Goal: Task Accomplishment & Management: Complete application form

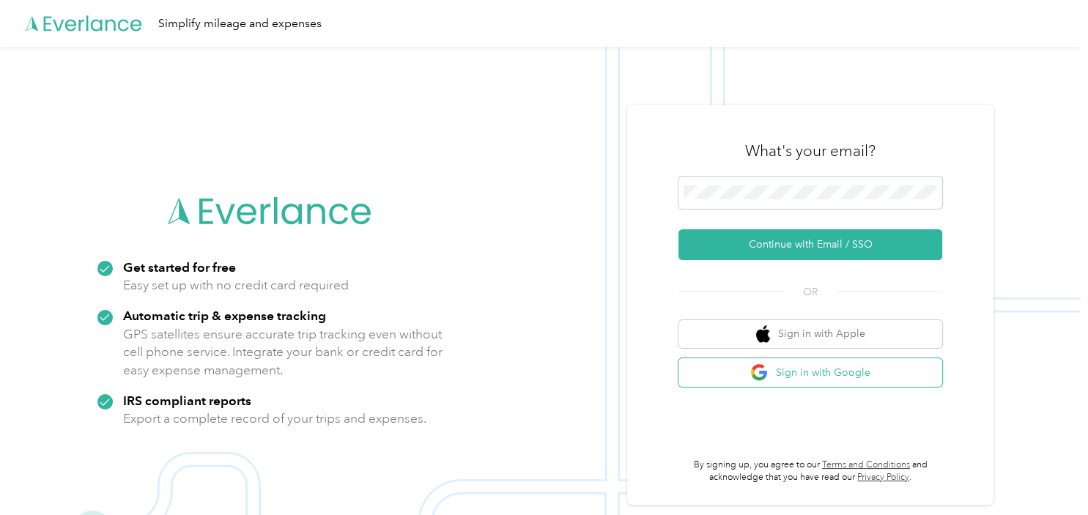
click at [762, 377] on img "button" at bounding box center [759, 372] width 18 height 18
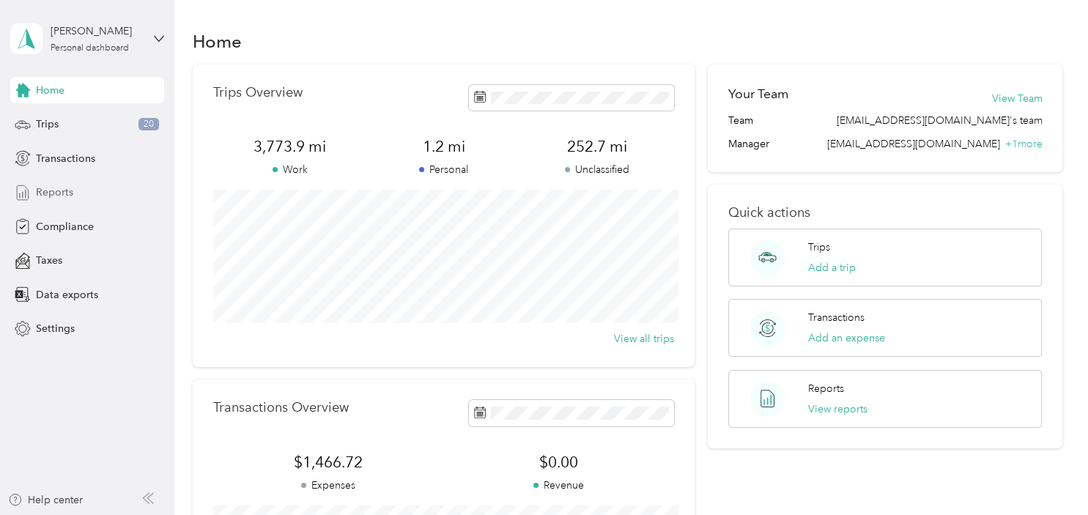
click at [57, 205] on div "Reports" at bounding box center [87, 193] width 154 height 26
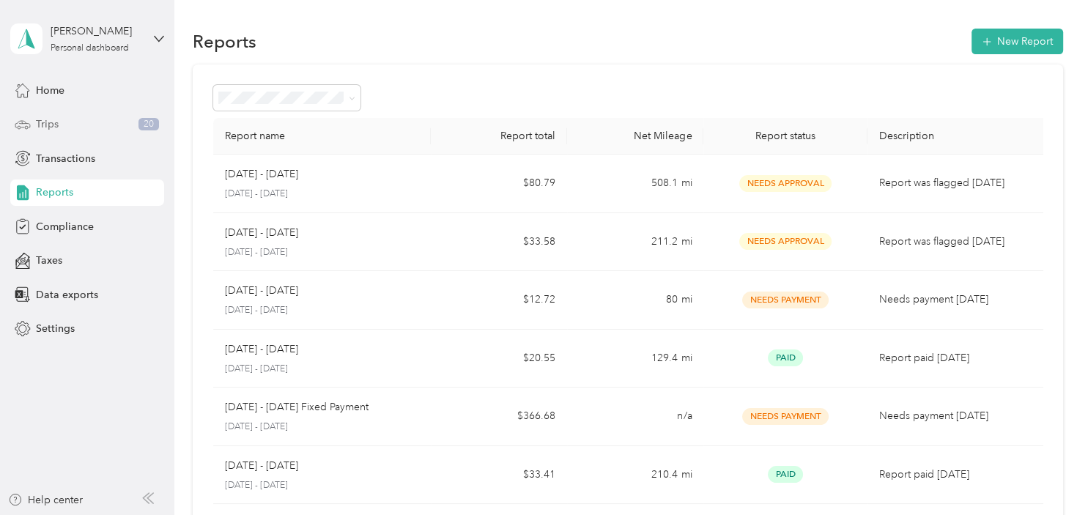
click at [62, 127] on div "Trips 20" at bounding box center [87, 124] width 154 height 26
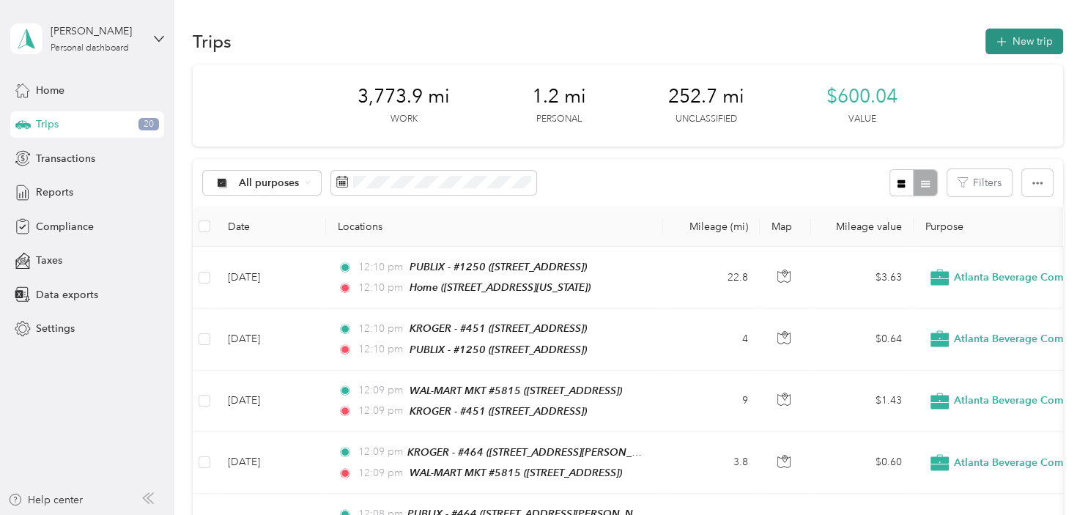
click at [1010, 42] on icon "button" at bounding box center [1001, 42] width 17 height 17
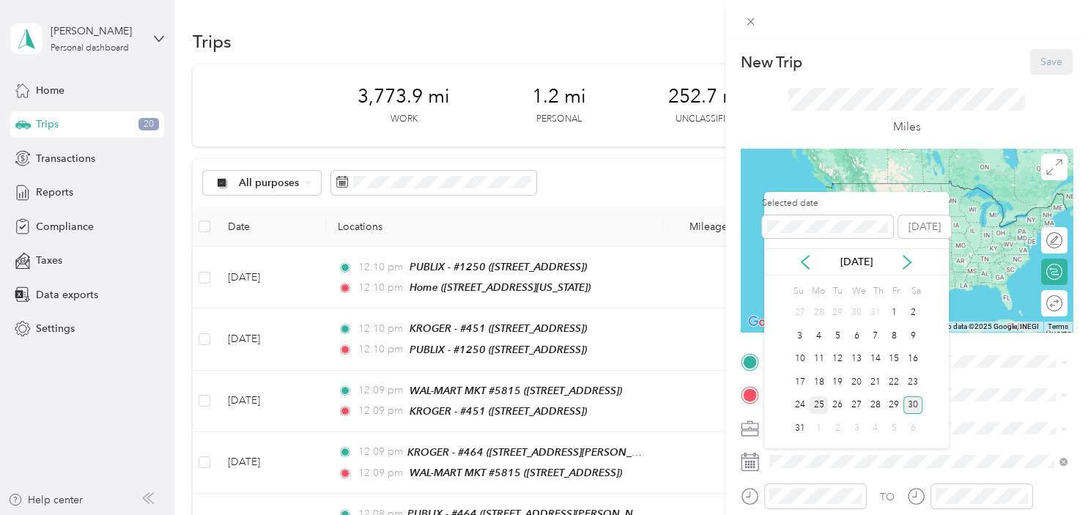
click at [813, 407] on div "25" at bounding box center [819, 405] width 19 height 18
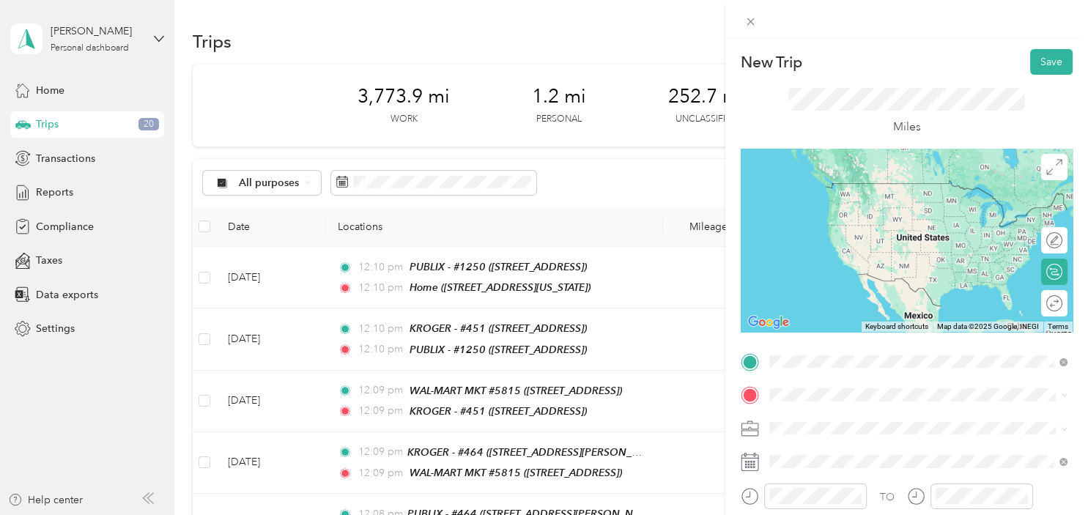
click at [865, 194] on div "Home" at bounding box center [869, 188] width 147 height 13
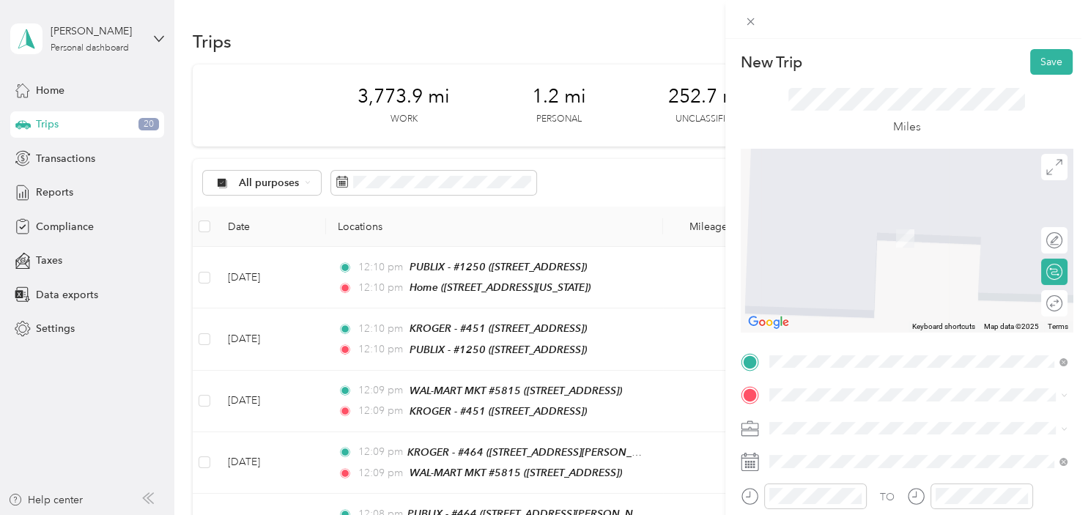
click at [872, 268] on ol "From your Favorite places TEAM KROGER - #[GEOGRAPHIC_DATA][STREET_ADDRESS] From…" at bounding box center [918, 268] width 308 height 168
click at [820, 388] on span at bounding box center [918, 394] width 308 height 23
click at [878, 248] on div "TEAM KROGER - #[GEOGRAPHIC_DATA][STREET_ADDRESS][GEOGRAPHIC_DATA]" at bounding box center [860, 249] width 129 height 36
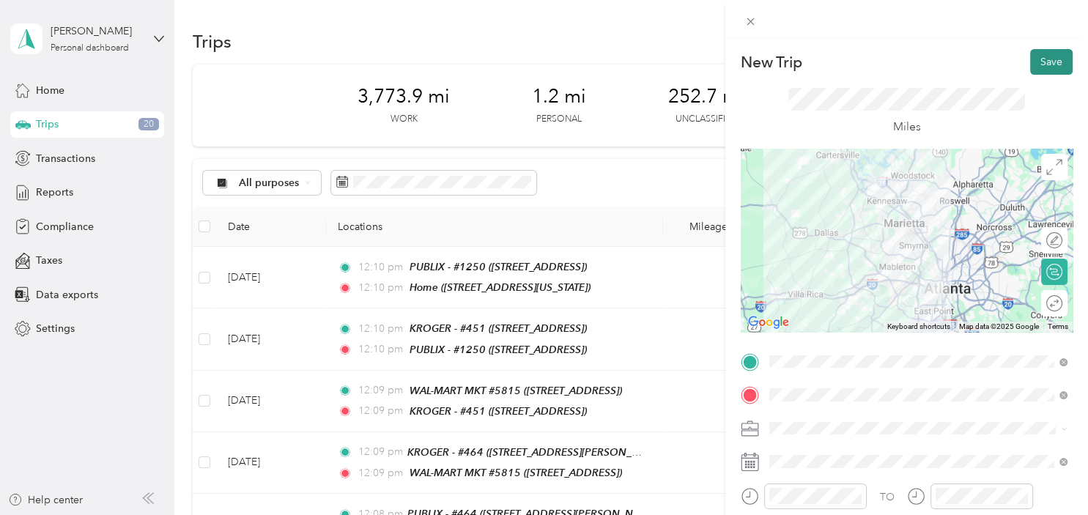
click at [1046, 61] on button "Save" at bounding box center [1051, 62] width 42 height 26
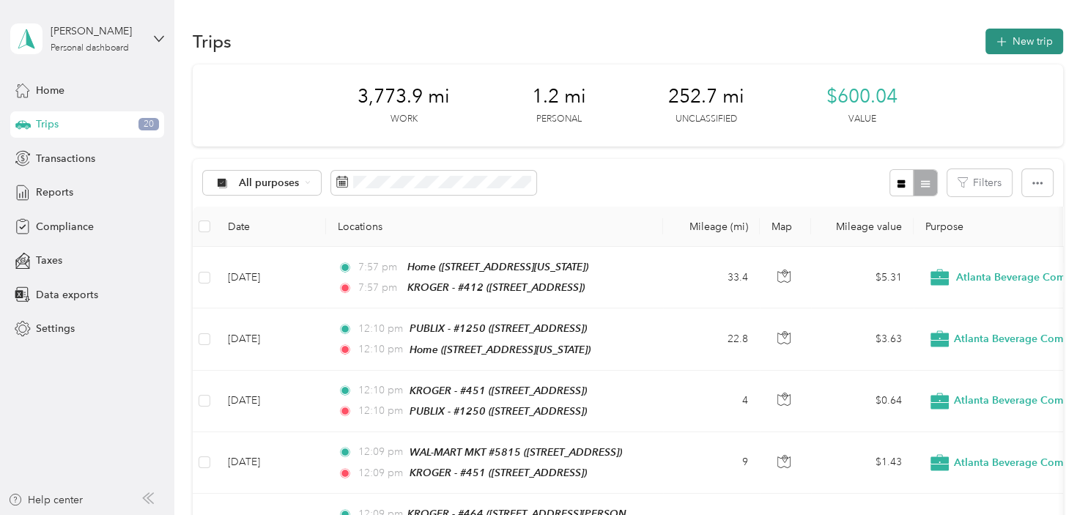
click at [1023, 34] on button "New trip" at bounding box center [1025, 42] width 78 height 26
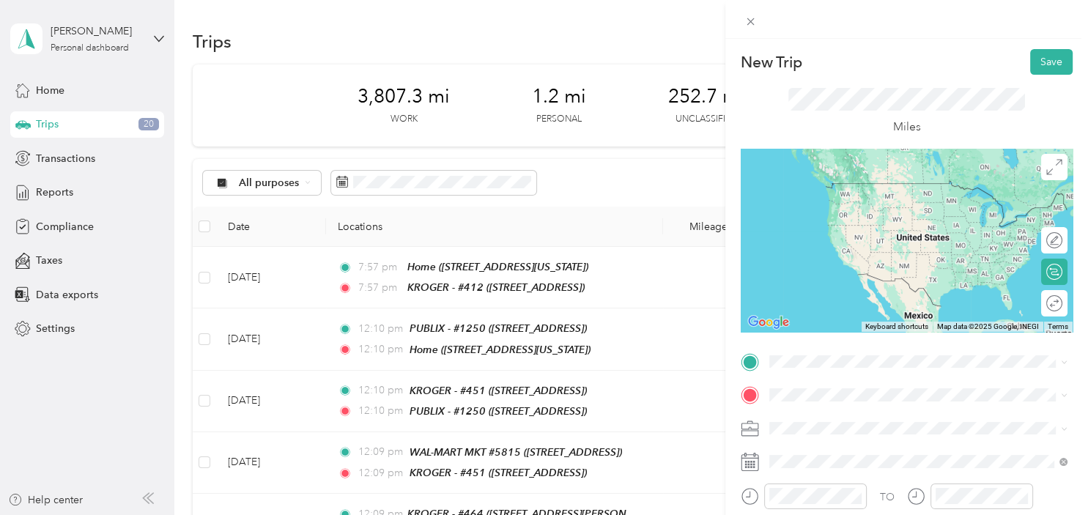
click at [893, 226] on div at bounding box center [907, 240] width 332 height 183
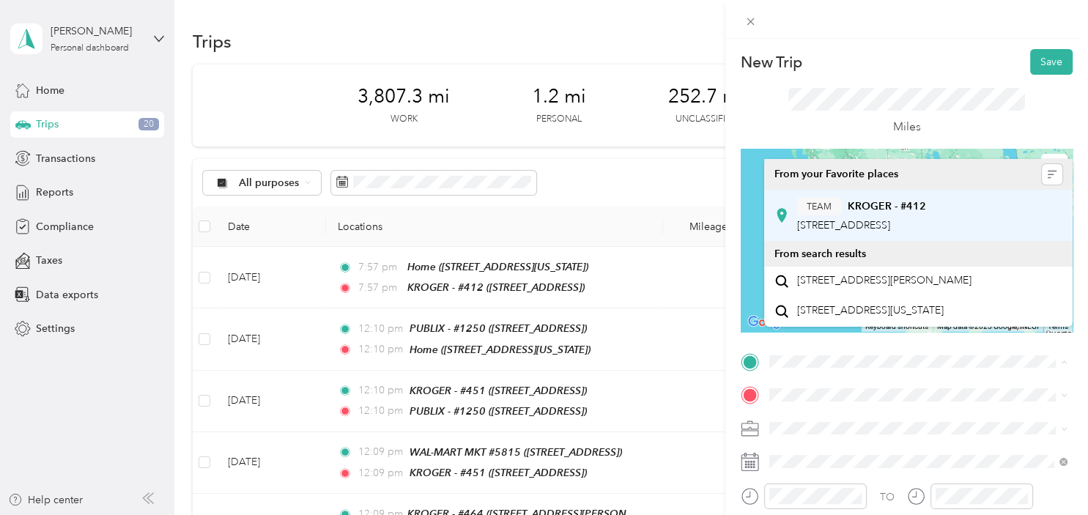
click at [859, 221] on span "[STREET_ADDRESS]" at bounding box center [842, 225] width 93 height 12
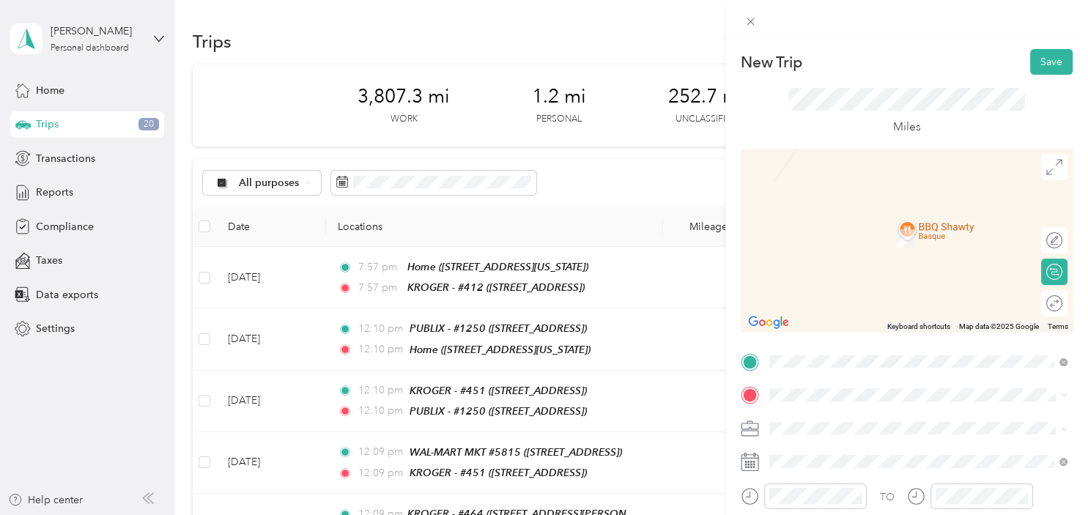
click at [880, 229] on div "TEAM PUBLIX - #1250 [STREET_ADDRESS]" at bounding box center [859, 231] width 127 height 36
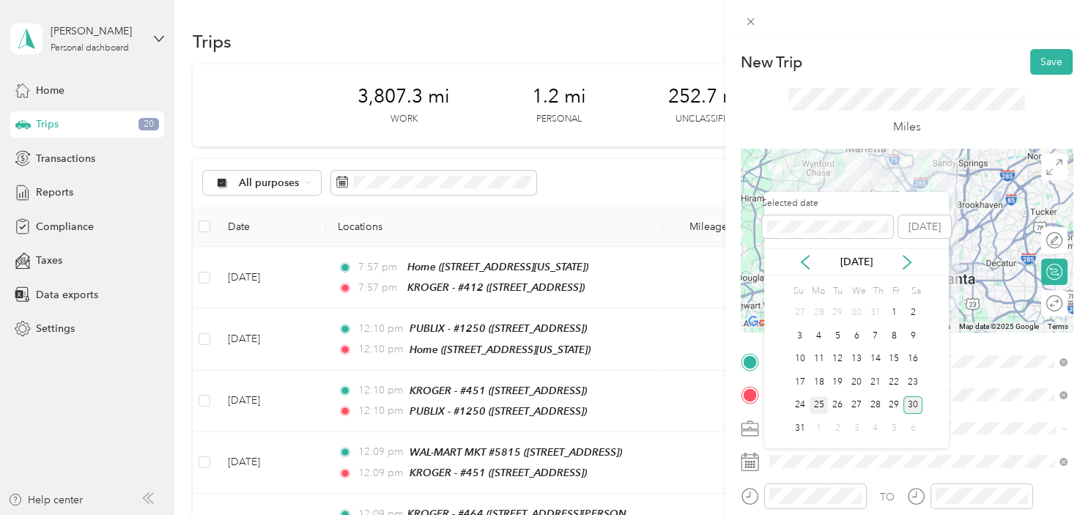
click at [820, 403] on div "25" at bounding box center [819, 405] width 19 height 18
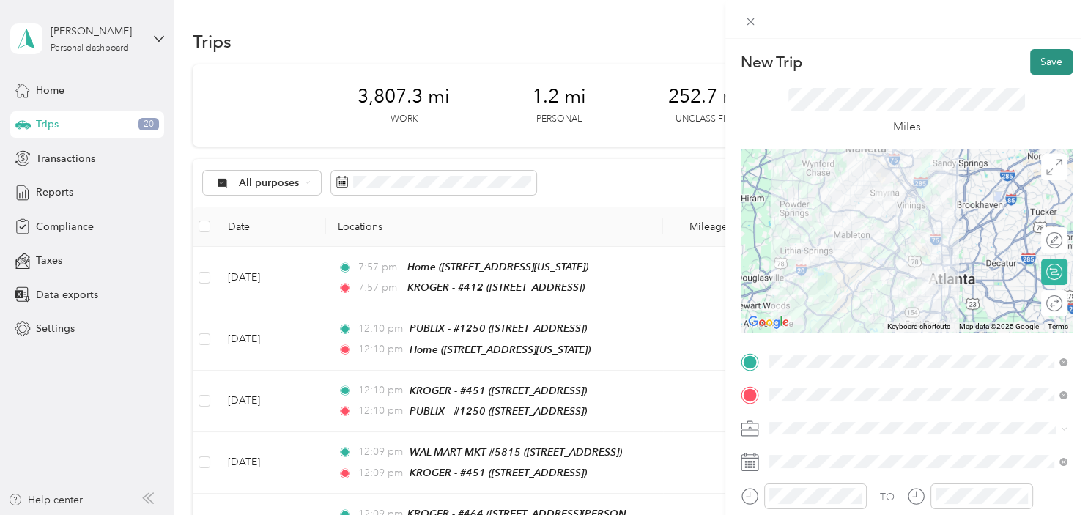
click at [1045, 69] on button "Save" at bounding box center [1051, 62] width 42 height 26
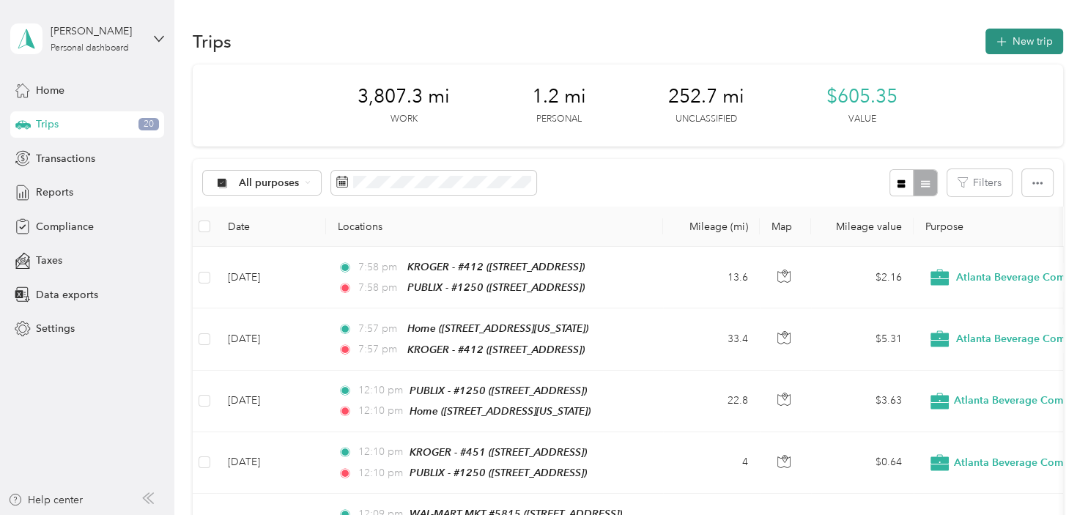
click at [1027, 41] on button "New trip" at bounding box center [1025, 42] width 78 height 26
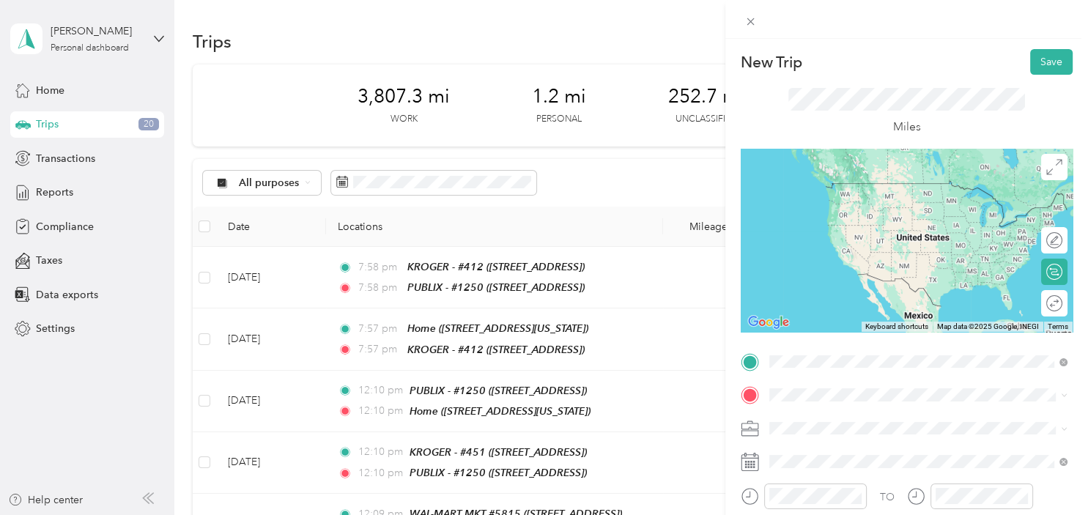
click at [883, 213] on span "[STREET_ADDRESS]" at bounding box center [842, 210] width 93 height 12
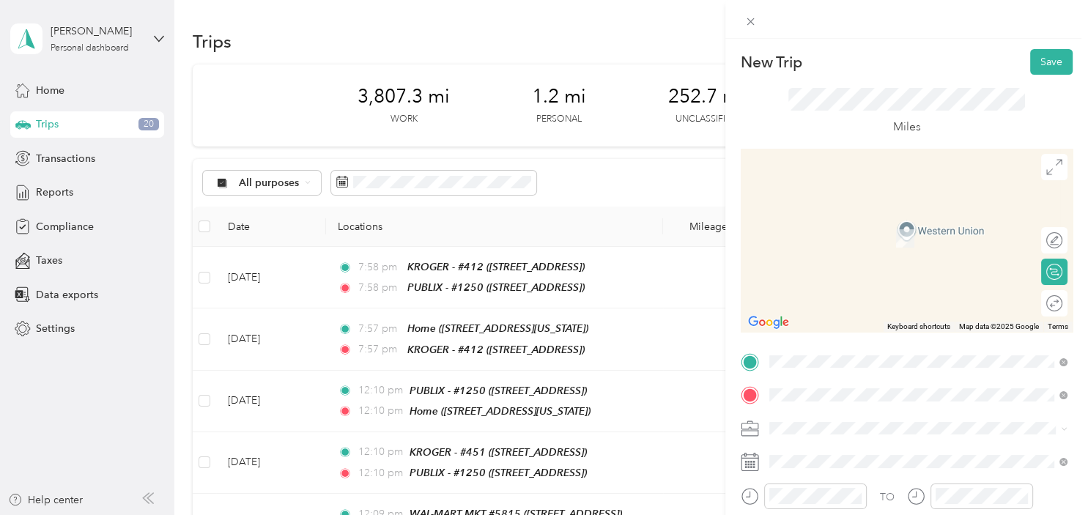
click at [889, 292] on div "TEAM KROGER - #451 [STREET_ADDRESS]" at bounding box center [860, 290] width 129 height 36
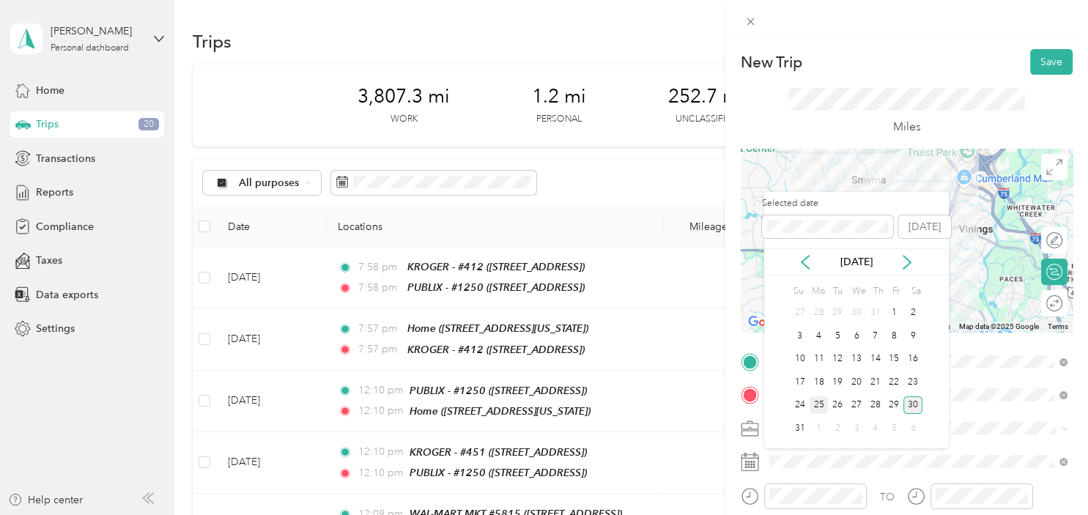
click at [816, 401] on div "25" at bounding box center [819, 405] width 19 height 18
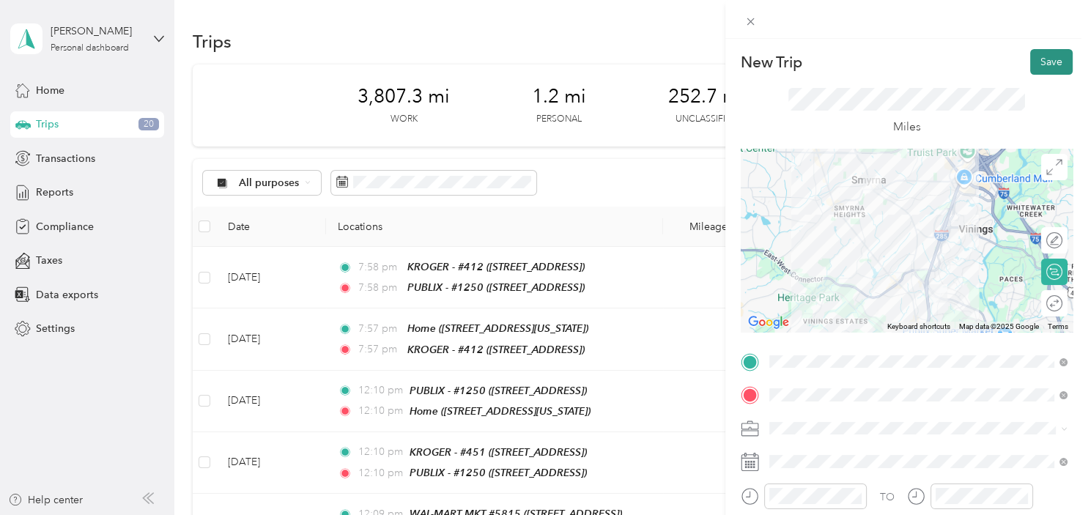
click at [1041, 69] on button "Save" at bounding box center [1051, 62] width 42 height 26
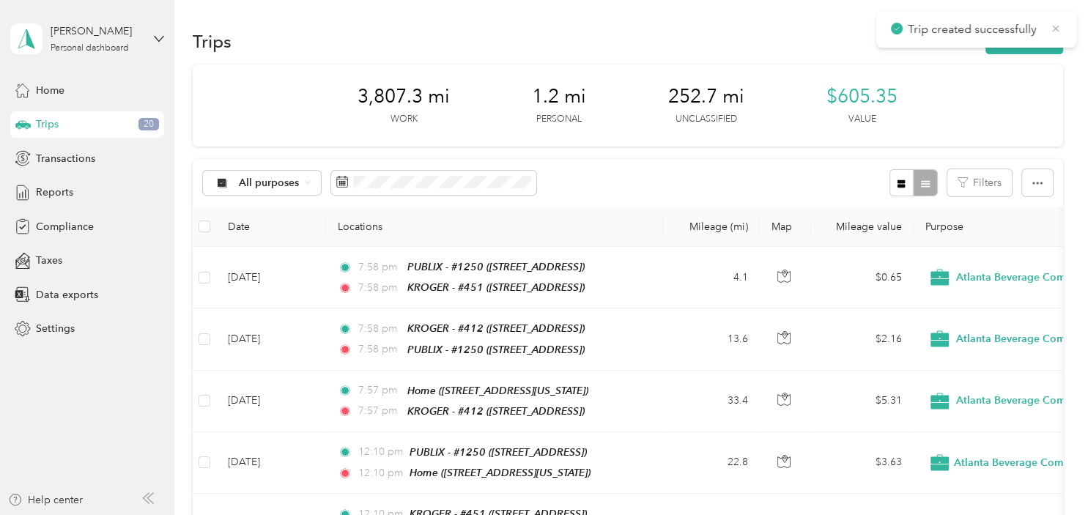
click at [1057, 28] on icon at bounding box center [1056, 28] width 7 height 7
click at [1035, 43] on button "New trip" at bounding box center [1025, 42] width 78 height 26
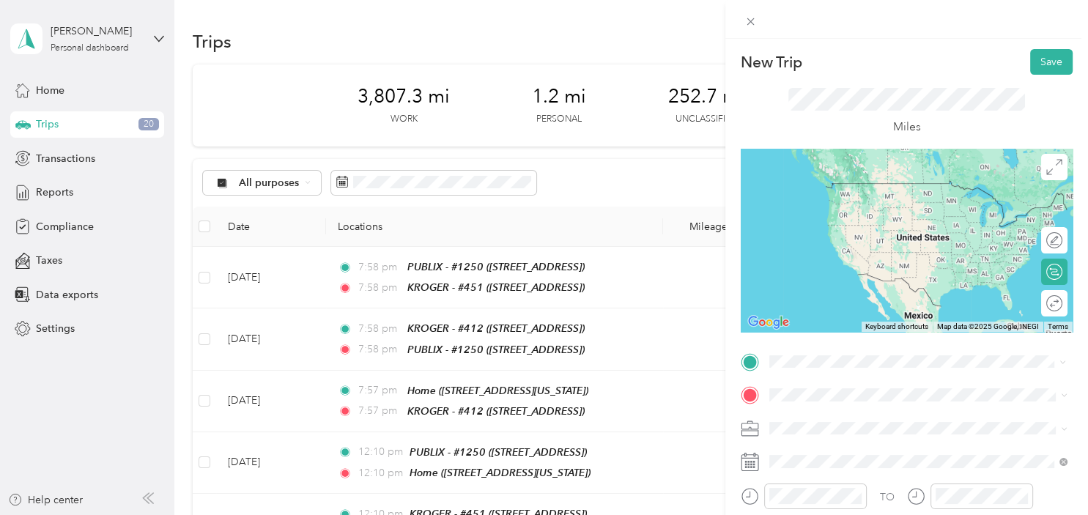
click at [881, 199] on div "Home [STREET_ADDRESS][US_STATE]" at bounding box center [869, 195] width 147 height 31
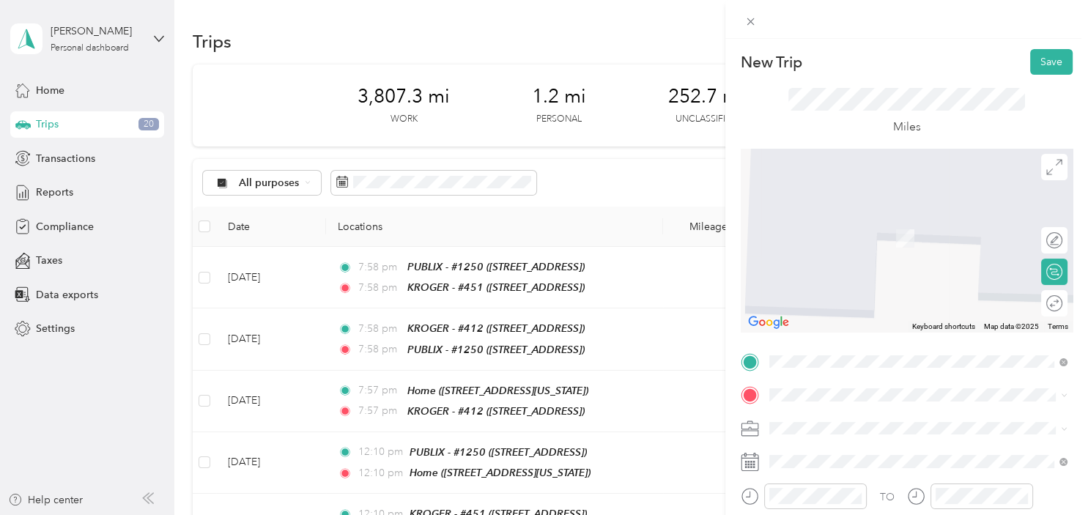
click at [884, 234] on div "TEAM KROGER - #464 [STREET_ADDRESS][PERSON_NAME][PERSON_NAME]" at bounding box center [883, 225] width 174 height 36
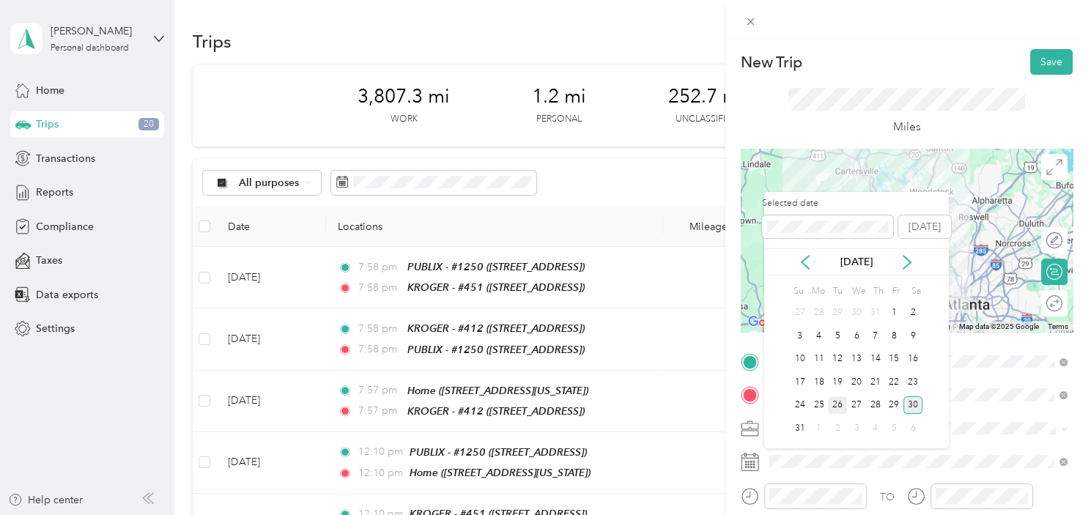
click at [834, 403] on div "26" at bounding box center [837, 405] width 19 height 18
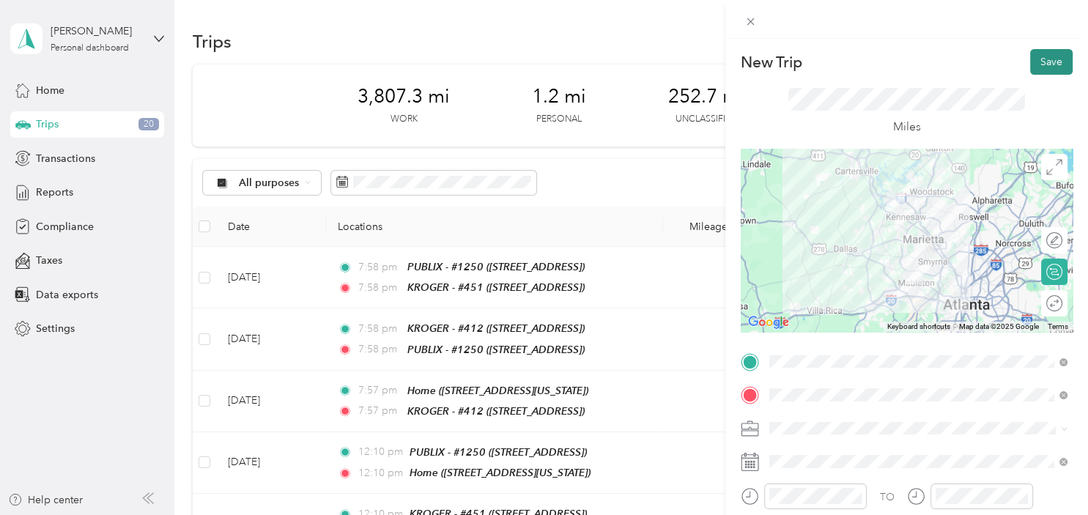
click at [1060, 56] on button "Save" at bounding box center [1051, 62] width 42 height 26
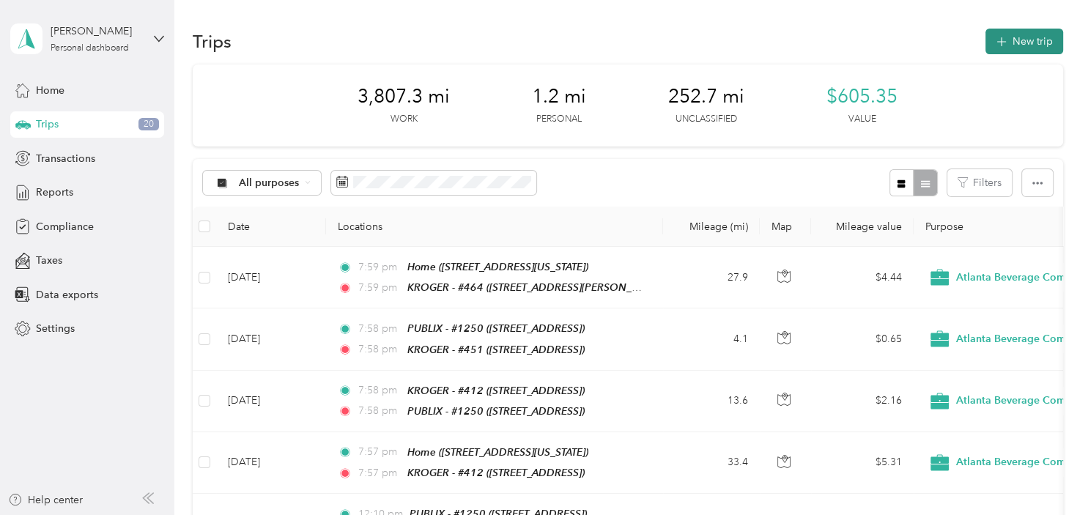
click at [1029, 51] on button "New trip" at bounding box center [1025, 42] width 78 height 26
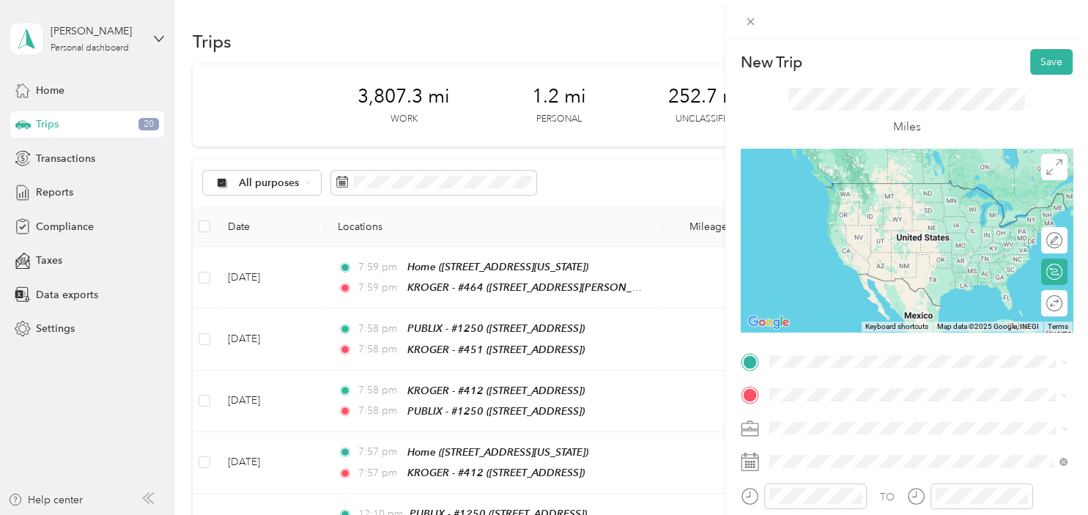
click at [878, 220] on span "[STREET_ADDRESS][PERSON_NAME]" at bounding box center [883, 224] width 174 height 12
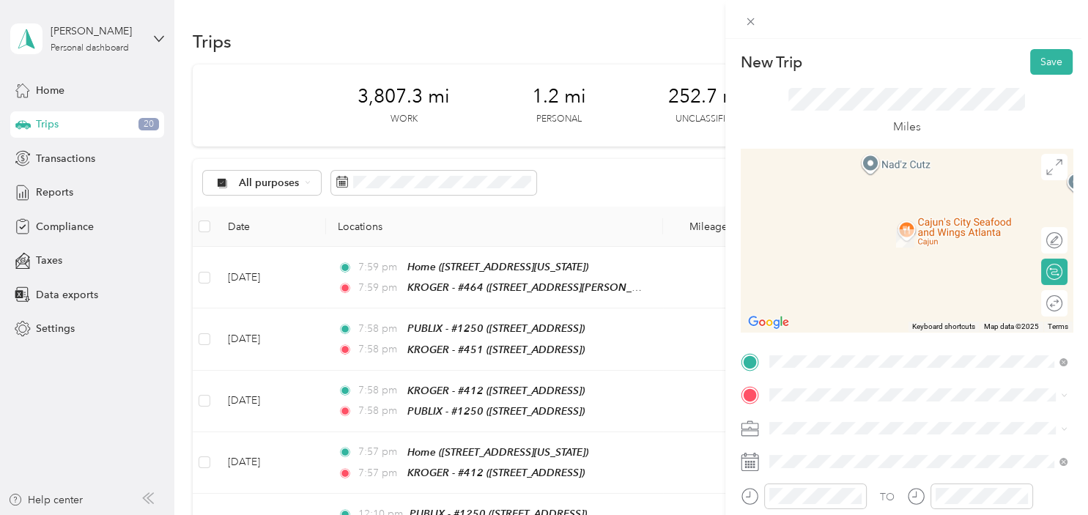
click at [909, 221] on strong "PUBLIX - #464" at bounding box center [882, 222] width 70 height 13
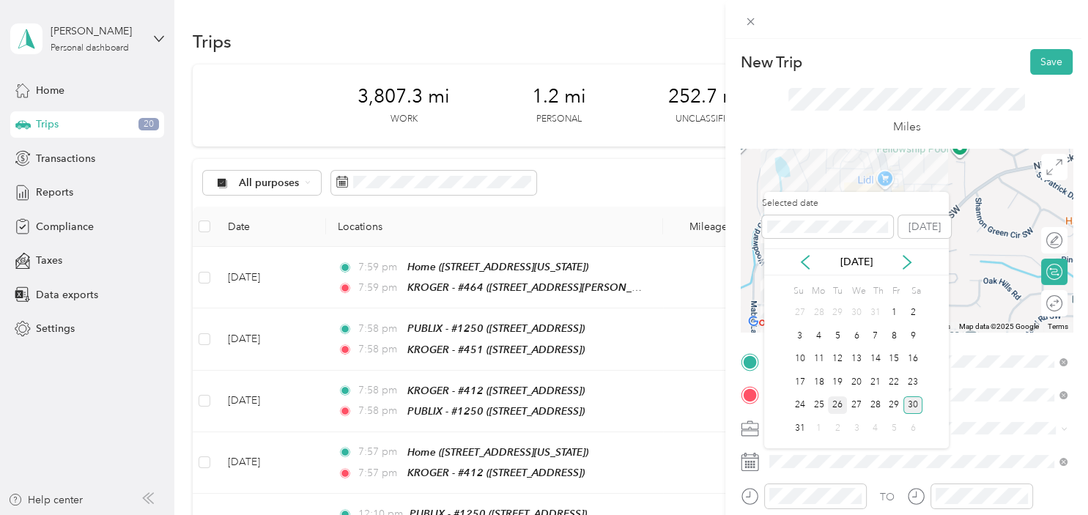
click at [841, 406] on div "26" at bounding box center [837, 405] width 19 height 18
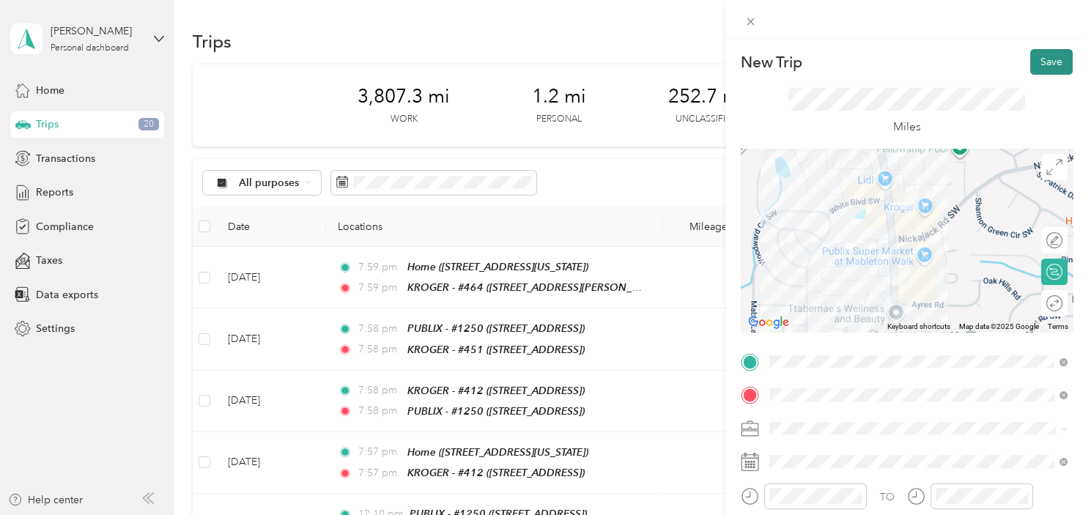
click at [1040, 60] on button "Save" at bounding box center [1051, 62] width 42 height 26
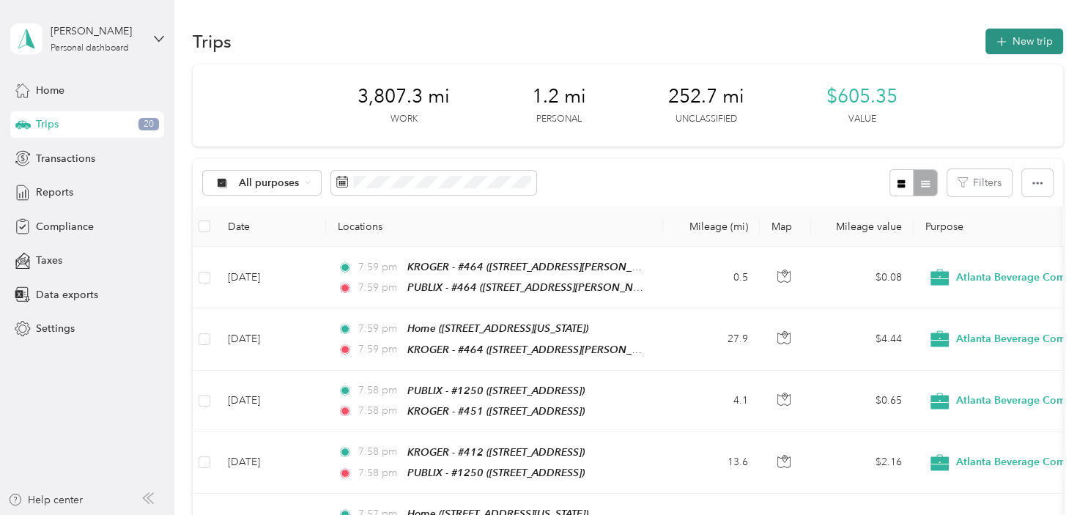
click at [1023, 42] on button "New trip" at bounding box center [1025, 42] width 78 height 26
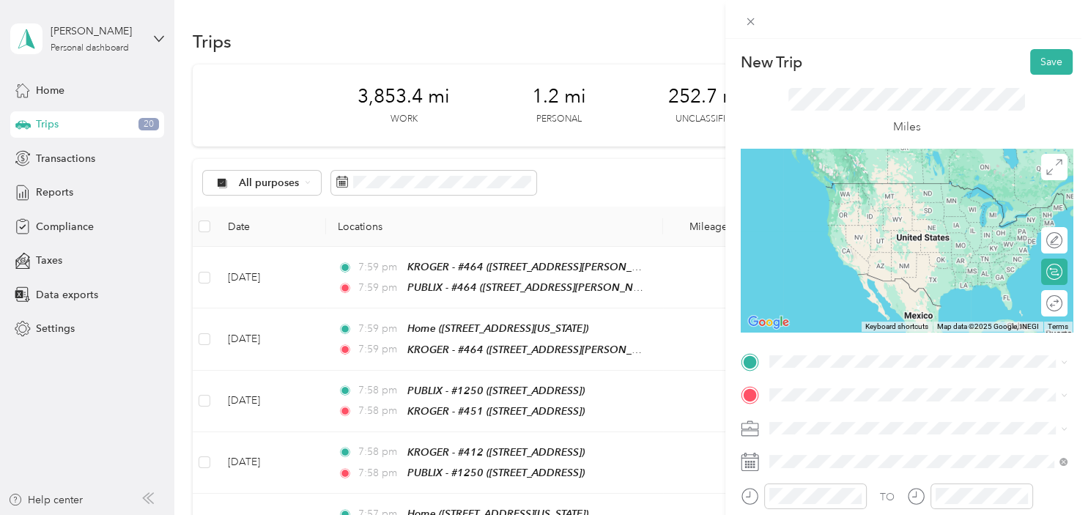
click at [887, 215] on div "TEAM KROGER - #464 [STREET_ADDRESS][PERSON_NAME][PERSON_NAME]" at bounding box center [883, 207] width 174 height 36
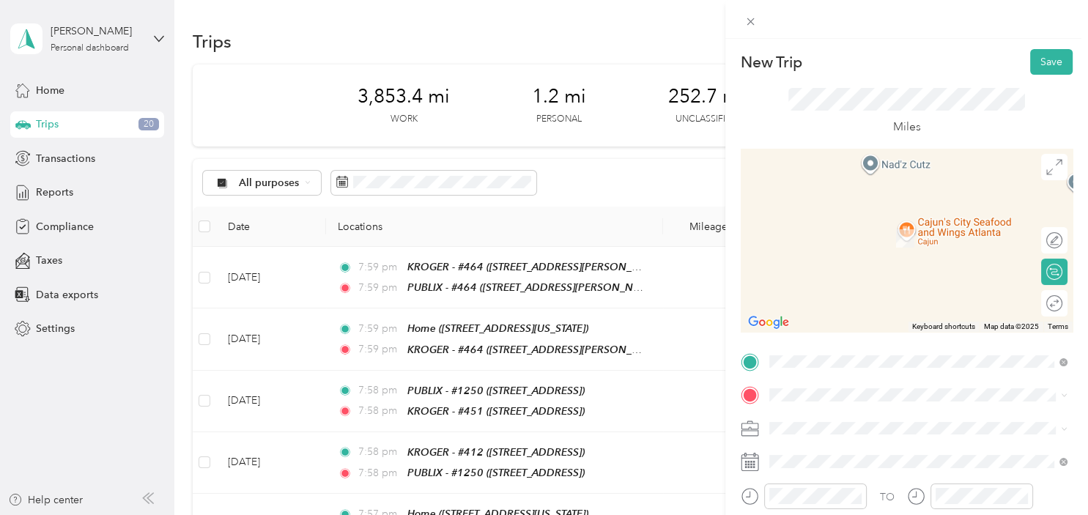
click at [903, 231] on div "TEAM WAL-MART MKT #5815 [STREET_ADDRESS]" at bounding box center [879, 225] width 166 height 36
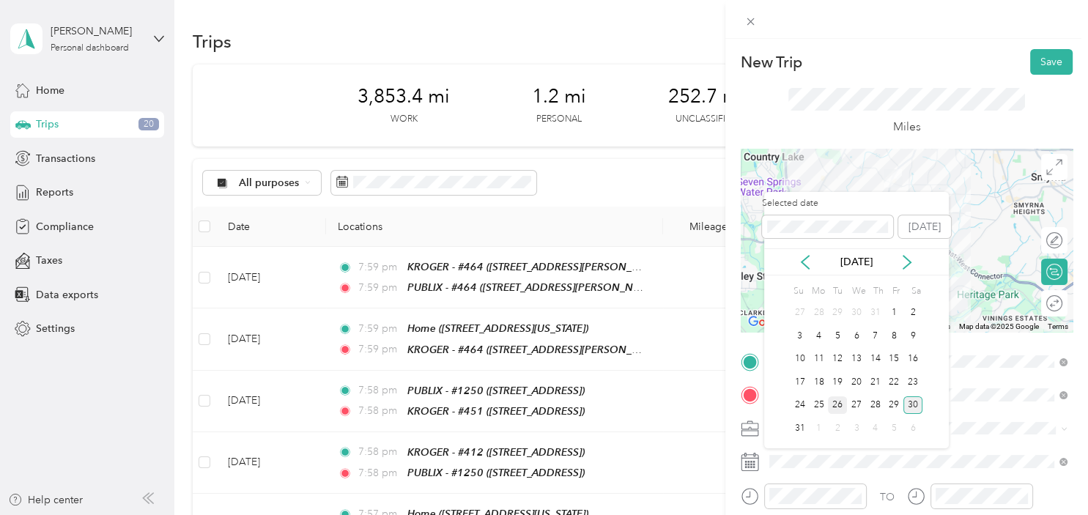
click at [835, 406] on div "26" at bounding box center [837, 405] width 19 height 18
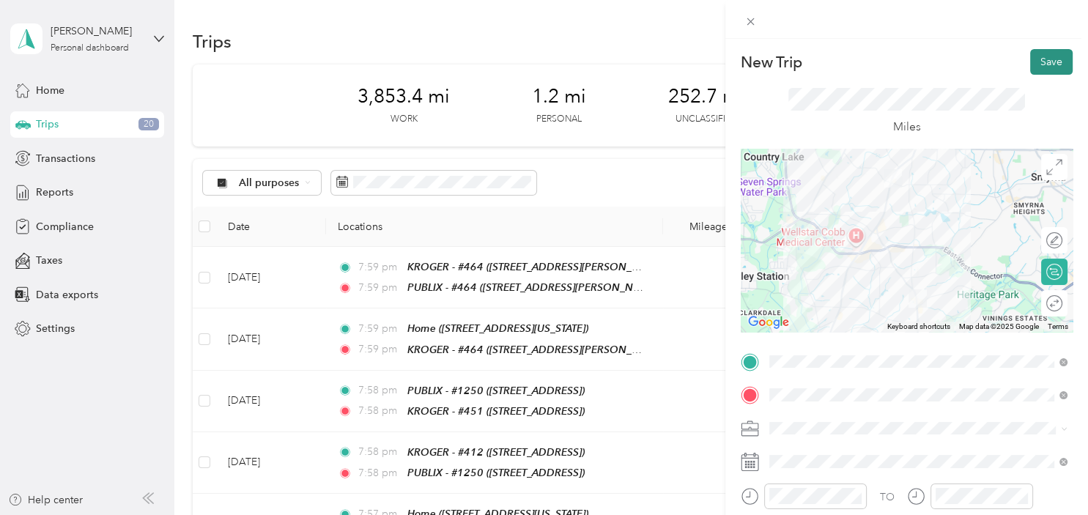
click at [1048, 67] on button "Save" at bounding box center [1051, 62] width 42 height 26
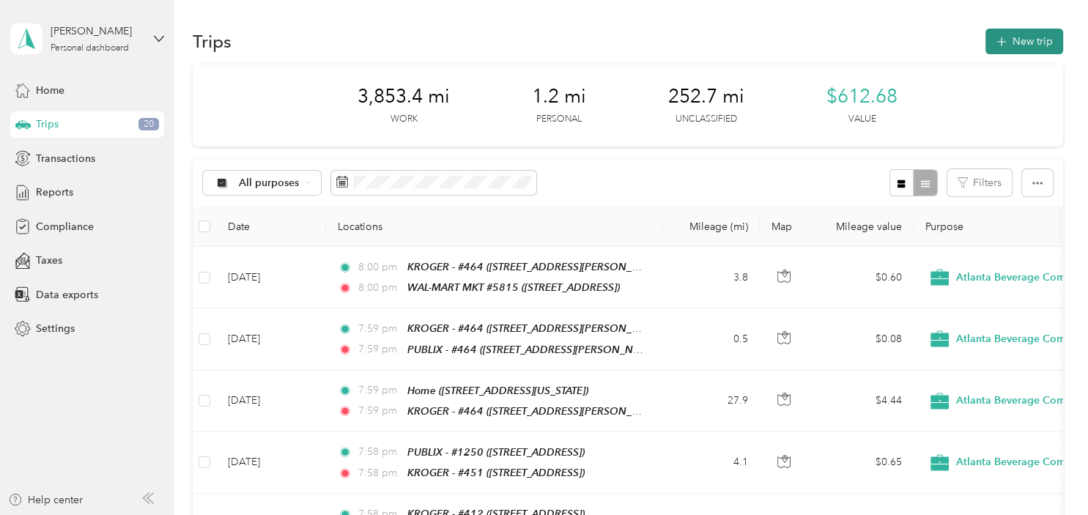
click at [1026, 37] on button "New trip" at bounding box center [1025, 42] width 78 height 26
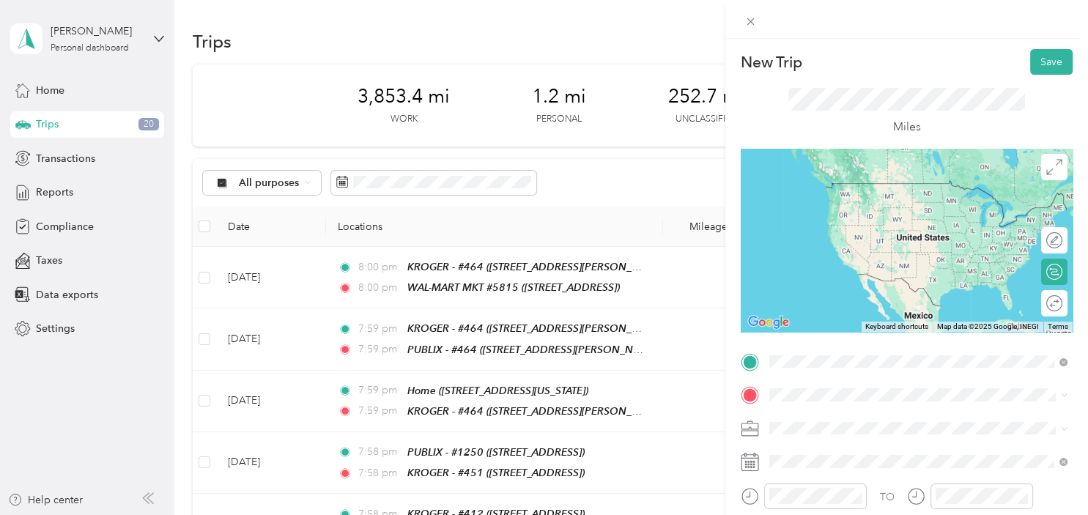
click at [925, 202] on div "TEAM WAL-MART MKT #5815 [STREET_ADDRESS]" at bounding box center [879, 200] width 166 height 36
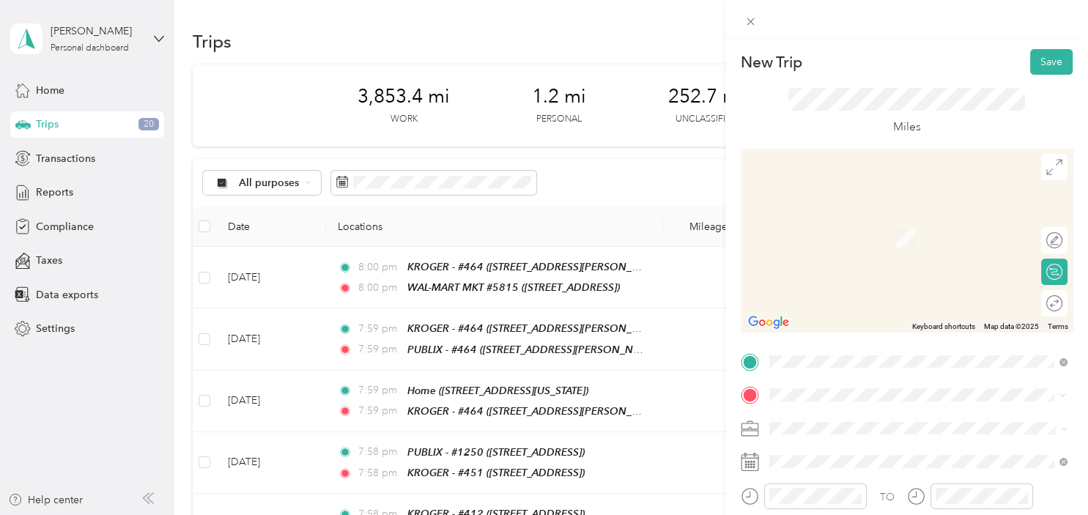
click at [901, 233] on div "TEAM FOOD DEPOT - [STREET_ADDRESS]" at bounding box center [870, 233] width 149 height 36
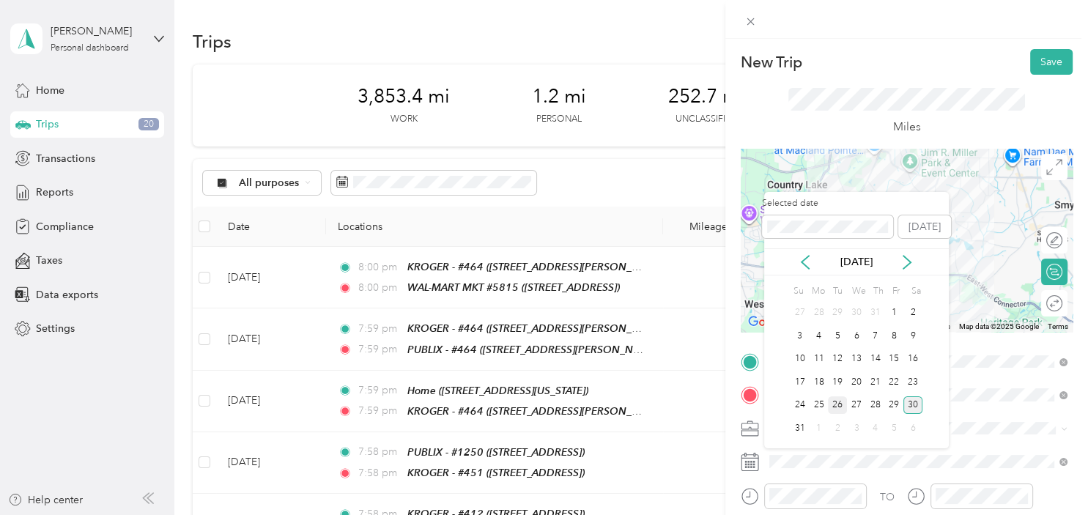
click at [837, 410] on div "26" at bounding box center [837, 405] width 19 height 18
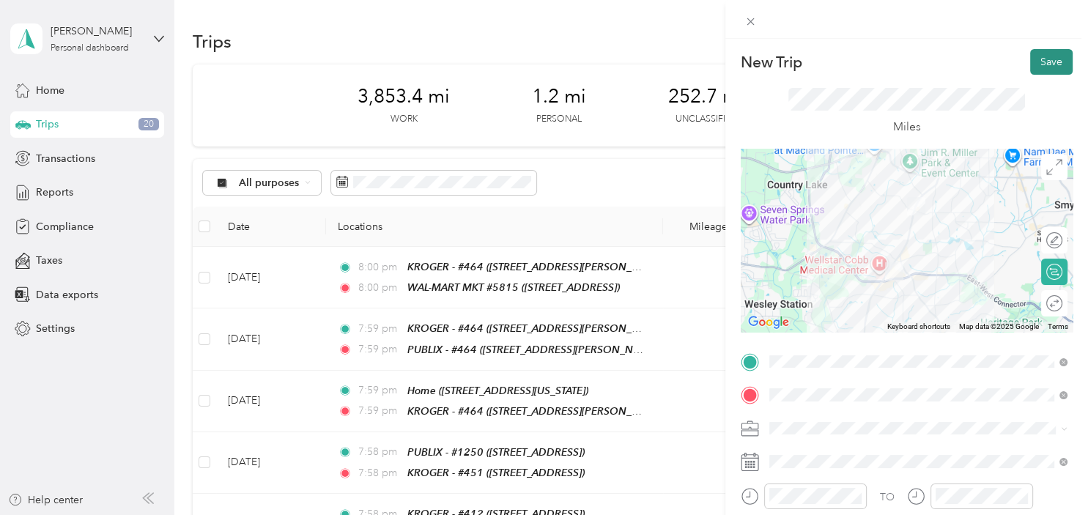
click at [1049, 66] on button "Save" at bounding box center [1051, 62] width 42 height 26
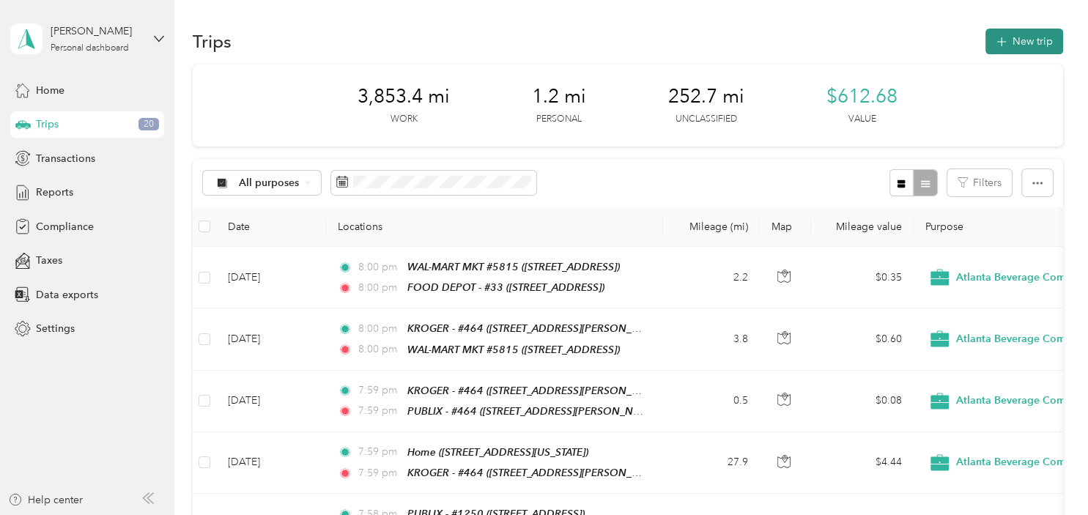
click at [1043, 40] on button "New trip" at bounding box center [1025, 42] width 78 height 26
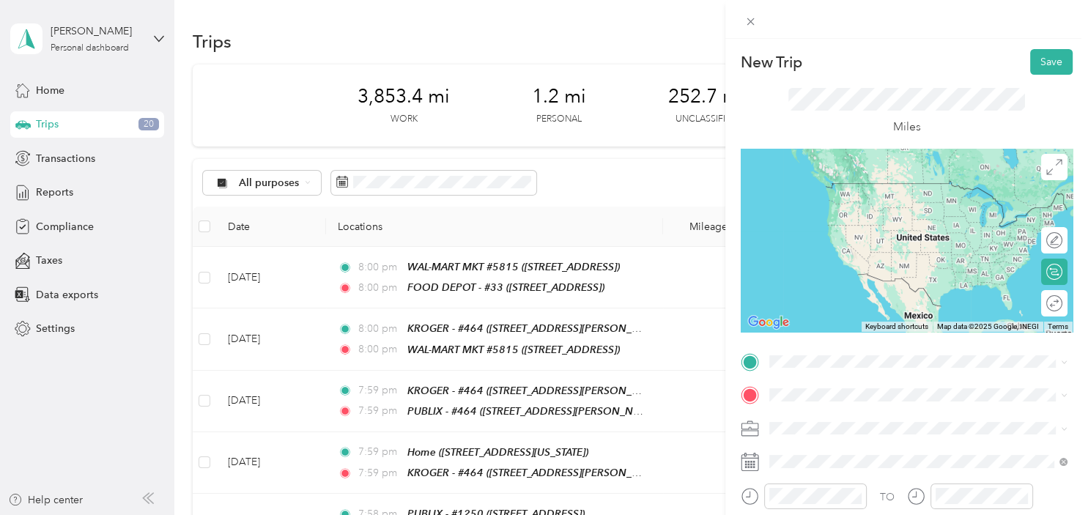
click at [896, 193] on div "TEAM FOOD DEPOT - [STREET_ADDRESS]" at bounding box center [870, 194] width 149 height 36
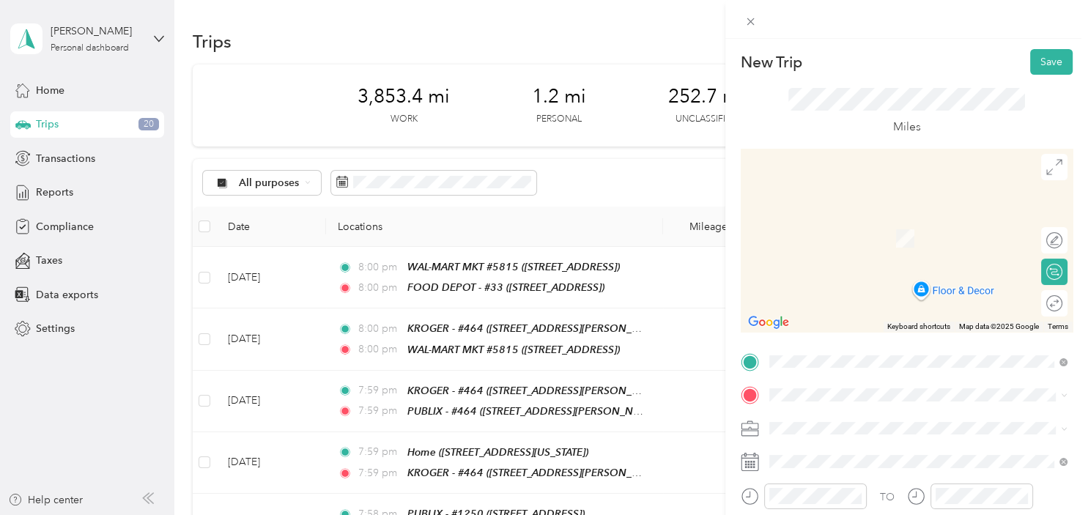
click at [899, 303] on li "TEAM KROGER - #451 [STREET_ADDRESS]" at bounding box center [918, 287] width 308 height 51
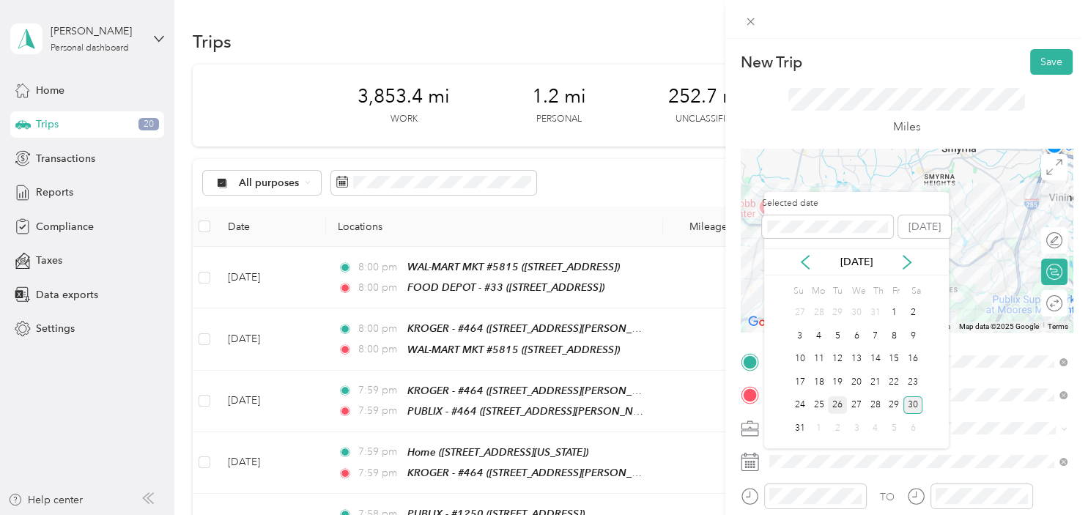
click at [842, 402] on div "26" at bounding box center [837, 405] width 19 height 18
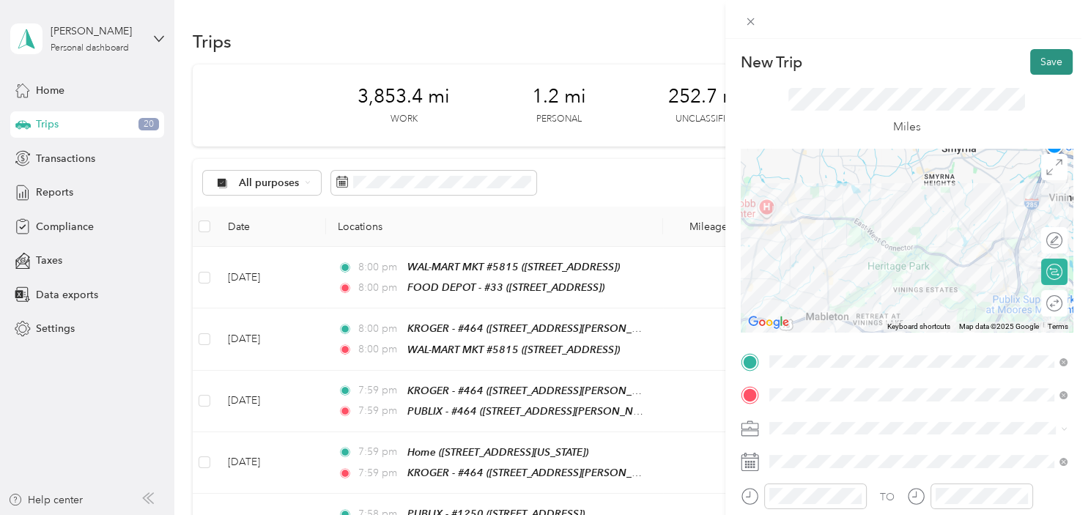
click at [1043, 71] on button "Save" at bounding box center [1051, 62] width 42 height 26
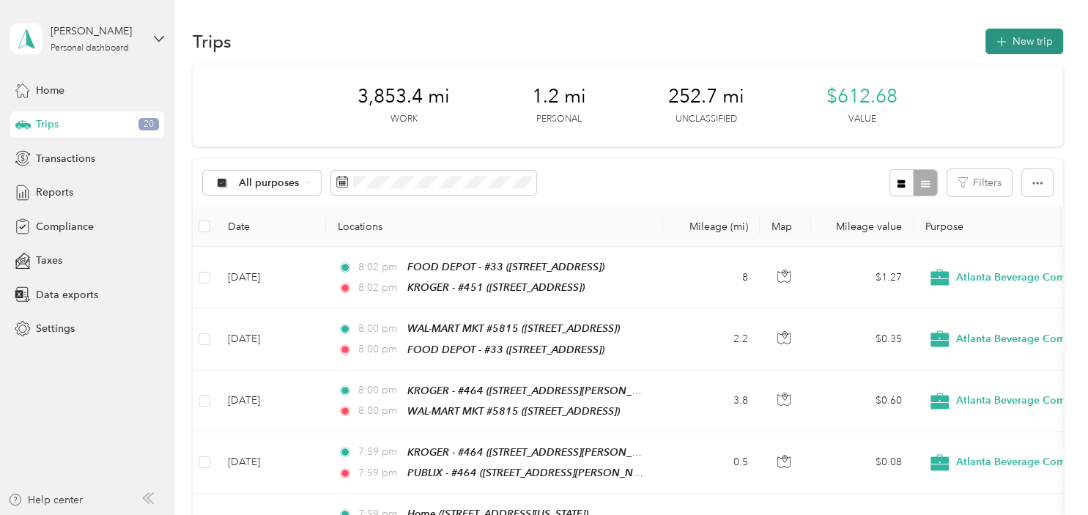
click at [1022, 48] on button "New trip" at bounding box center [1025, 42] width 78 height 26
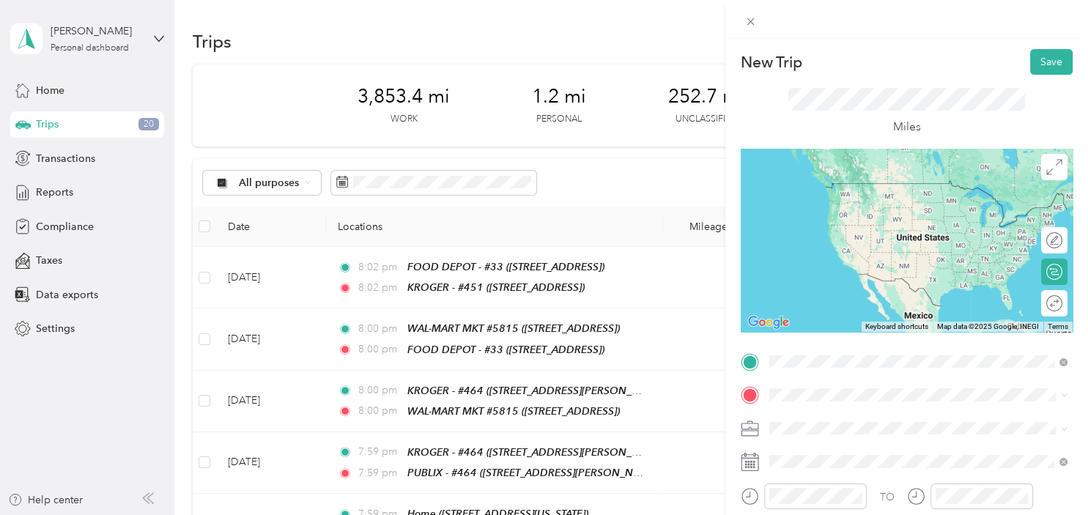
click at [870, 272] on li "TEAM KROGER - #451 [STREET_ADDRESS]" at bounding box center [918, 256] width 308 height 51
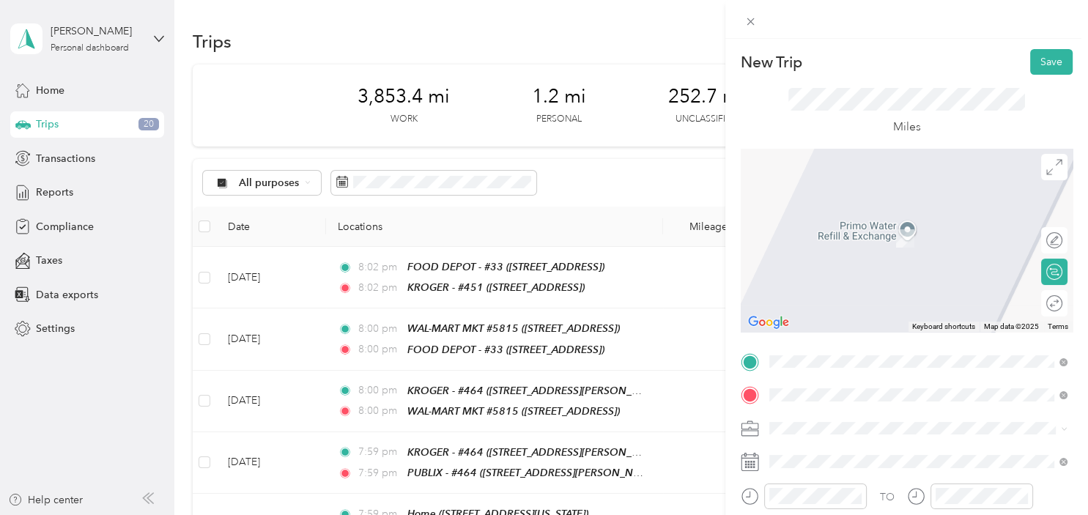
click at [901, 248] on li "TEAM PUBLIX - #1250 [STREET_ADDRESS]" at bounding box center [918, 232] width 308 height 51
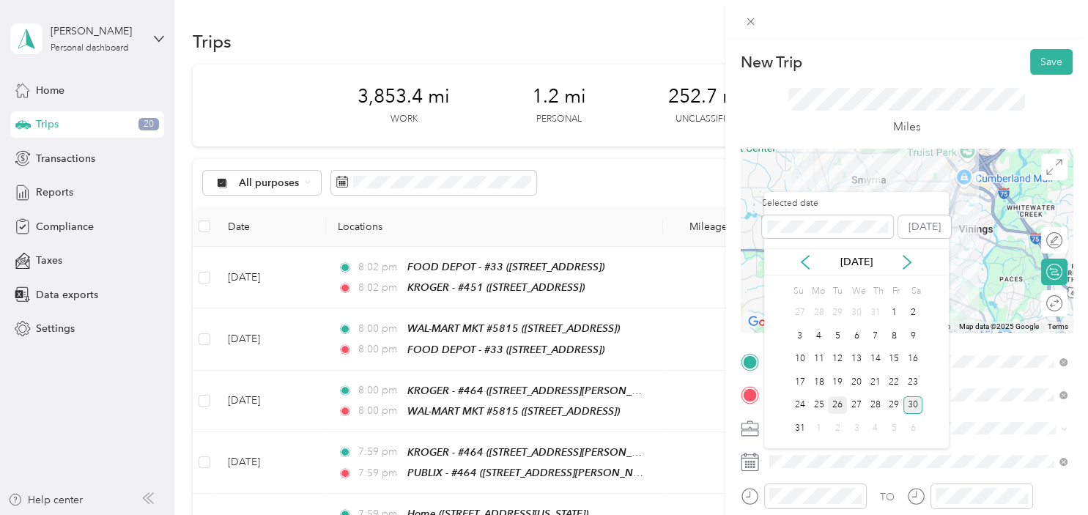
click at [840, 403] on div "26" at bounding box center [837, 405] width 19 height 18
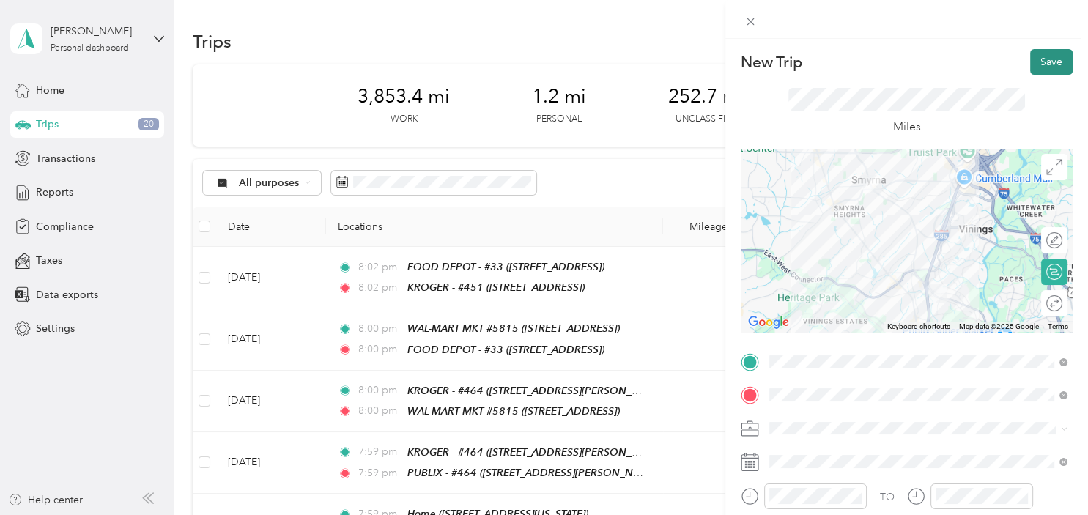
click at [1052, 60] on button "Save" at bounding box center [1051, 62] width 42 height 26
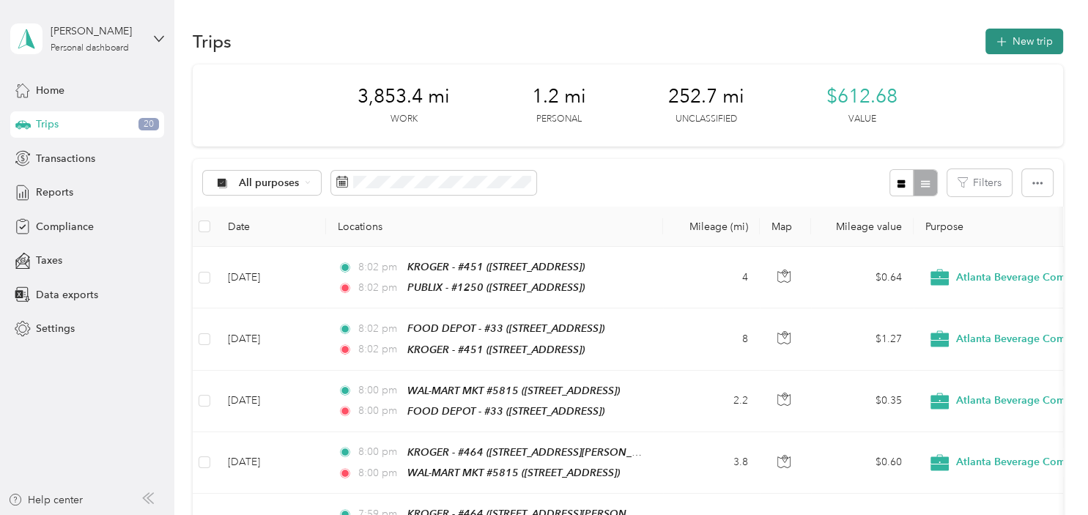
click at [1047, 44] on button "New trip" at bounding box center [1025, 42] width 78 height 26
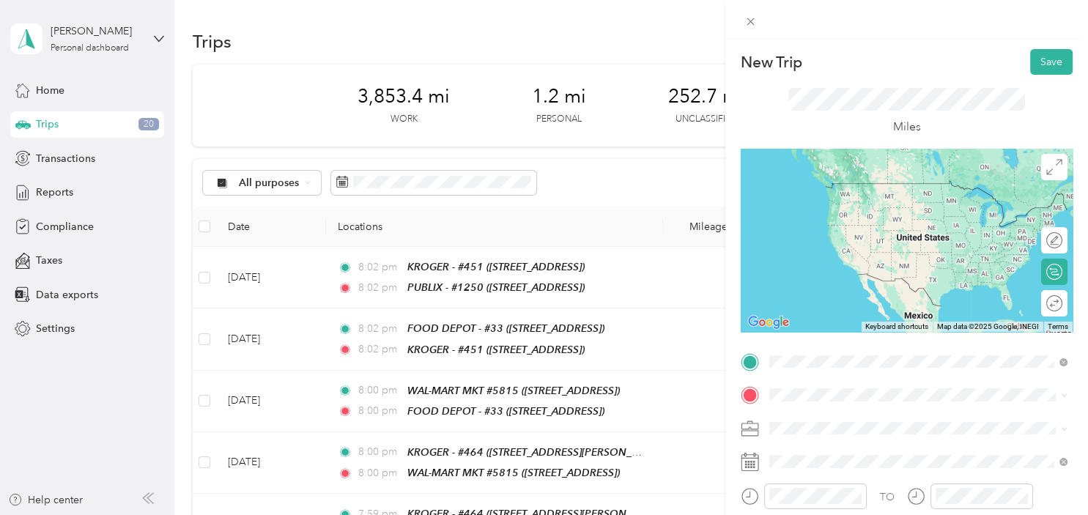
click at [890, 198] on div "TEAM PUBLIX - #1250 [STREET_ADDRESS]" at bounding box center [859, 200] width 127 height 36
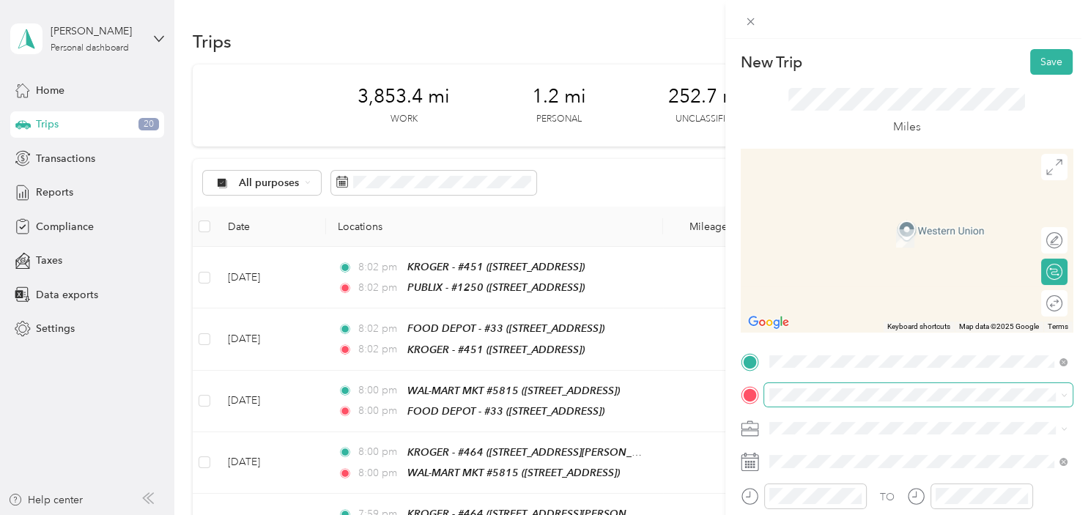
click at [791, 404] on span at bounding box center [918, 394] width 308 height 23
click at [901, 232] on div "Home [STREET_ADDRESS][US_STATE]" at bounding box center [869, 222] width 147 height 31
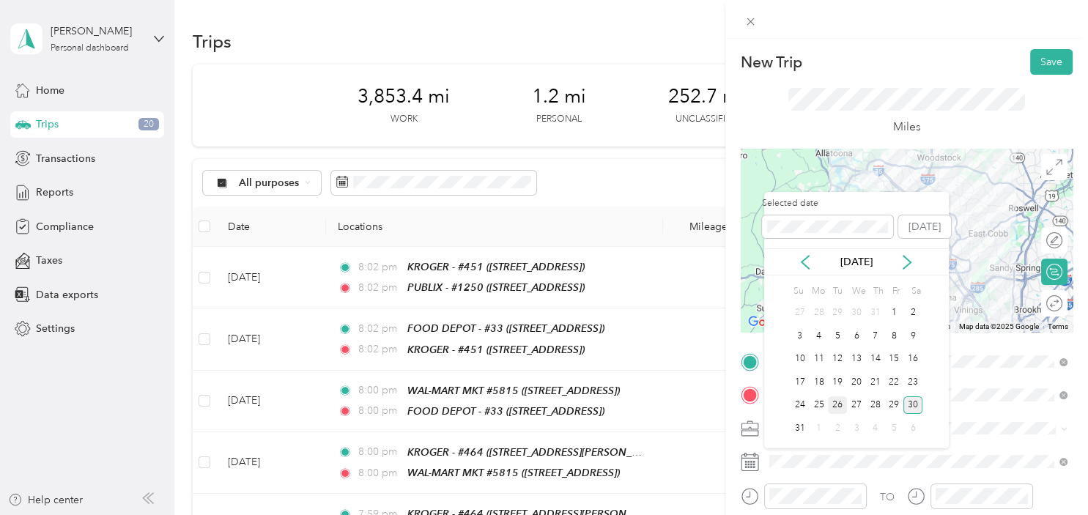
click at [838, 404] on div "26" at bounding box center [837, 405] width 19 height 18
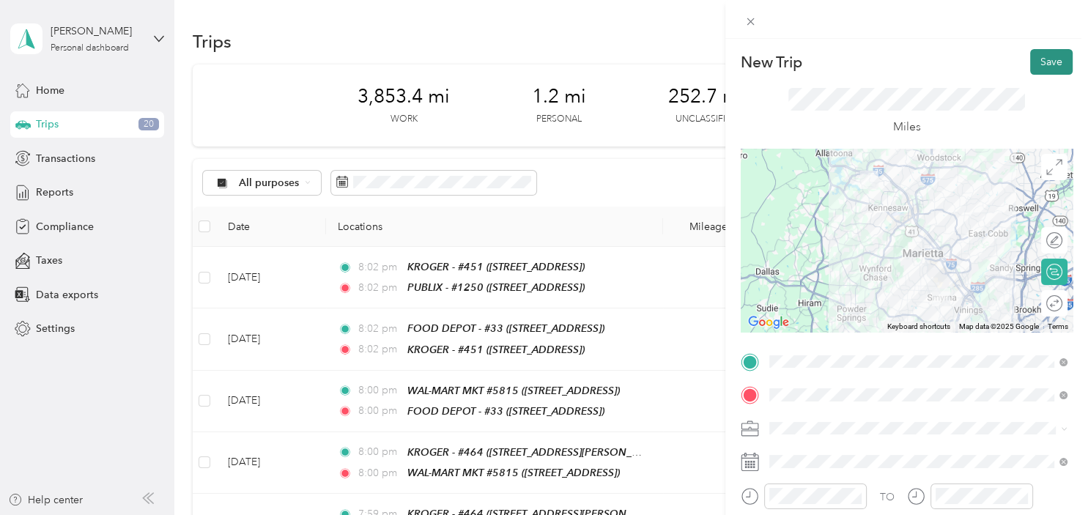
click at [1050, 56] on button "Save" at bounding box center [1051, 62] width 42 height 26
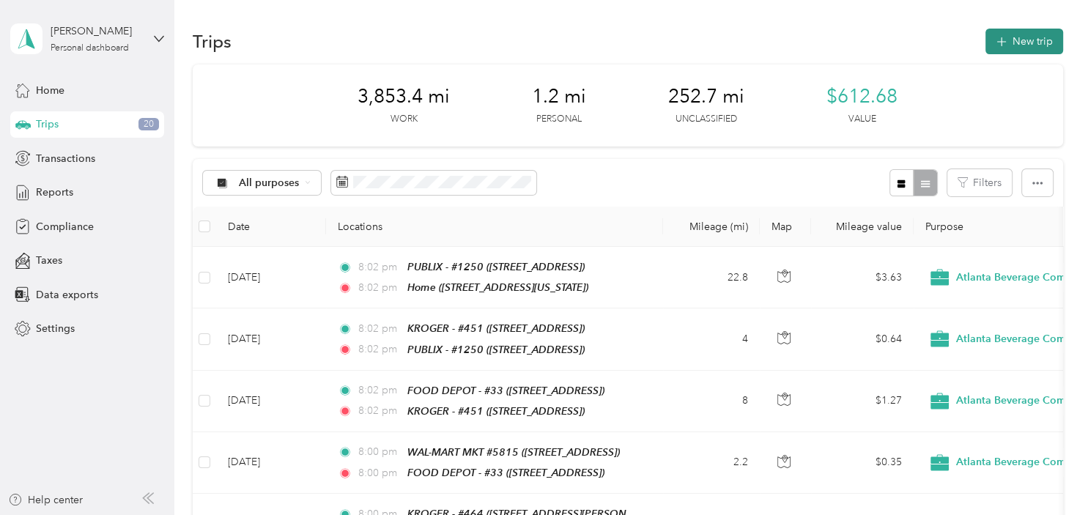
click at [1036, 32] on button "New trip" at bounding box center [1025, 42] width 78 height 26
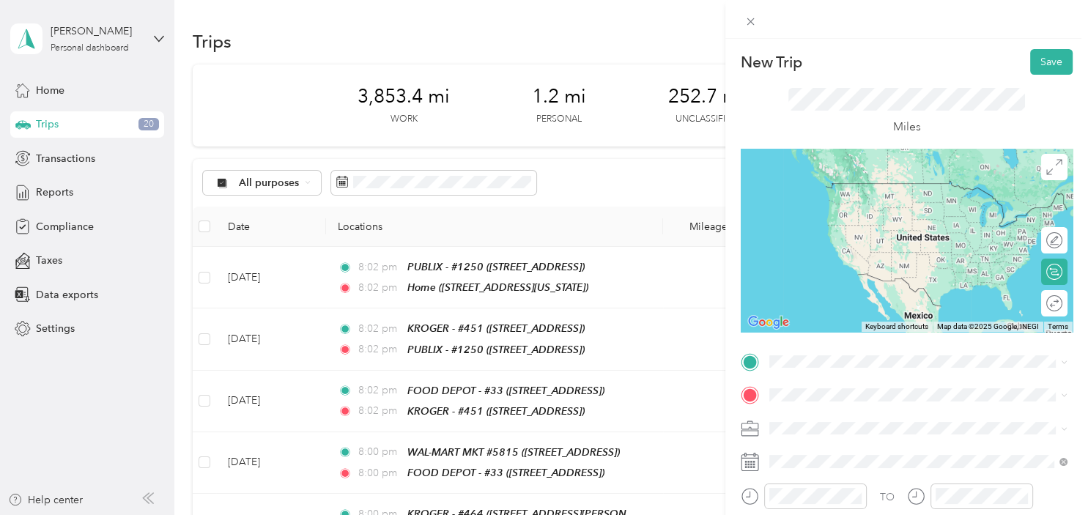
click at [899, 202] on span "[STREET_ADDRESS][US_STATE]" at bounding box center [869, 199] width 147 height 12
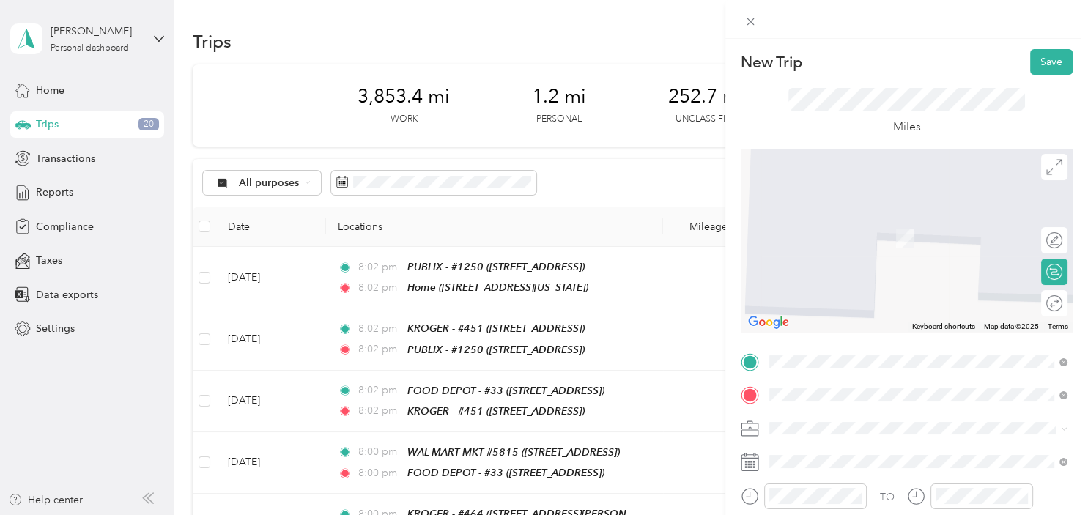
click at [884, 256] on span "[STREET_ADDRESS]" at bounding box center [842, 259] width 93 height 12
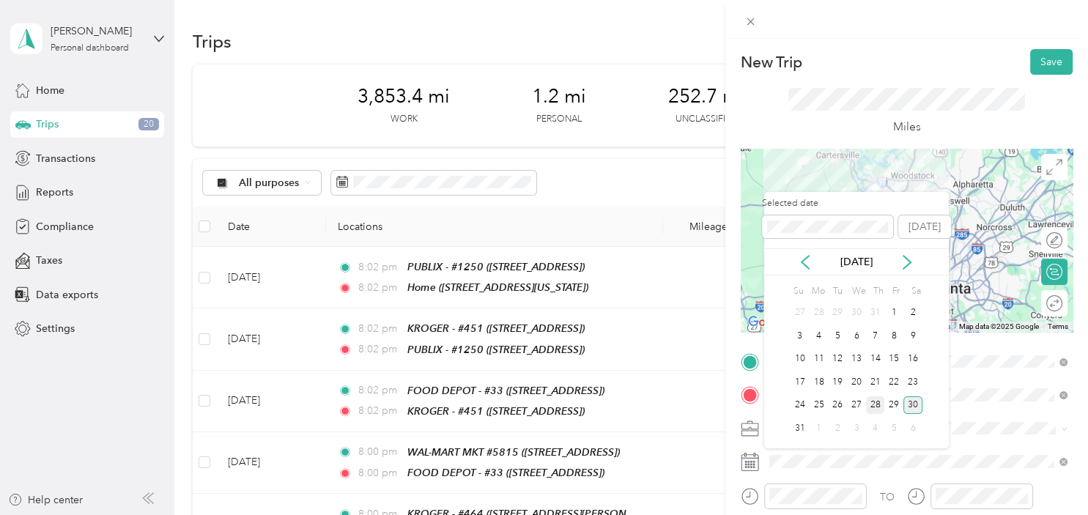
click at [877, 400] on div "28" at bounding box center [875, 405] width 19 height 18
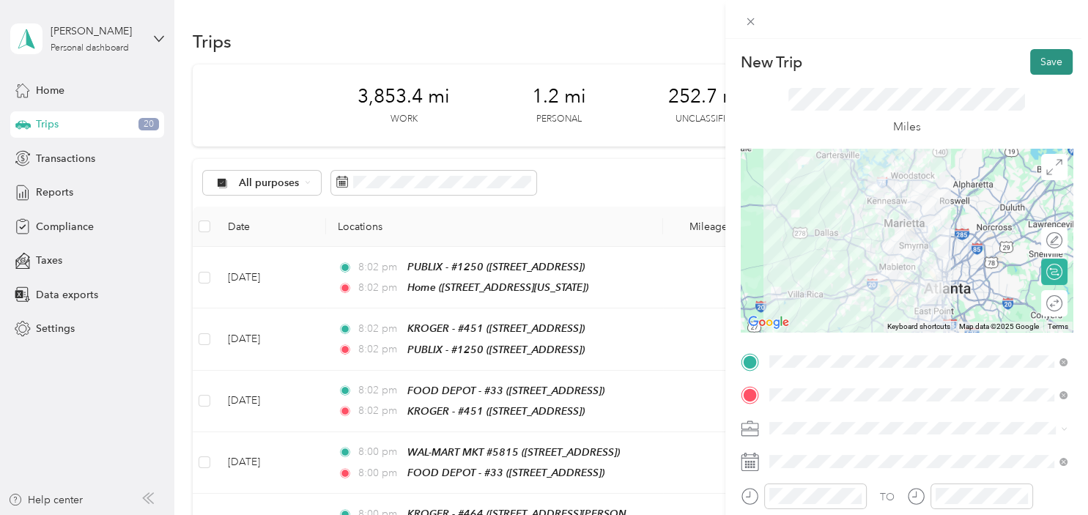
click at [1049, 64] on button "Save" at bounding box center [1051, 62] width 42 height 26
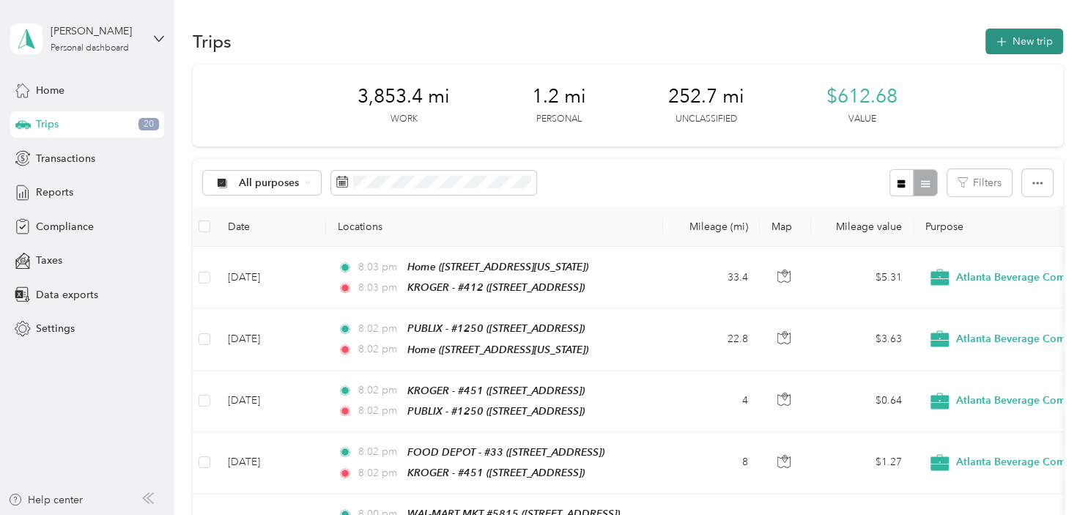
click at [1035, 48] on button "New trip" at bounding box center [1025, 42] width 78 height 26
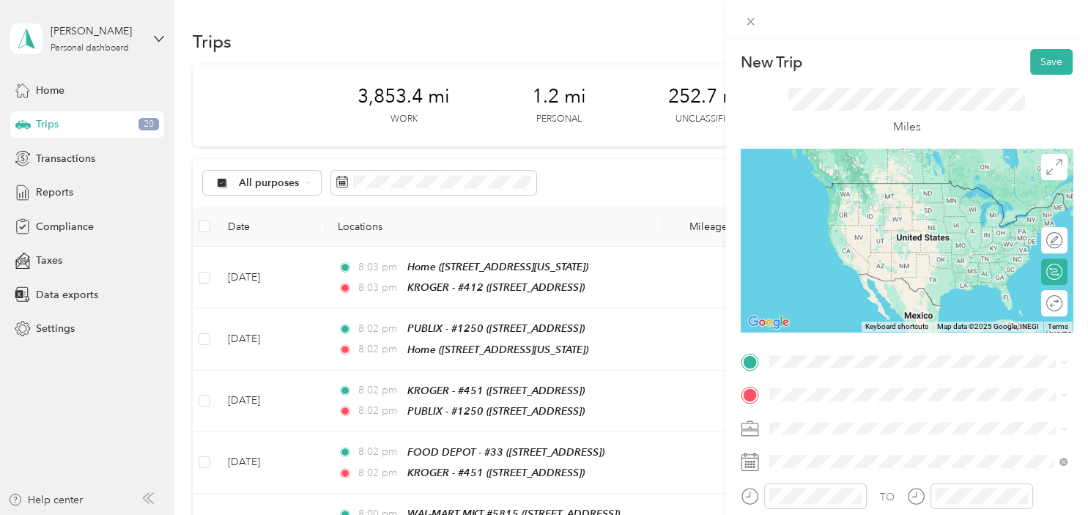
click at [909, 224] on div "TEAM KROGER - #[GEOGRAPHIC_DATA][STREET_ADDRESS][GEOGRAPHIC_DATA]" at bounding box center [860, 209] width 129 height 36
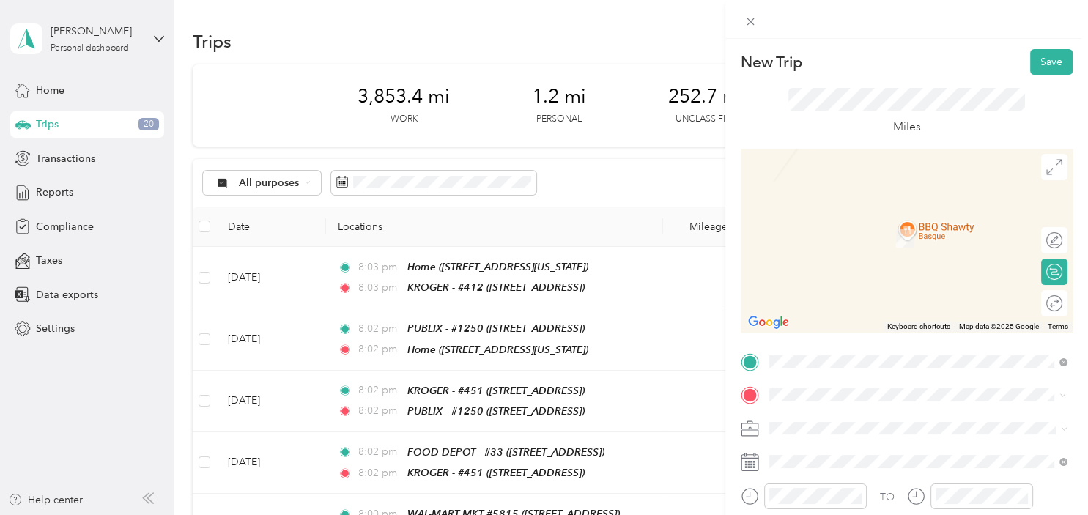
click at [923, 235] on div "TEAM PUBLIX - #1250 [STREET_ADDRESS]" at bounding box center [859, 233] width 127 height 36
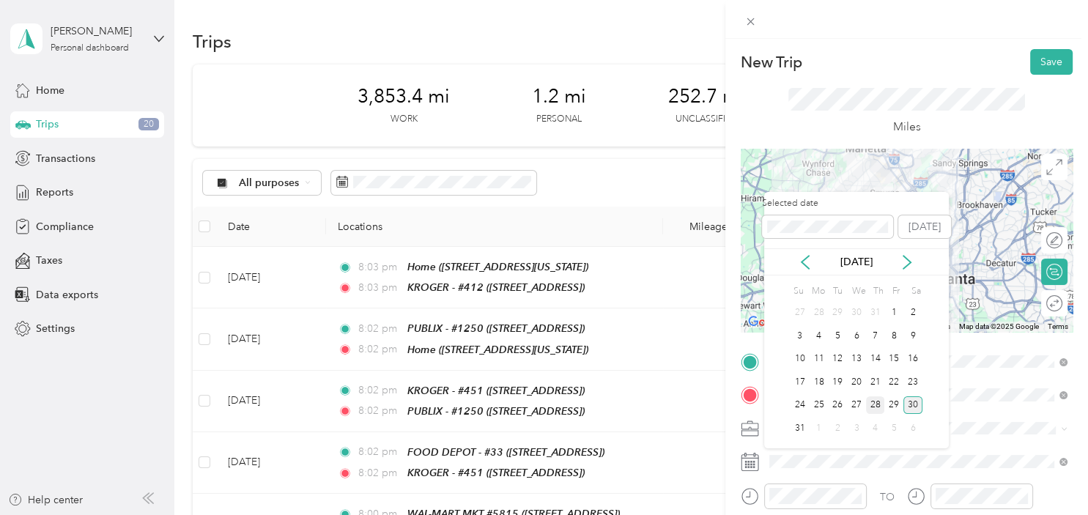
click at [878, 403] on div "28" at bounding box center [875, 405] width 19 height 18
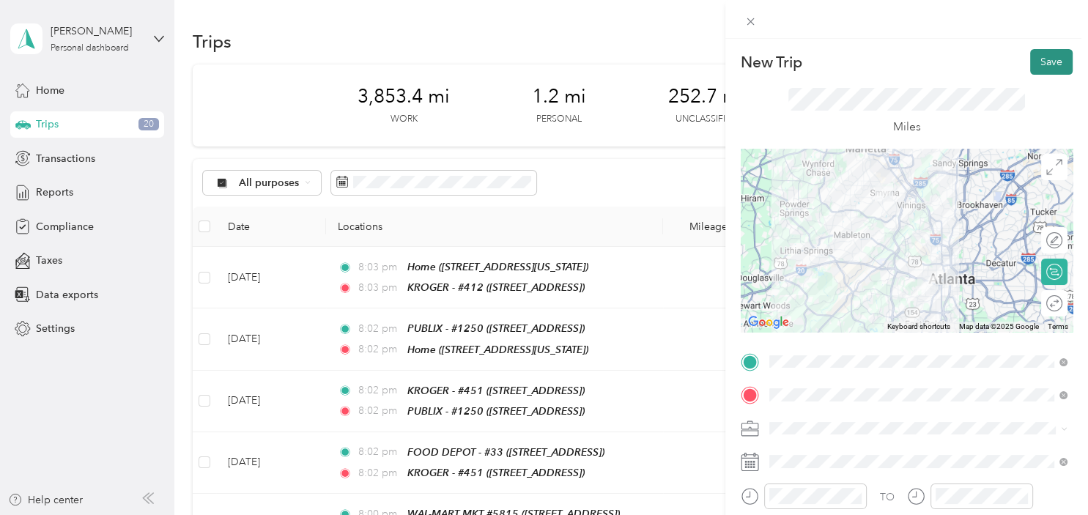
click at [1051, 56] on button "Save" at bounding box center [1051, 62] width 42 height 26
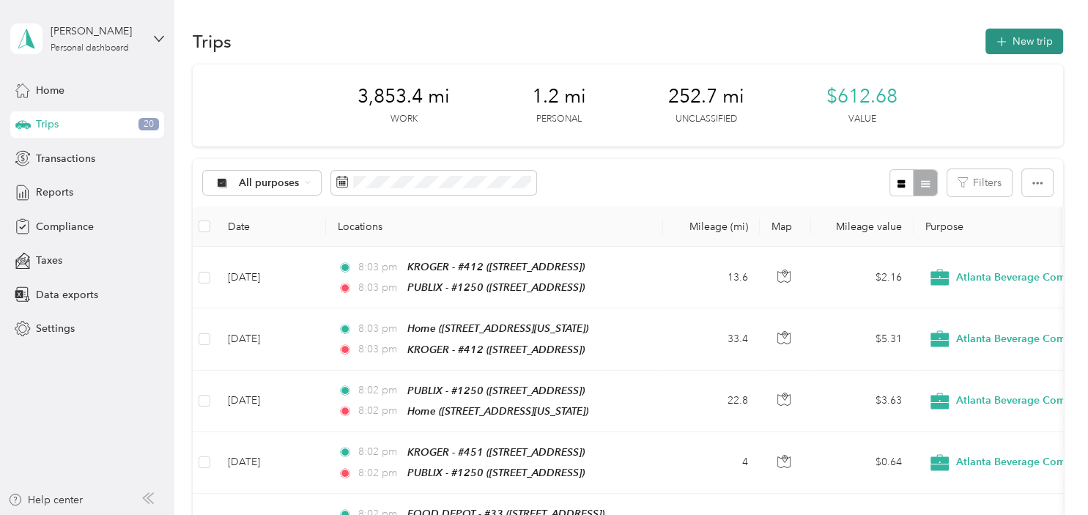
click at [1023, 40] on button "New trip" at bounding box center [1025, 42] width 78 height 26
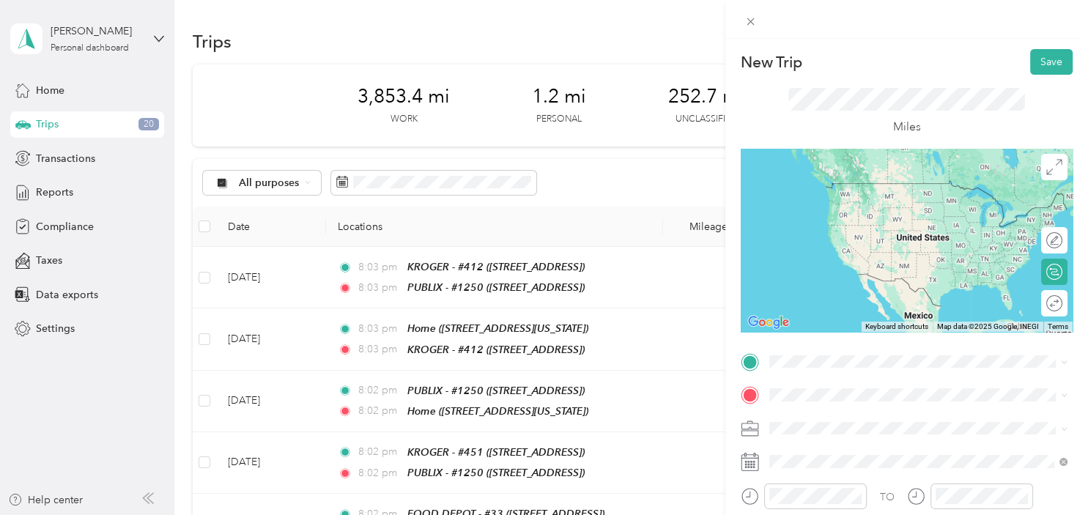
click at [866, 185] on strong "PUBLIX - #1250" at bounding box center [885, 183] width 76 height 13
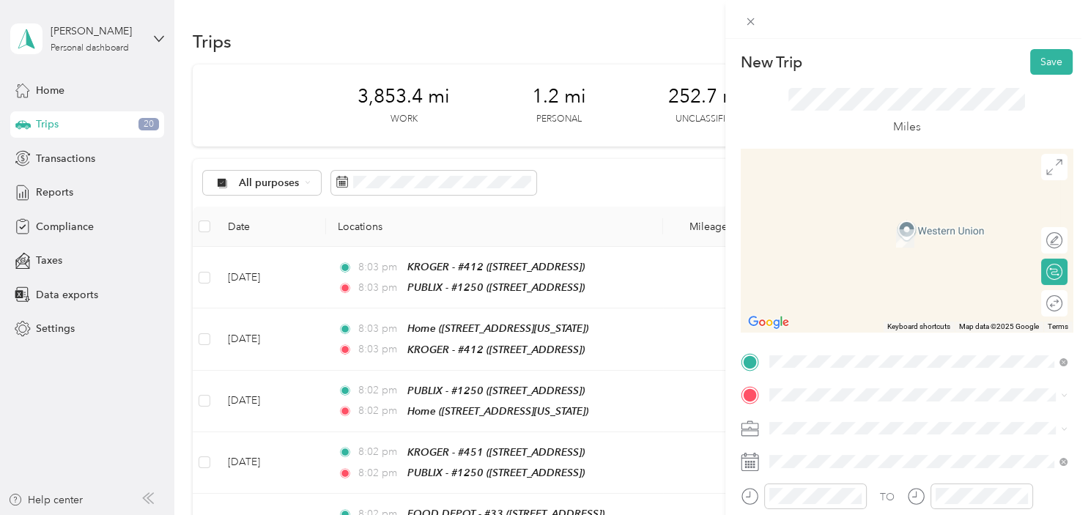
click at [901, 281] on div "TEAM KROGER - #451" at bounding box center [860, 275] width 129 height 18
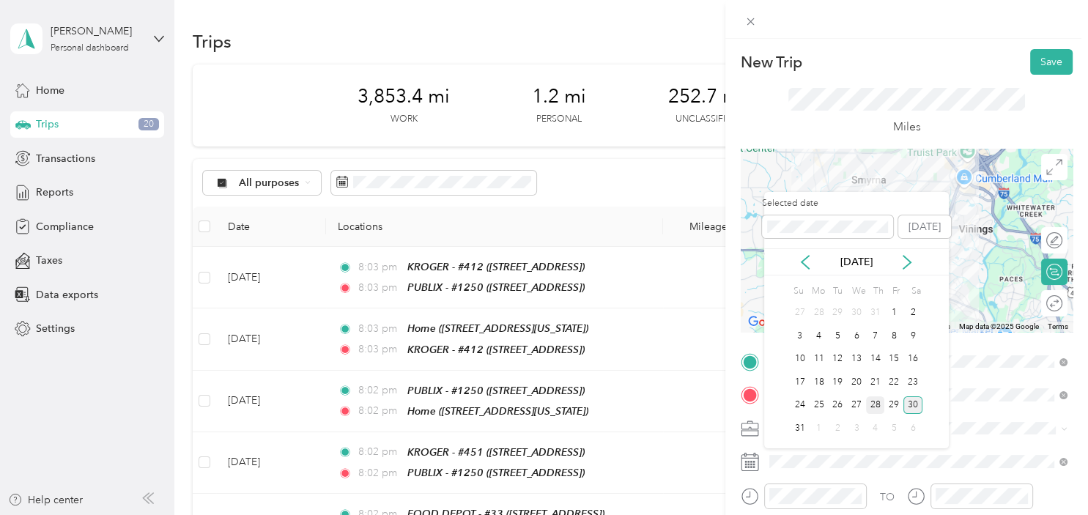
click at [877, 404] on div "28" at bounding box center [875, 405] width 19 height 18
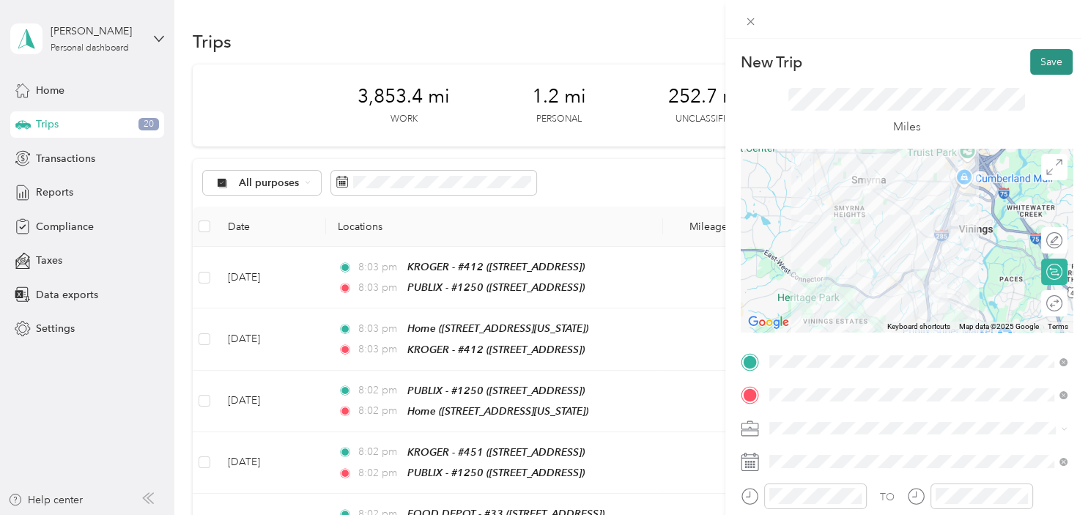
click at [1040, 64] on button "Save" at bounding box center [1051, 62] width 42 height 26
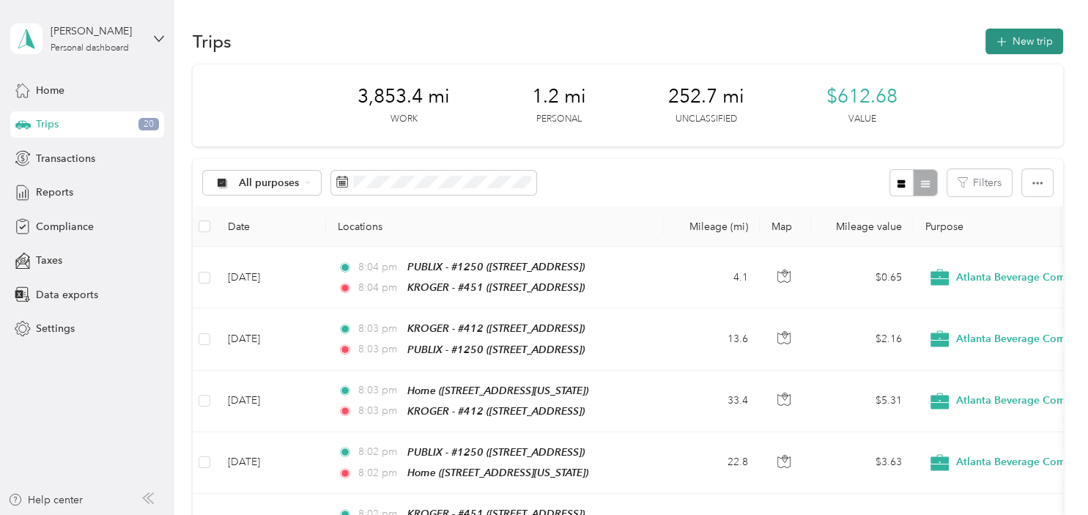
click at [1024, 42] on button "New trip" at bounding box center [1025, 42] width 78 height 26
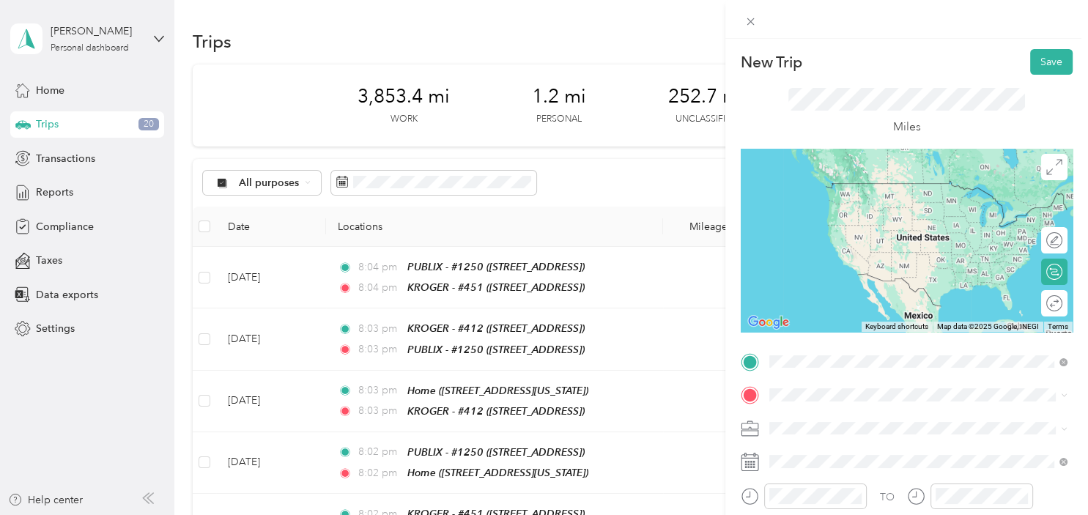
click at [869, 240] on div "TEAM KROGER - #451" at bounding box center [860, 247] width 129 height 18
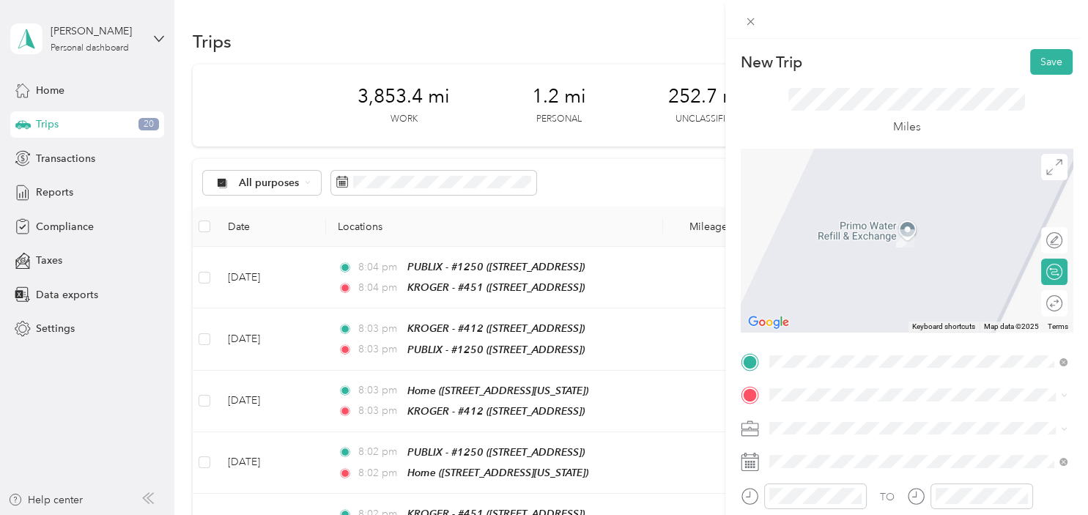
click at [895, 237] on div "TEAM PUBLIX - #1226 [STREET_ADDRESS]" at bounding box center [859, 231] width 127 height 36
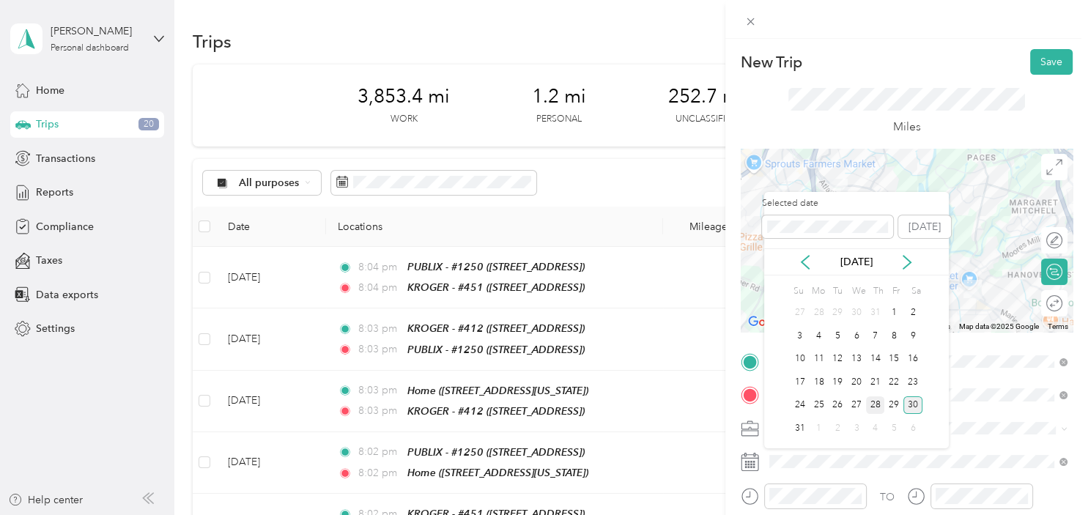
click at [880, 404] on div "28" at bounding box center [875, 405] width 19 height 18
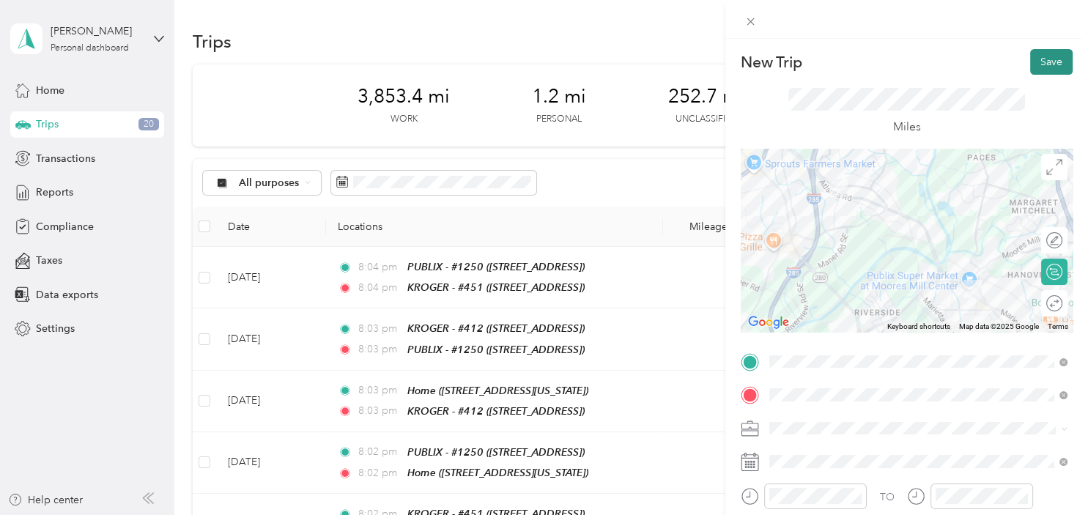
click at [1050, 56] on button "Save" at bounding box center [1051, 62] width 42 height 26
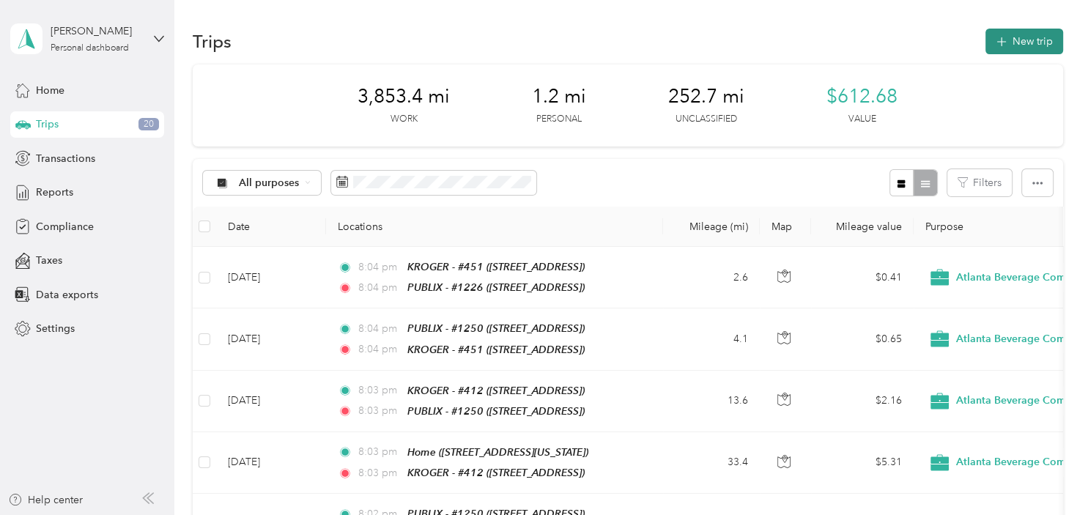
click at [1045, 37] on button "New trip" at bounding box center [1025, 42] width 78 height 26
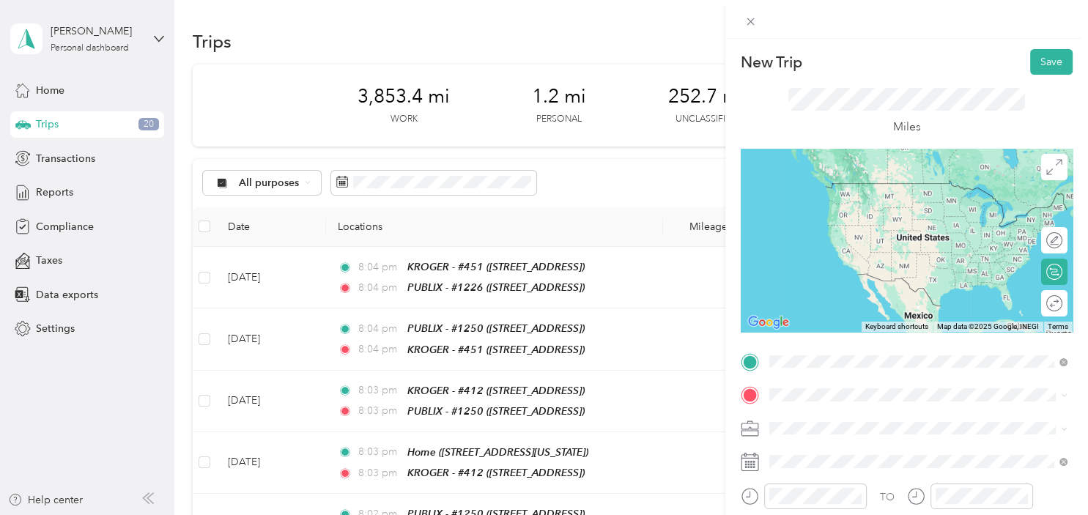
click at [900, 197] on div "TEAM PUBLIX - #1226 [STREET_ADDRESS]" at bounding box center [859, 200] width 127 height 36
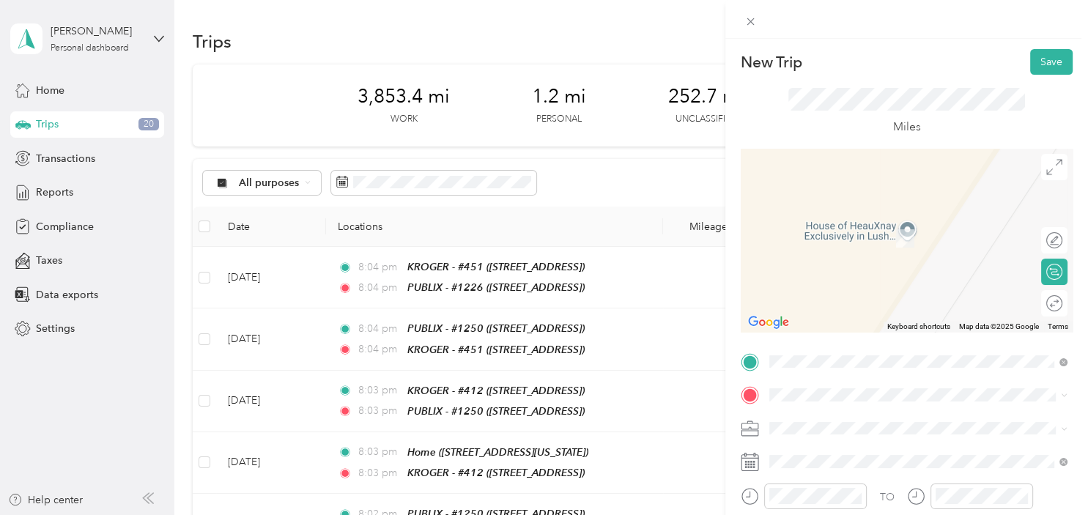
click at [905, 237] on div "Home [STREET_ADDRESS][US_STATE]" at bounding box center [869, 224] width 147 height 31
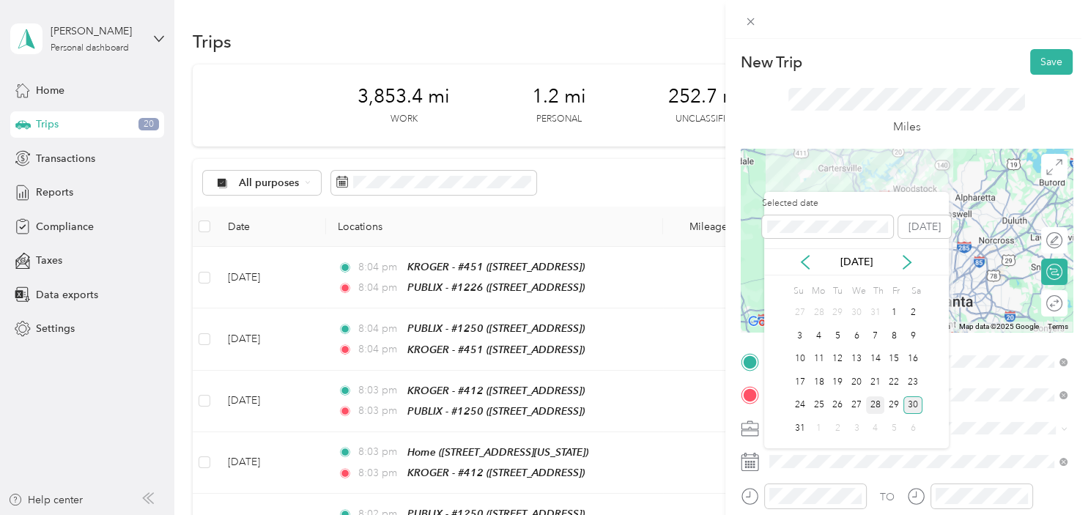
click at [878, 410] on div "28" at bounding box center [875, 405] width 19 height 18
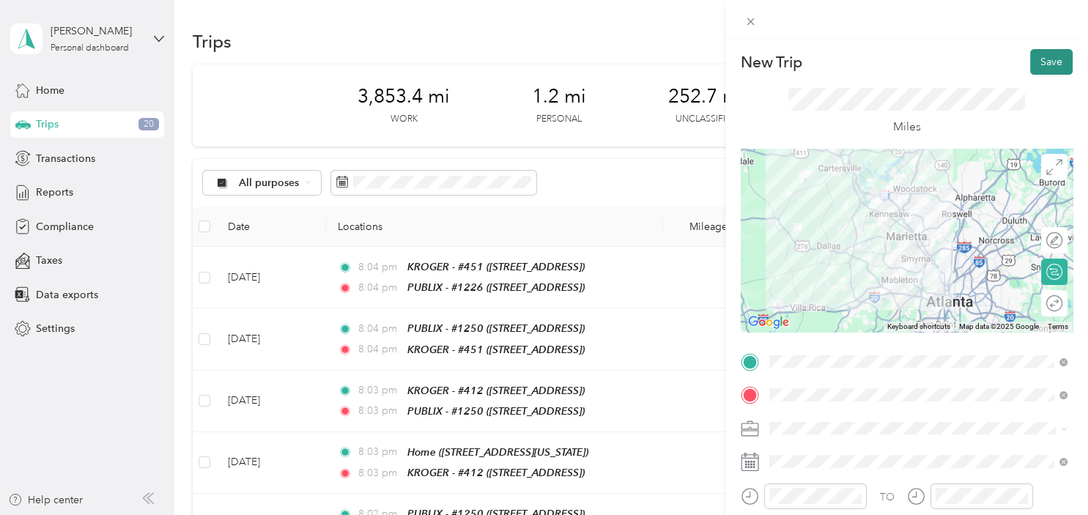
click at [1052, 51] on button "Save" at bounding box center [1051, 62] width 42 height 26
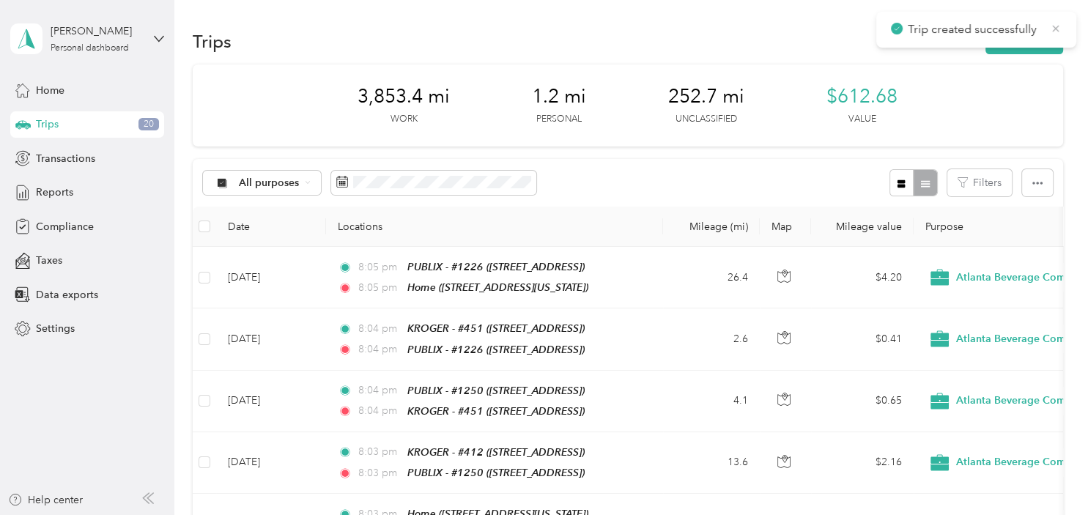
click at [1054, 27] on icon at bounding box center [1056, 28] width 7 height 7
click at [1027, 45] on button "New trip" at bounding box center [1025, 42] width 78 height 26
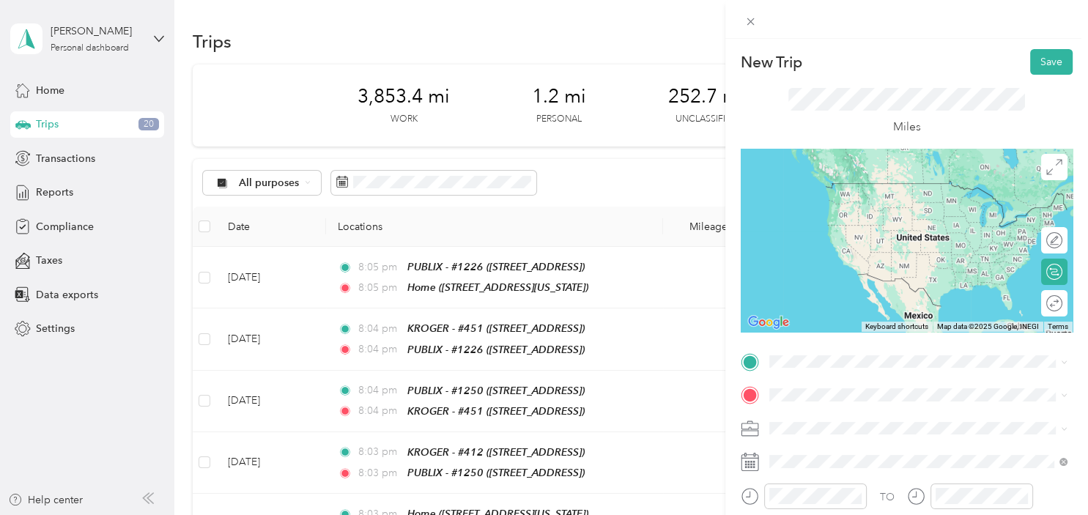
click at [891, 197] on div "Home [STREET_ADDRESS][US_STATE]" at bounding box center [869, 189] width 147 height 31
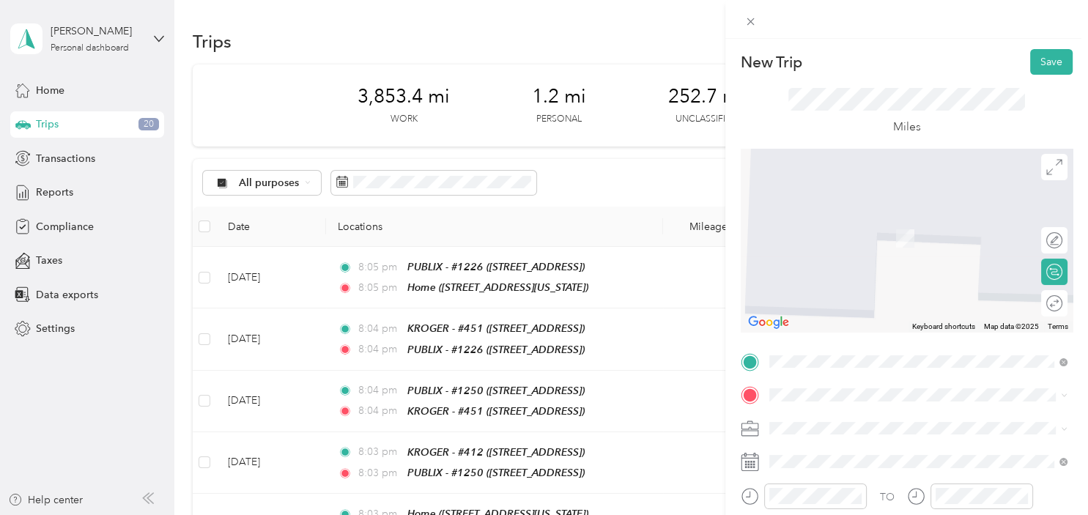
click at [874, 246] on div "TEAM KROGER - #464 [STREET_ADDRESS][PERSON_NAME][PERSON_NAME]" at bounding box center [883, 242] width 174 height 36
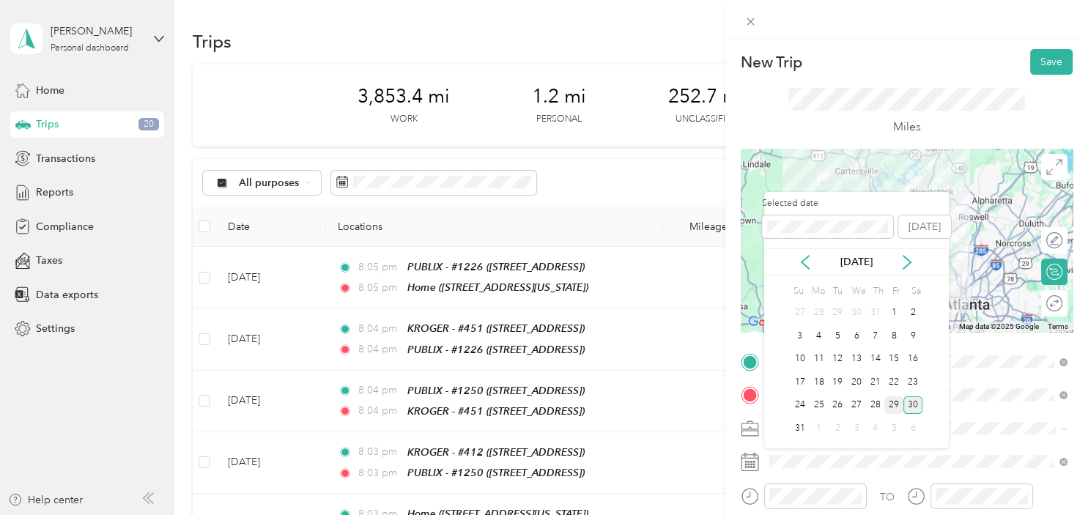
click at [895, 400] on div "29" at bounding box center [893, 405] width 19 height 18
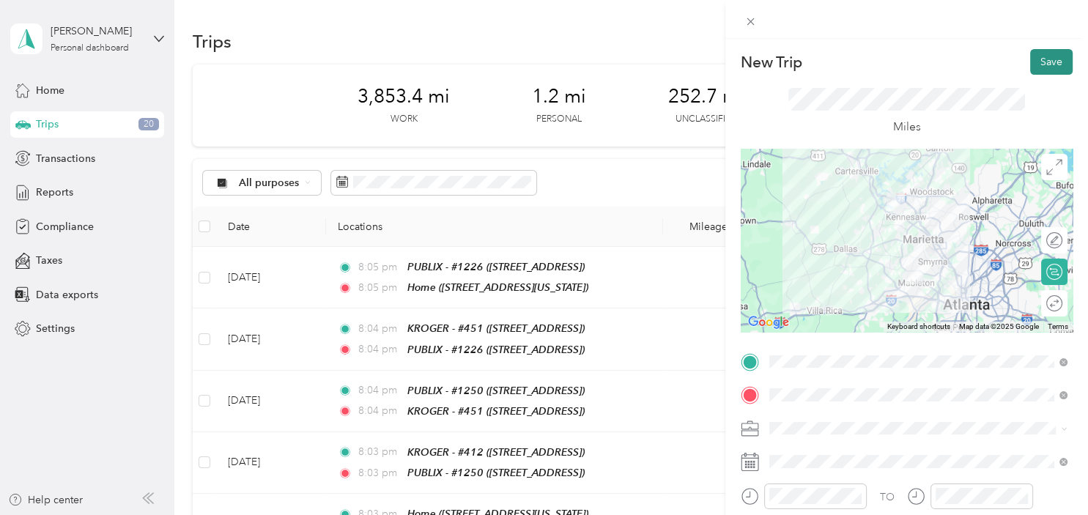
click at [1053, 60] on button "Save" at bounding box center [1051, 62] width 42 height 26
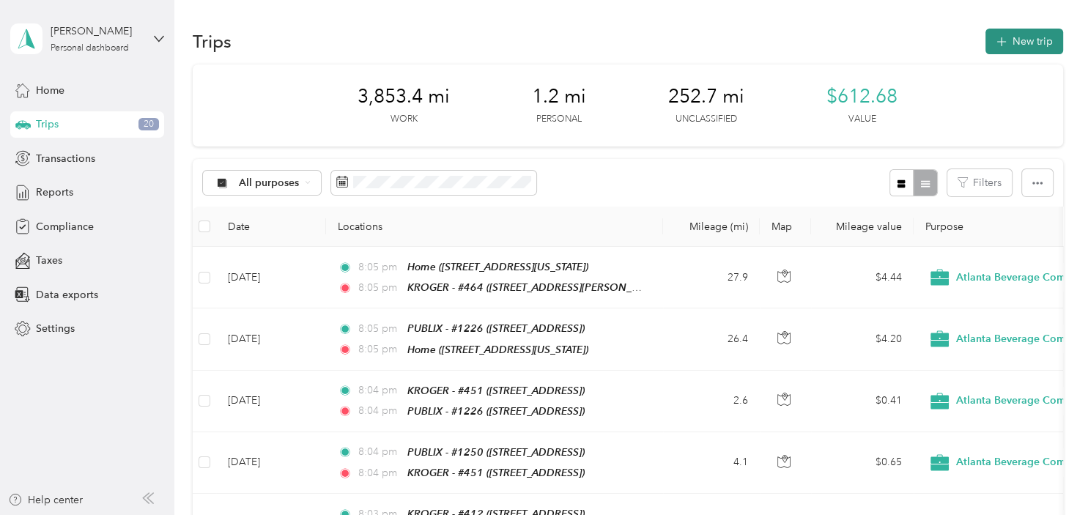
click at [1024, 32] on button "New trip" at bounding box center [1025, 42] width 78 height 26
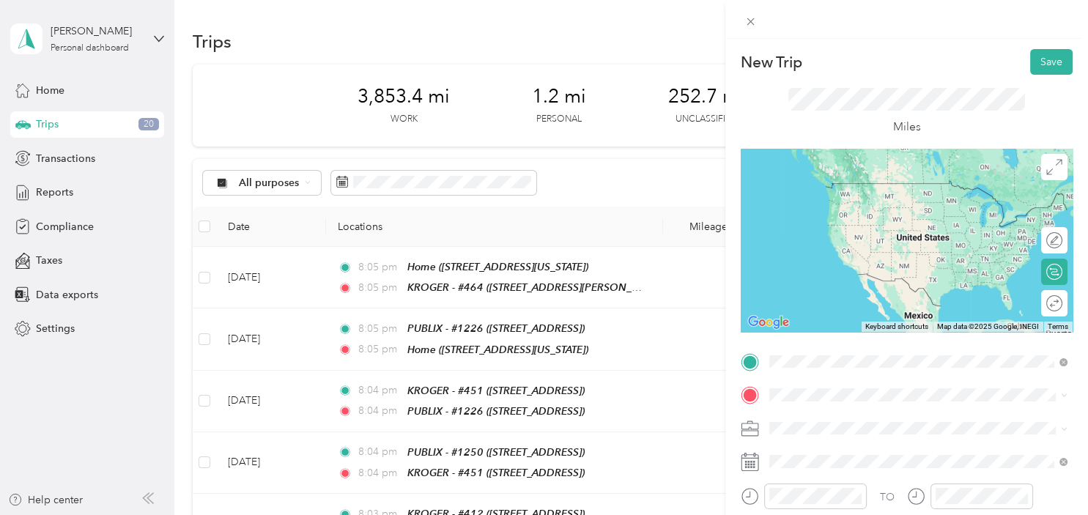
click at [884, 233] on ol "From your Favorite places TEAM KROGER - #464 [STREET_ADDRESS][PERSON_NAME] From…" at bounding box center [918, 243] width 308 height 168
click at [878, 216] on div "TEAM KROGER - #464 [STREET_ADDRESS][PERSON_NAME][PERSON_NAME]" at bounding box center [883, 209] width 174 height 36
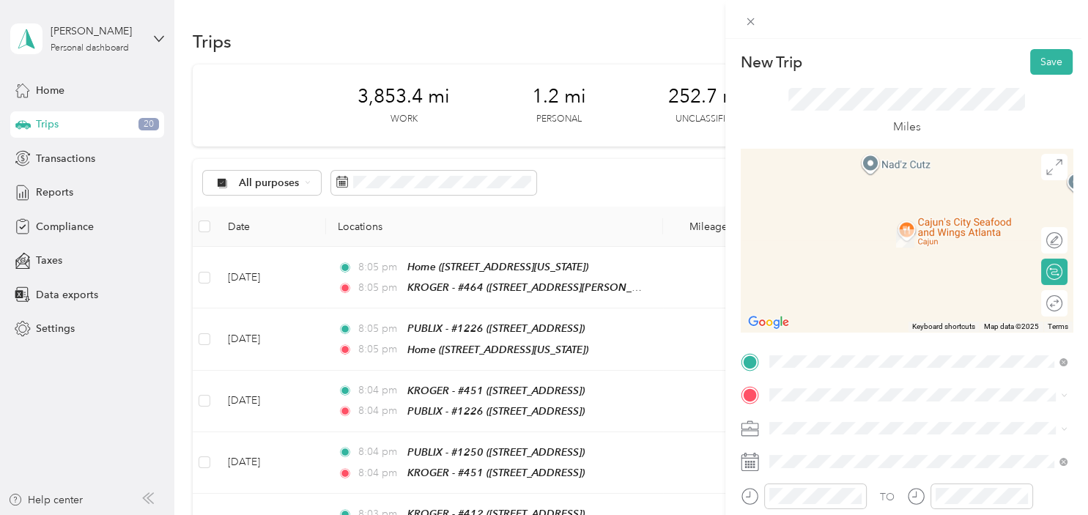
click at [890, 231] on div "TEAM PUBLIX - #464 [STREET_ADDRESS][PERSON_NAME]" at bounding box center [883, 225] width 174 height 36
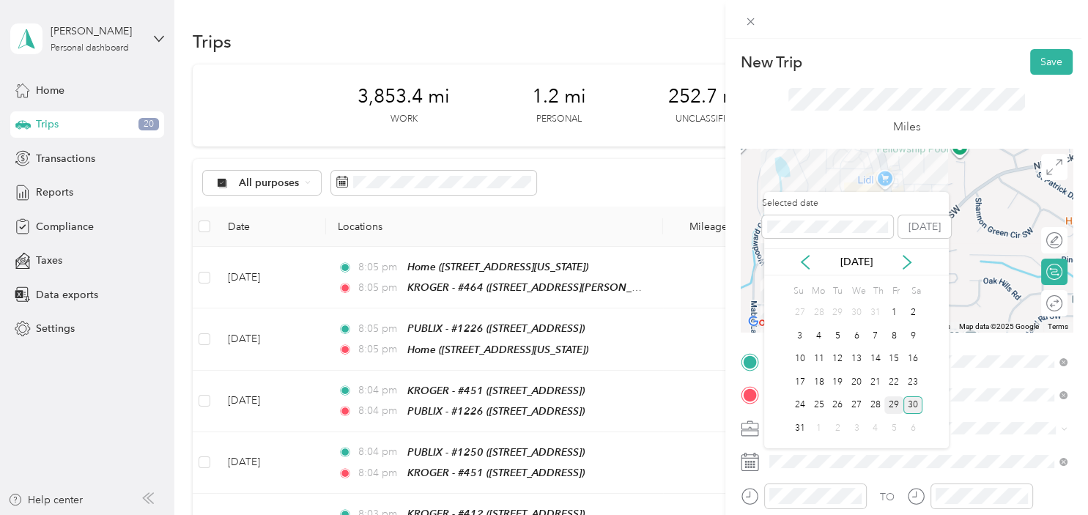
click at [892, 401] on div "29" at bounding box center [893, 405] width 19 height 18
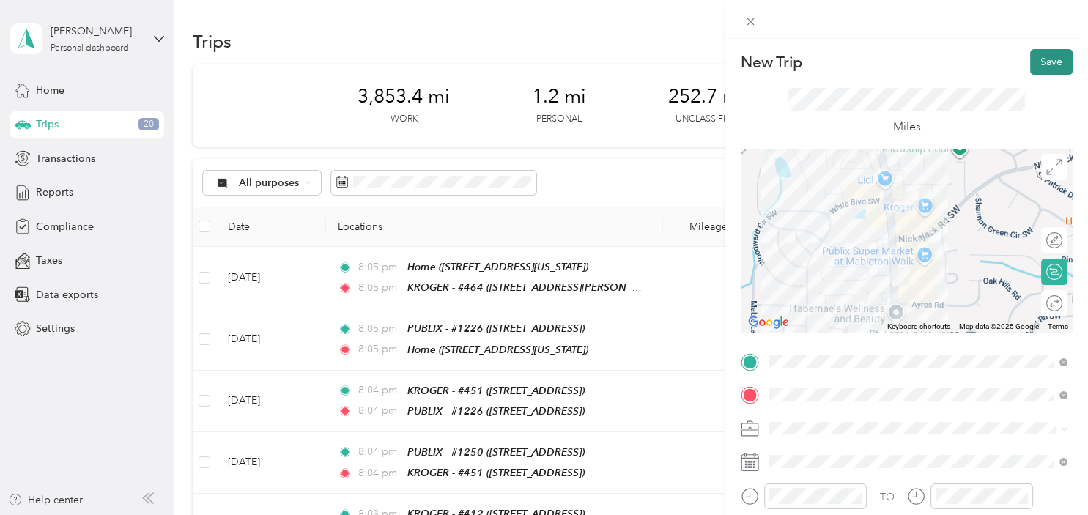
click at [1051, 63] on button "Save" at bounding box center [1051, 62] width 42 height 26
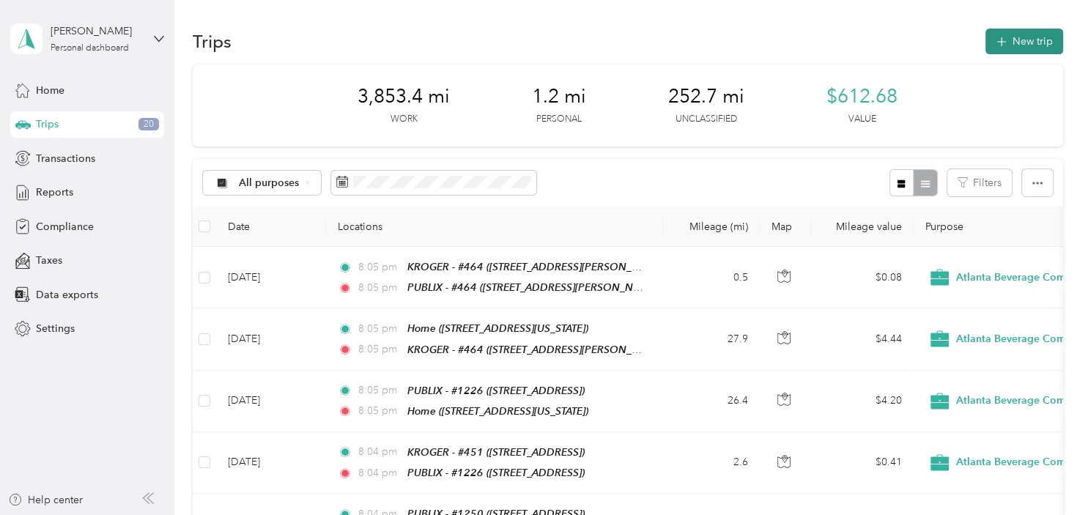
click at [1010, 42] on icon "button" at bounding box center [1001, 42] width 17 height 17
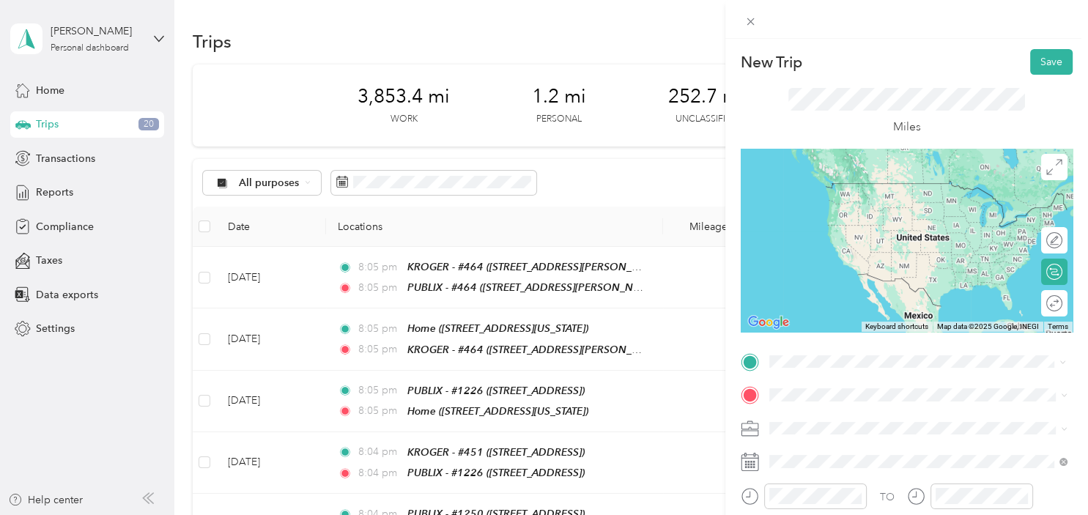
click at [928, 187] on div "TEAM PUBLIX - #464" at bounding box center [883, 191] width 174 height 18
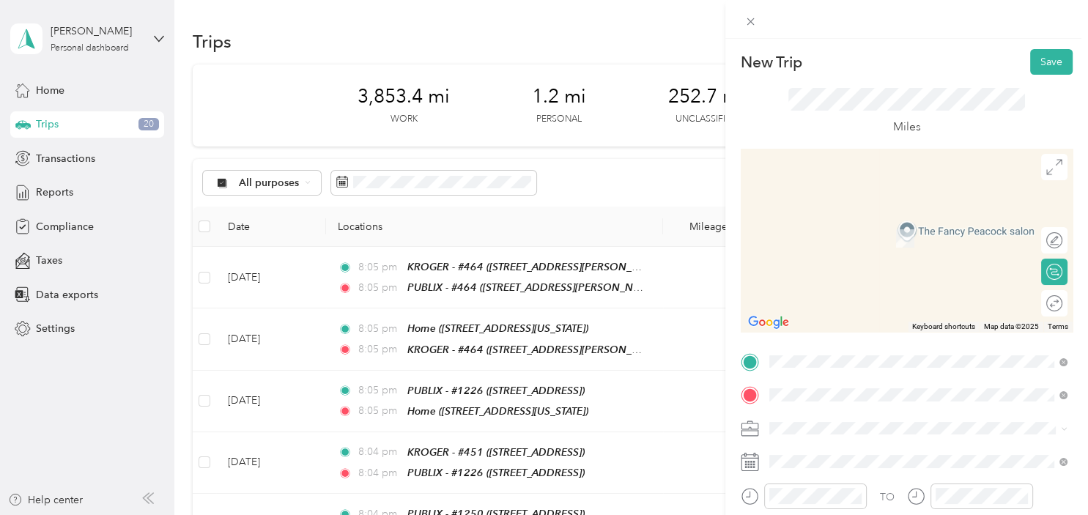
click at [912, 232] on div "TEAM WAL-MART MKT #5815 [STREET_ADDRESS]" at bounding box center [879, 233] width 166 height 36
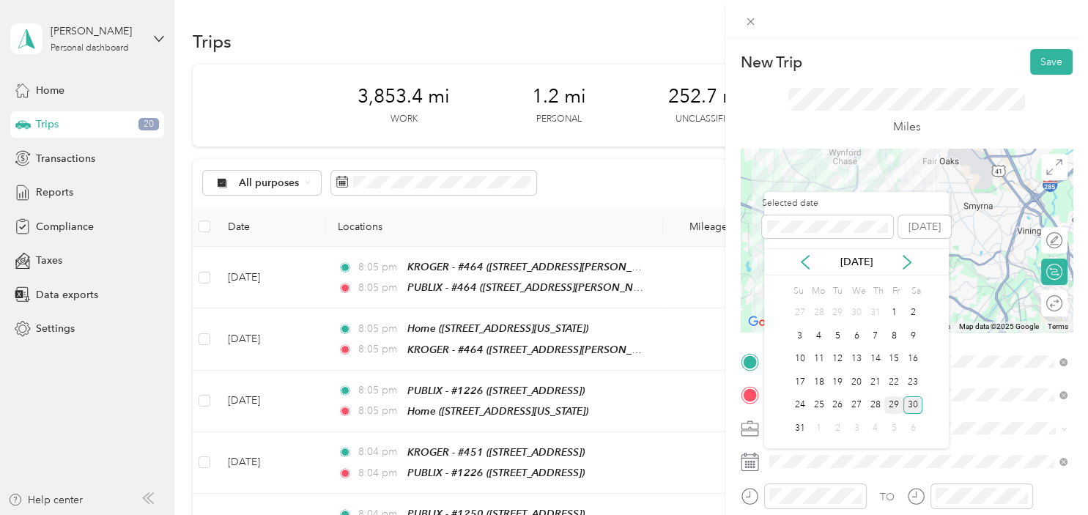
click at [897, 397] on div "29" at bounding box center [893, 405] width 19 height 18
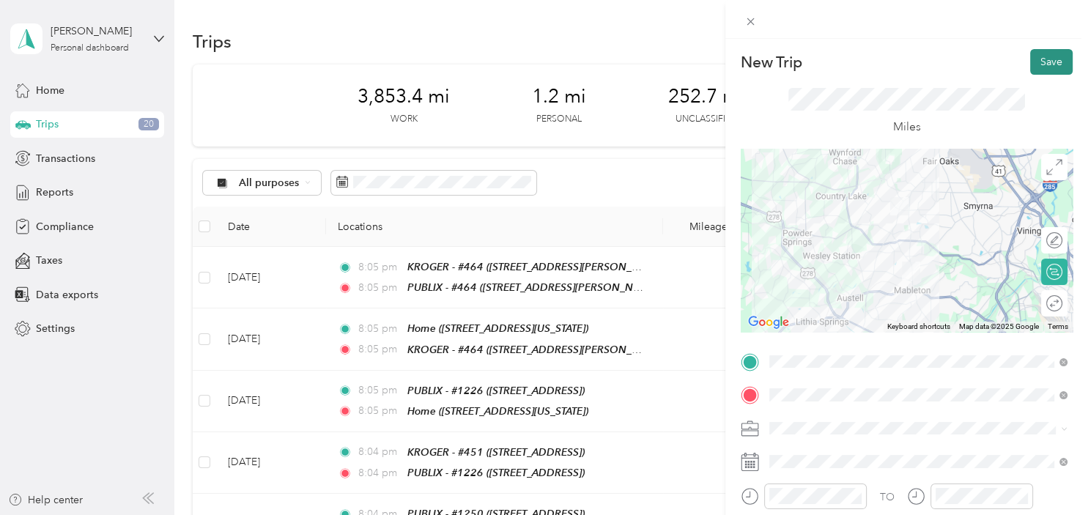
click at [1063, 51] on button "Save" at bounding box center [1051, 62] width 42 height 26
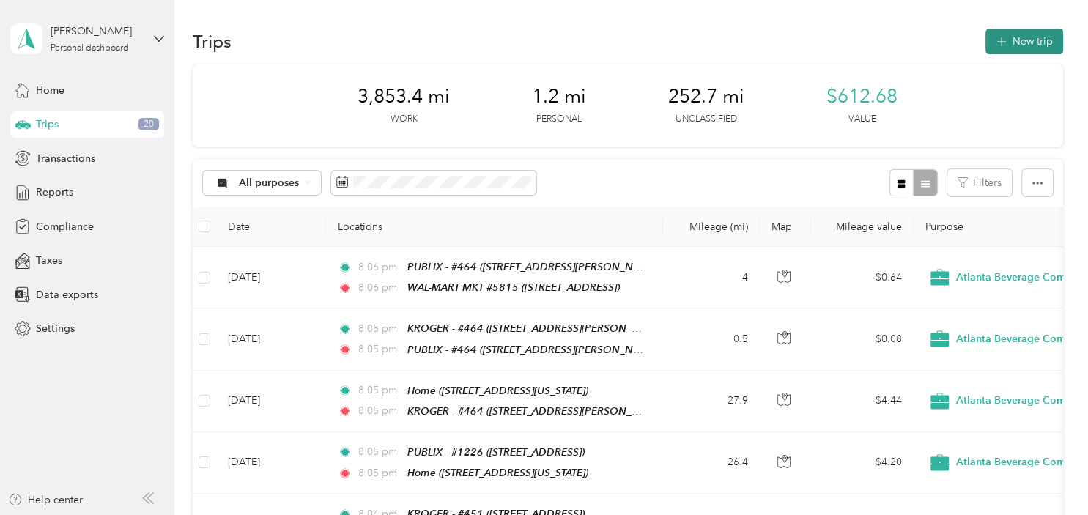
click at [1024, 53] on button "New trip" at bounding box center [1025, 42] width 78 height 26
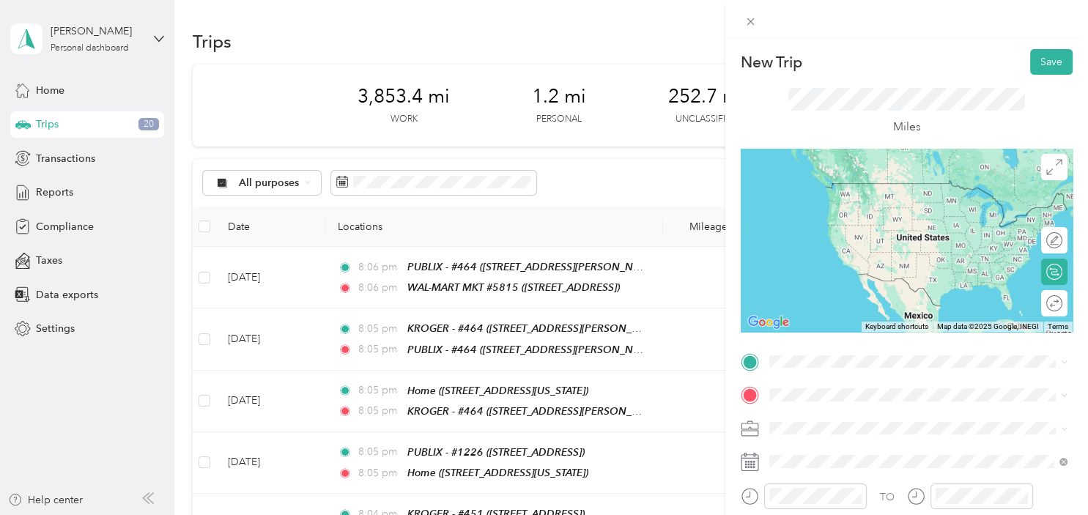
click at [902, 212] on div "TEAM WAL-MART MKT #5815 [STREET_ADDRESS]" at bounding box center [918, 191] width 288 height 41
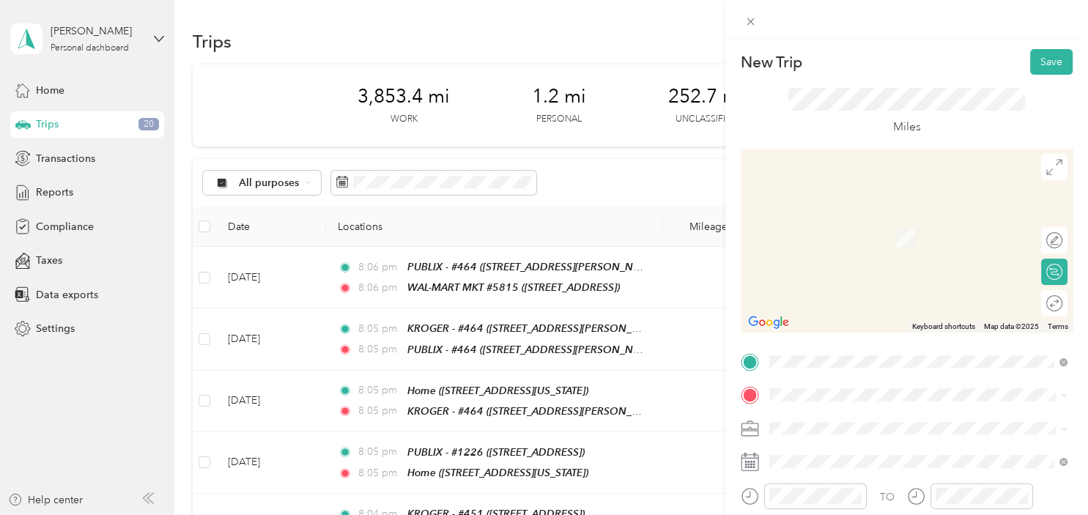
click at [885, 278] on strong "KROGER - #451" at bounding box center [886, 273] width 78 height 13
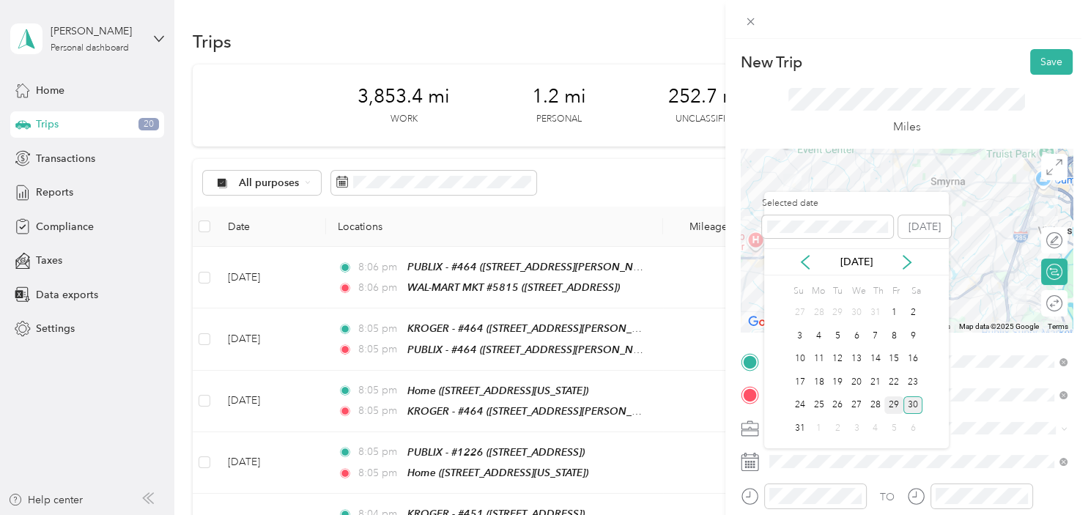
click at [891, 399] on div "29" at bounding box center [893, 405] width 19 height 18
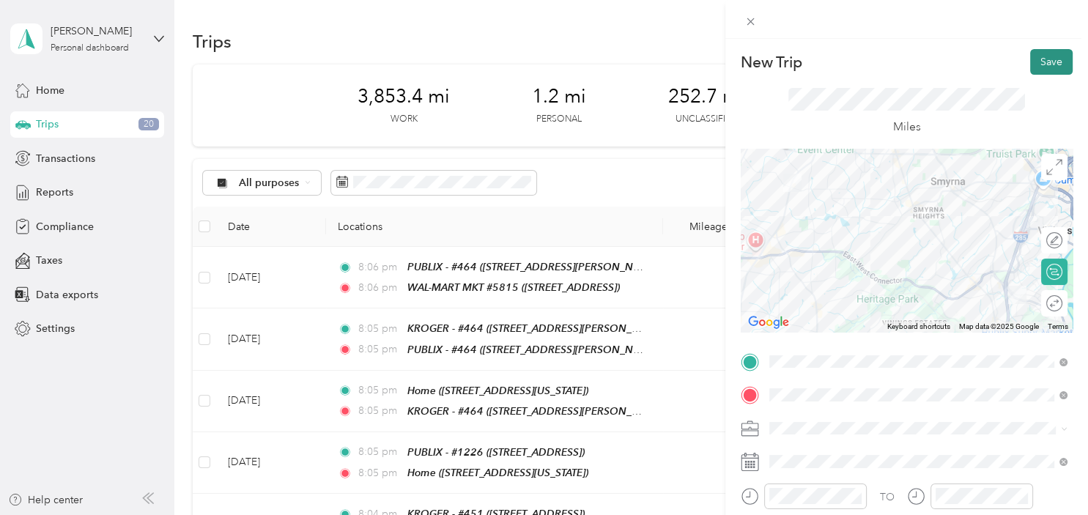
click at [1049, 62] on button "Save" at bounding box center [1051, 62] width 42 height 26
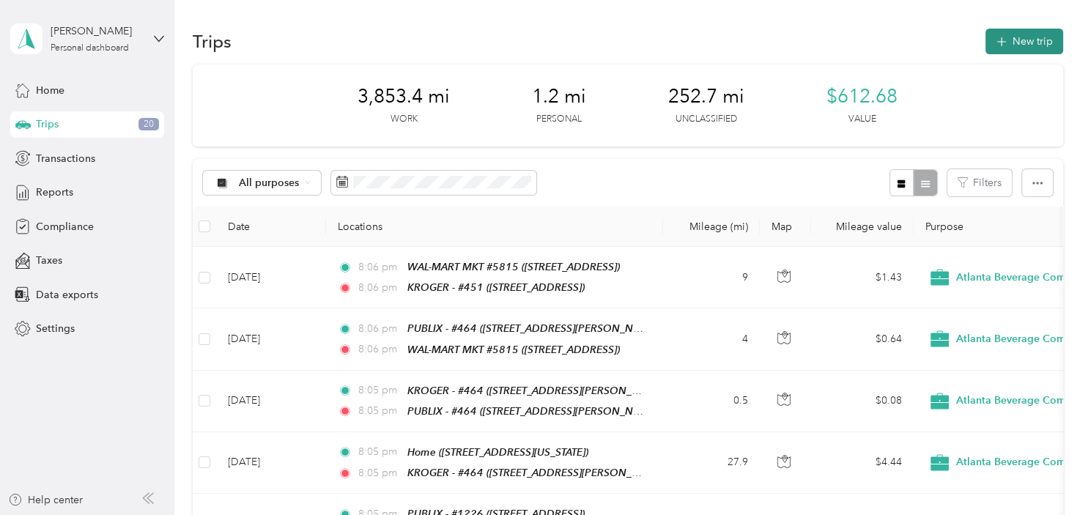
click at [1027, 40] on button "New trip" at bounding box center [1025, 42] width 78 height 26
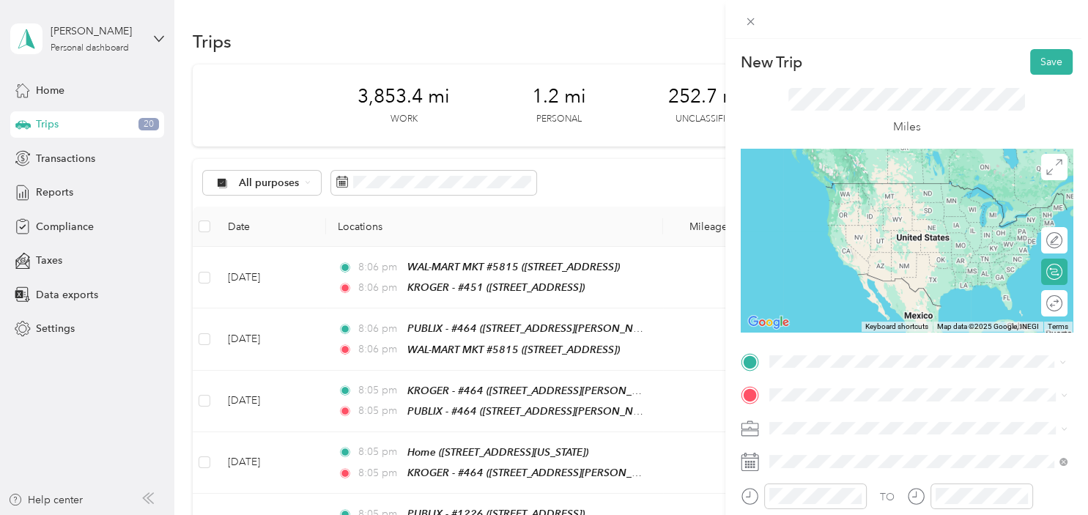
click at [887, 262] on span "[STREET_ADDRESS]" at bounding box center [842, 266] width 93 height 12
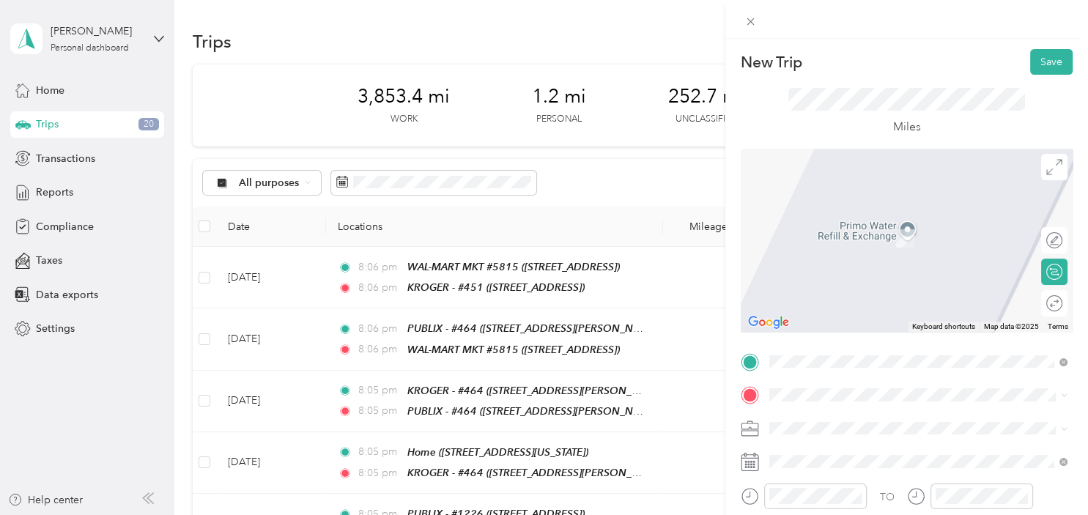
click at [923, 237] on div "TEAM PUBLIX - #1250 [STREET_ADDRESS]" at bounding box center [859, 233] width 127 height 36
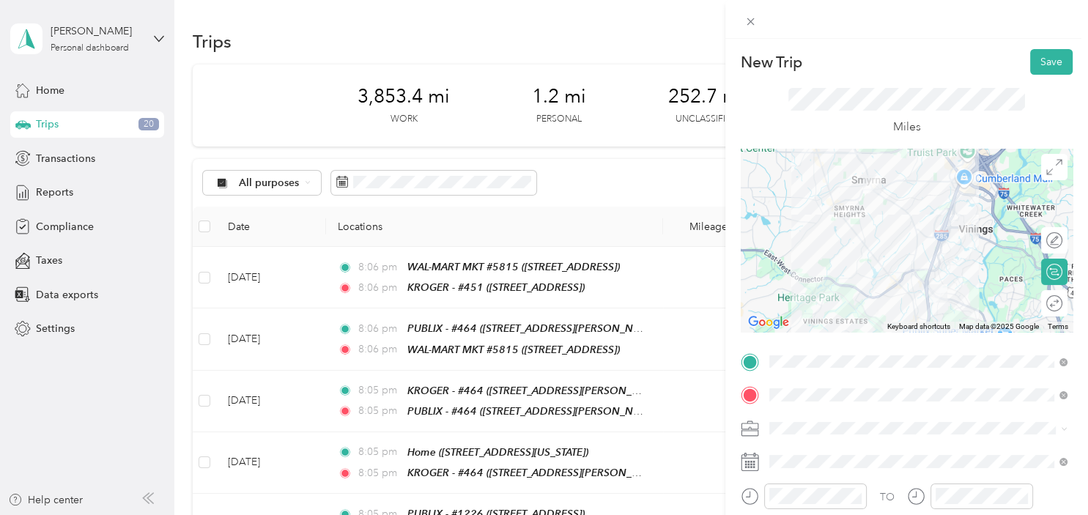
click at [925, 237] on div at bounding box center [907, 240] width 332 height 183
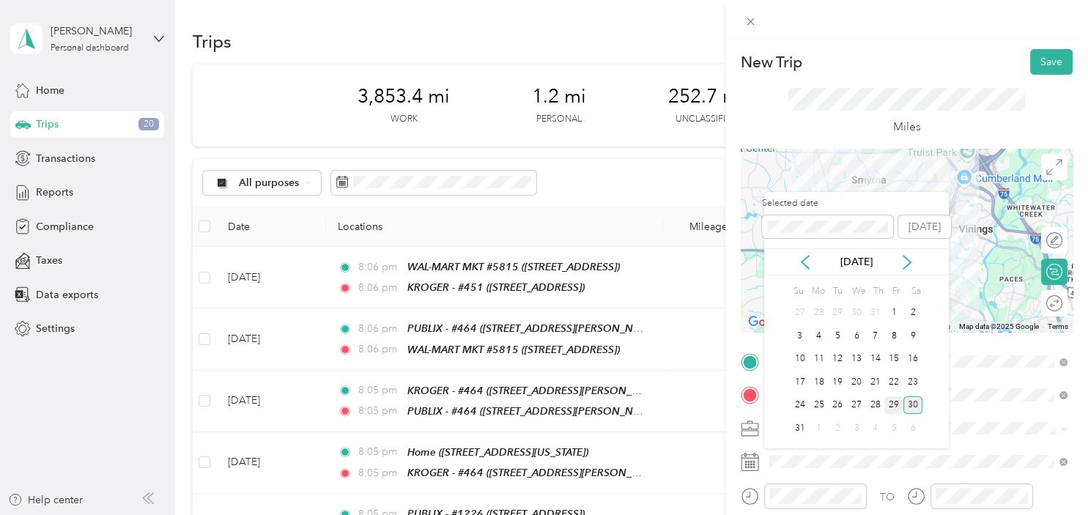
click at [895, 405] on div "29" at bounding box center [893, 405] width 19 height 18
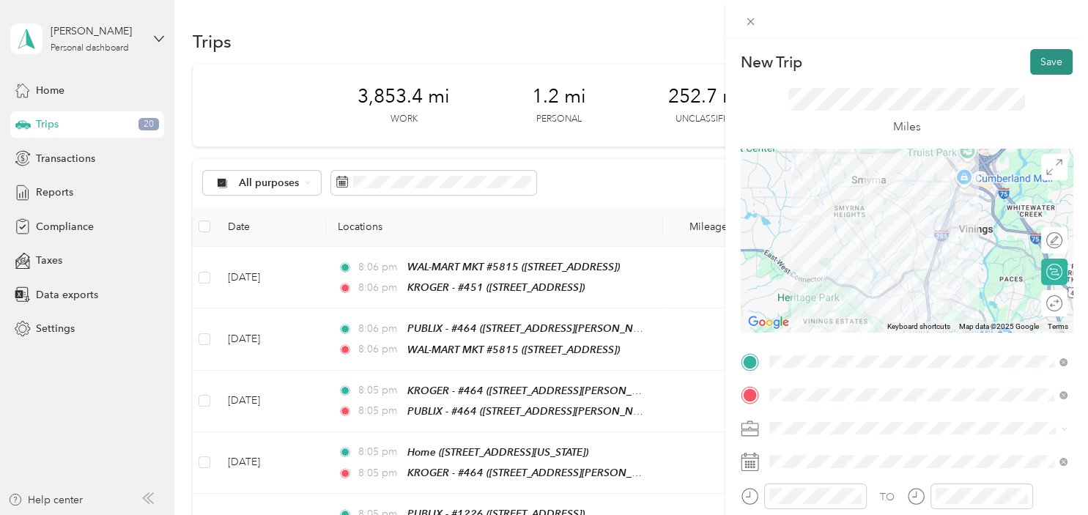
click at [1054, 65] on button "Save" at bounding box center [1051, 62] width 42 height 26
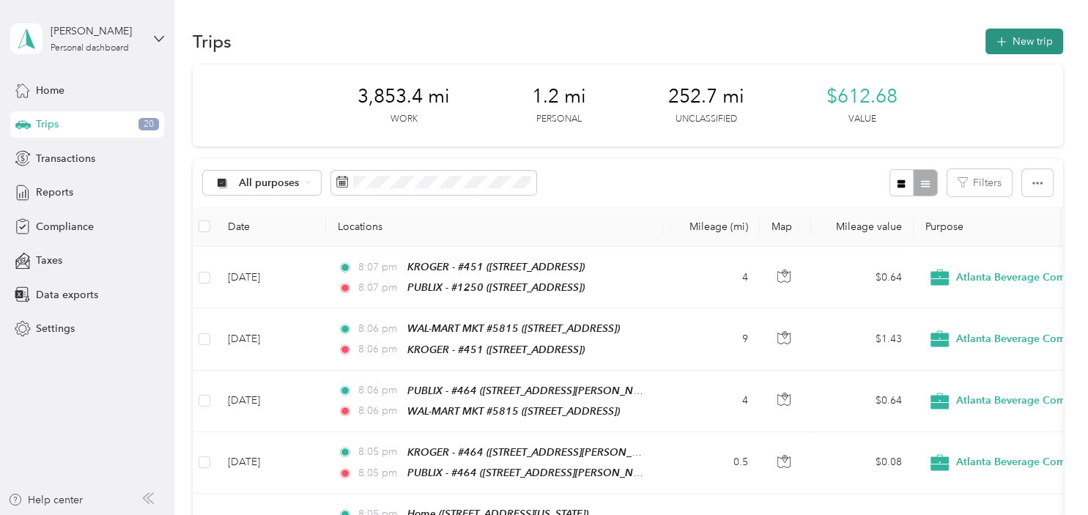
click at [1016, 52] on button "New trip" at bounding box center [1025, 42] width 78 height 26
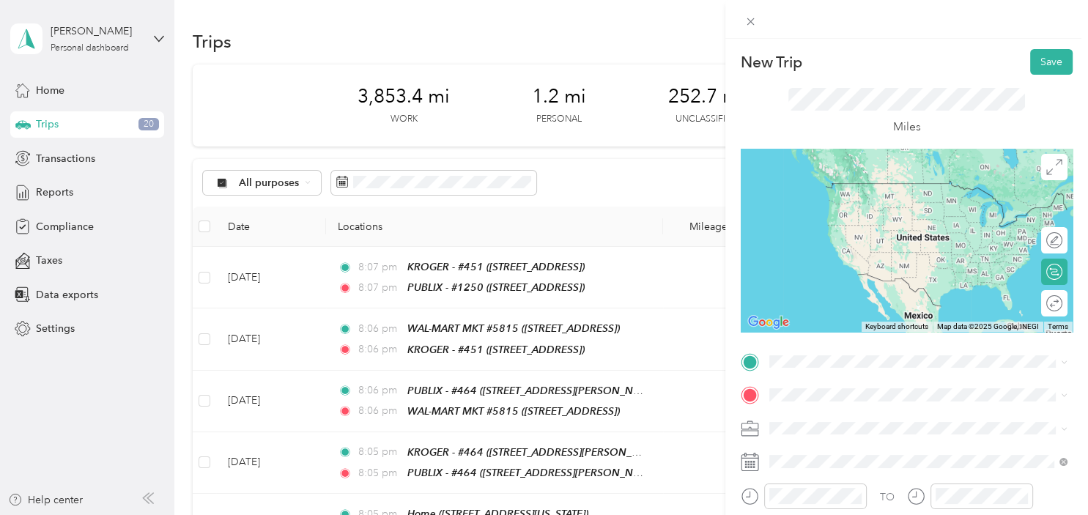
click at [916, 202] on div "TEAM PUBLIX - #1250 [STREET_ADDRESS]" at bounding box center [859, 195] width 127 height 36
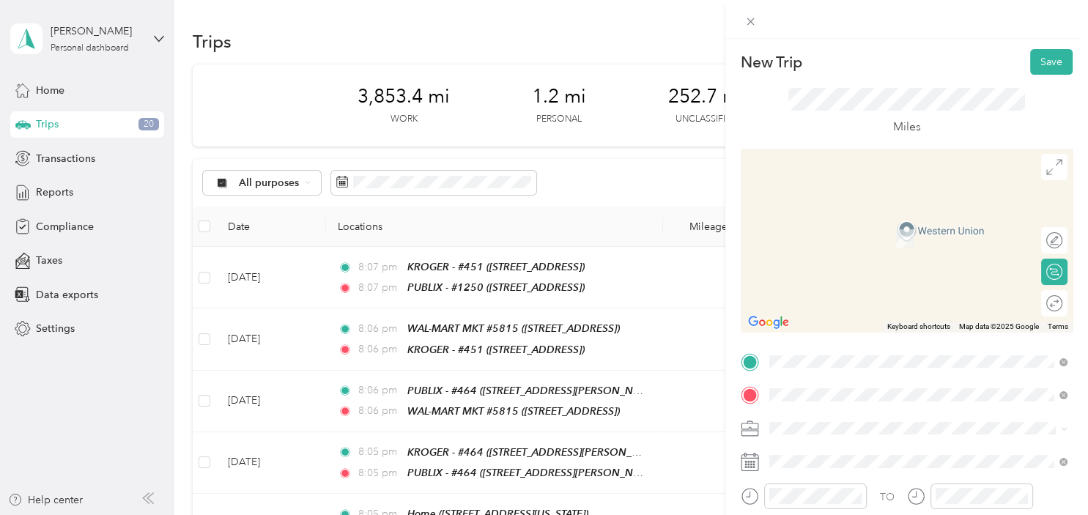
click at [920, 232] on div "Home [STREET_ADDRESS][US_STATE]" at bounding box center [869, 230] width 147 height 31
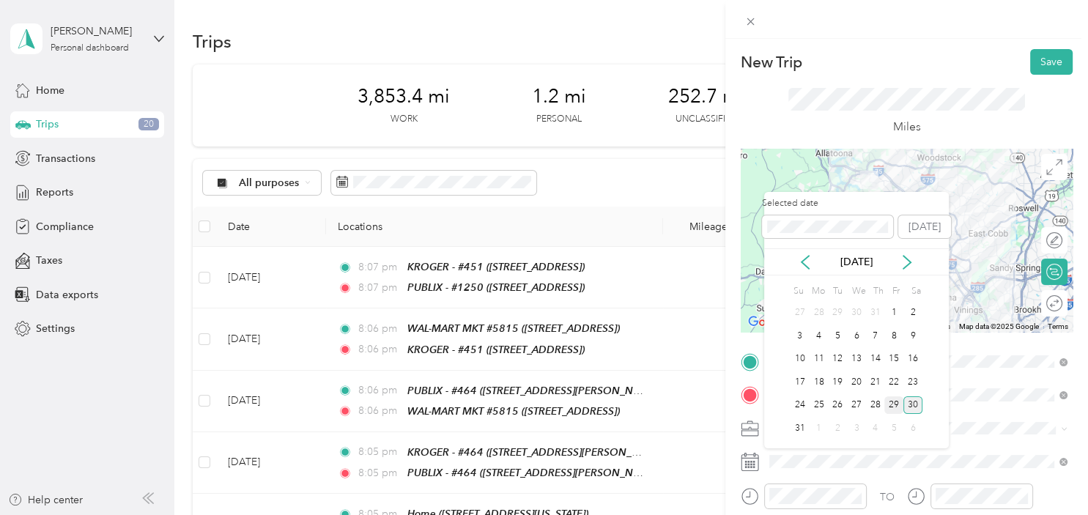
click at [895, 404] on div "29" at bounding box center [893, 405] width 19 height 18
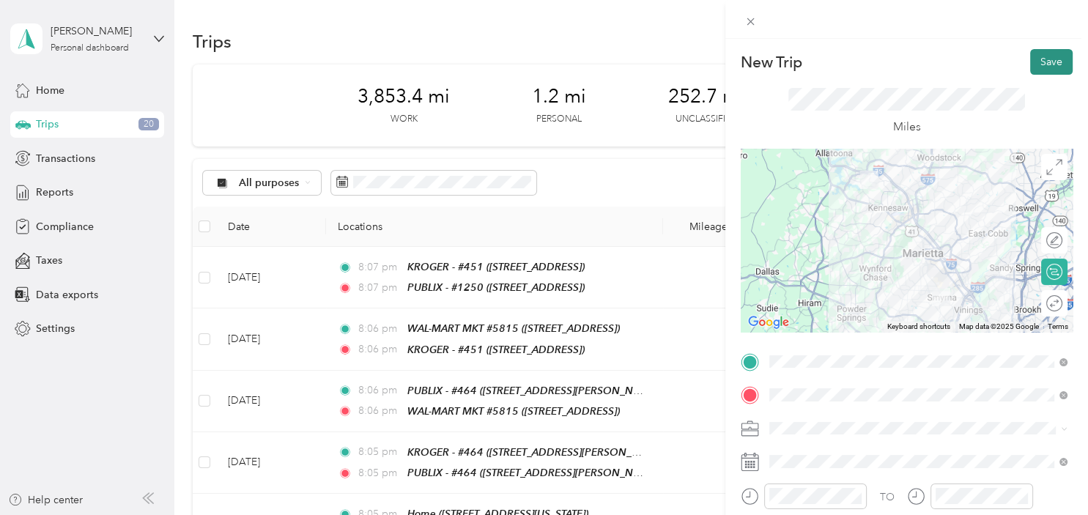
click at [1051, 63] on button "Save" at bounding box center [1051, 62] width 42 height 26
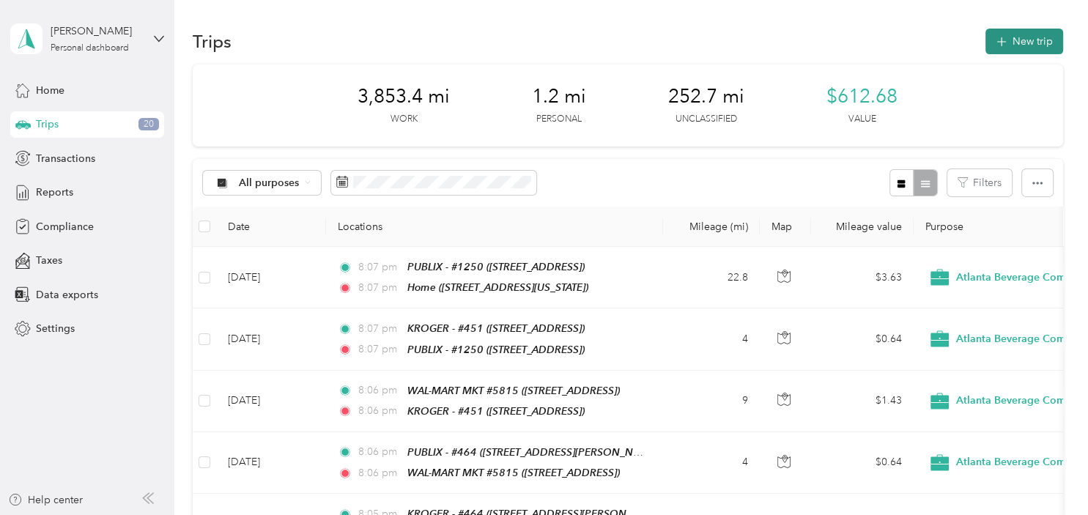
click at [1021, 29] on button "New trip" at bounding box center [1025, 42] width 78 height 26
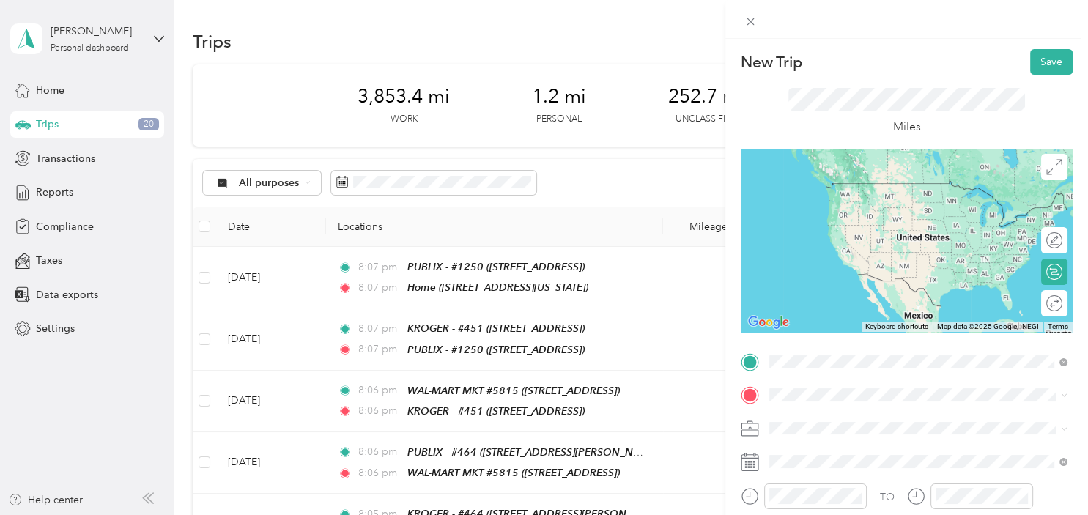
click at [904, 208] on li "Home [STREET_ADDRESS][US_STATE]" at bounding box center [918, 197] width 308 height 46
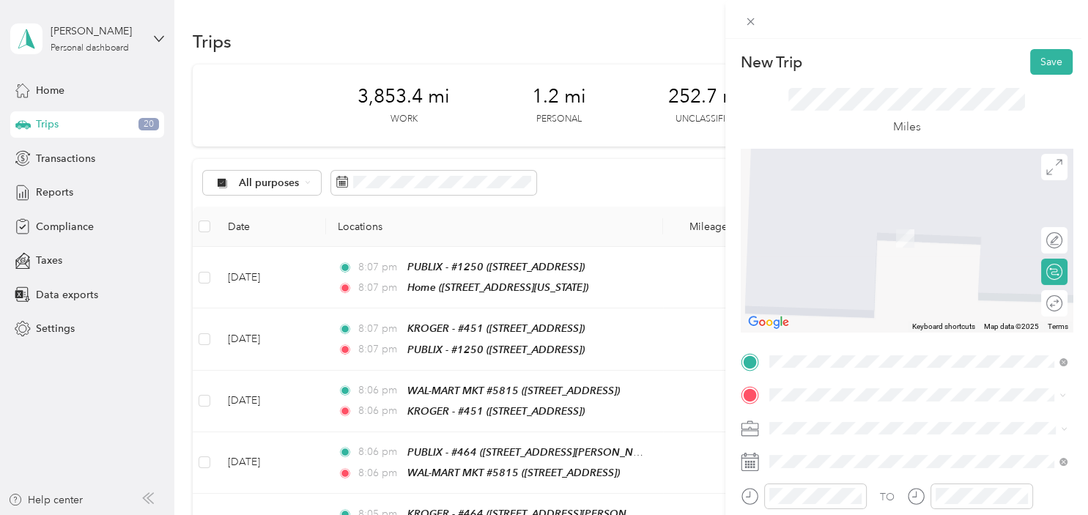
click at [876, 243] on div "TEAM KROGER - #[GEOGRAPHIC_DATA][STREET_ADDRESS][GEOGRAPHIC_DATA]" at bounding box center [860, 249] width 129 height 36
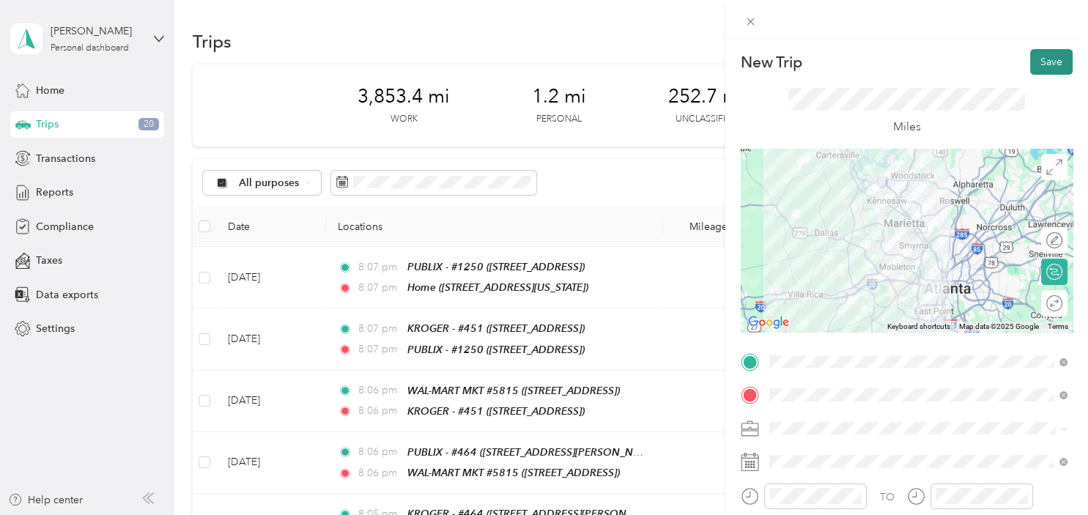
click at [1042, 62] on button "Save" at bounding box center [1051, 62] width 42 height 26
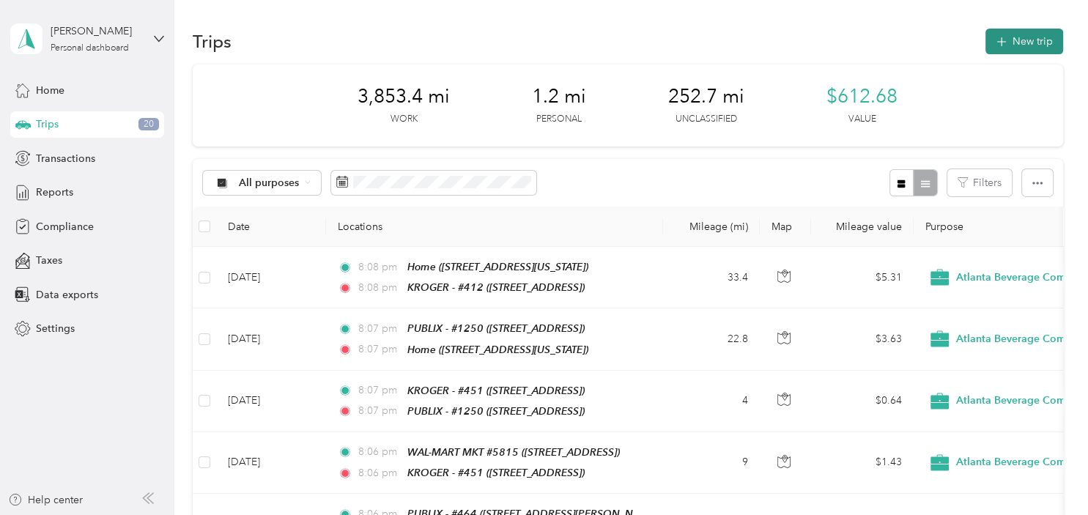
click at [1032, 44] on button "New trip" at bounding box center [1025, 42] width 78 height 26
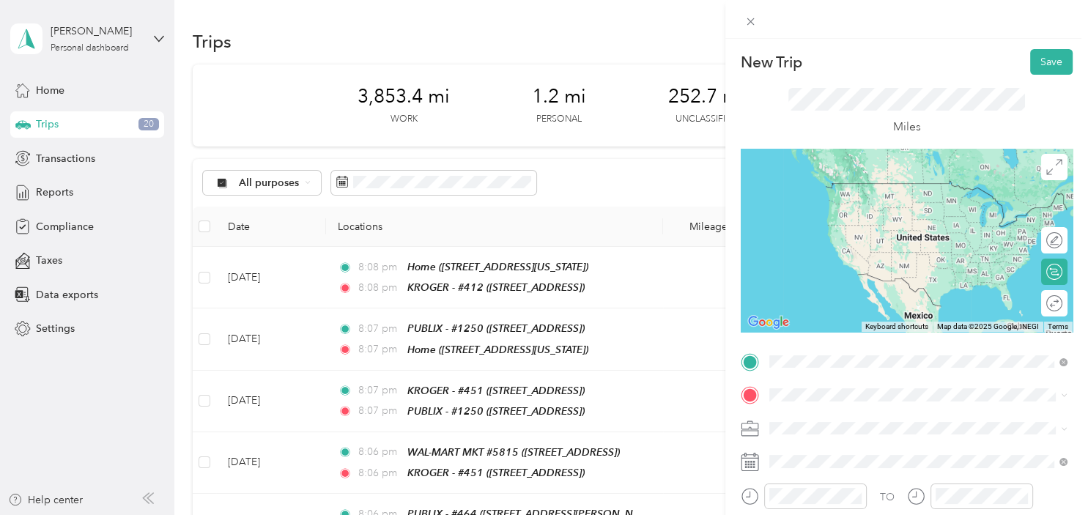
click at [866, 211] on div "TEAM KROGER - #[GEOGRAPHIC_DATA][STREET_ADDRESS][GEOGRAPHIC_DATA]" at bounding box center [860, 215] width 129 height 36
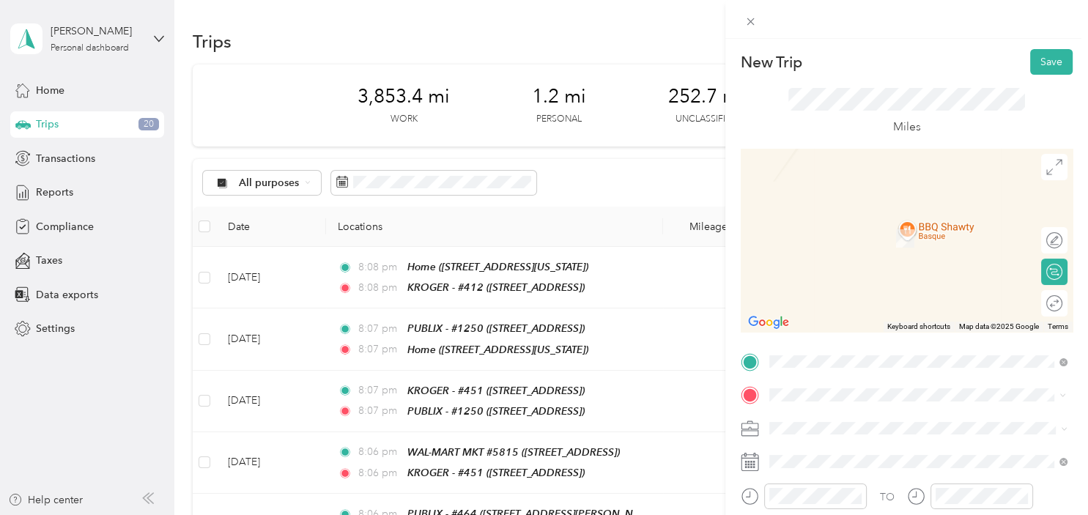
click at [931, 243] on div "TEAM WAL-MART MKT #5815 [STREET_ADDRESS]" at bounding box center [879, 233] width 166 height 36
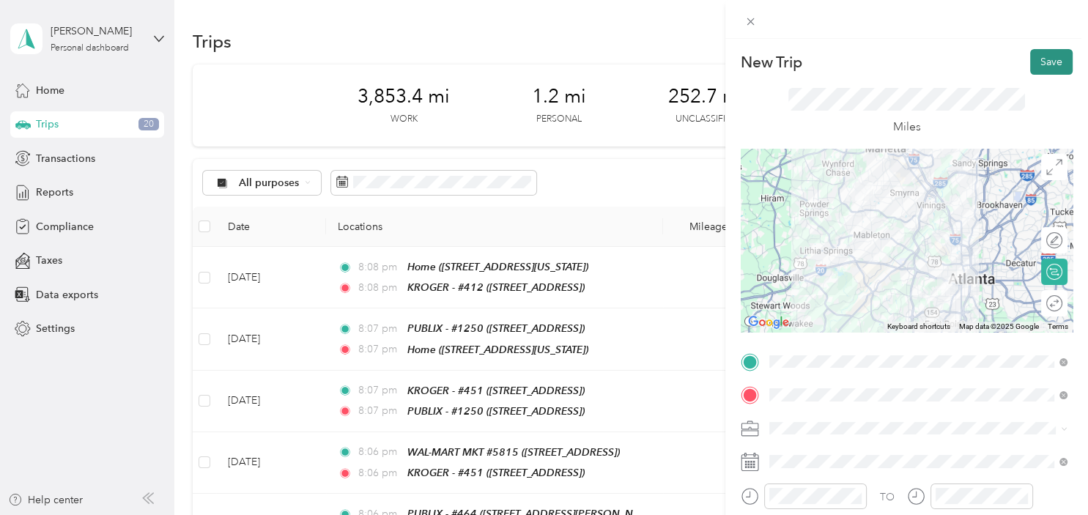
click at [1048, 71] on button "Save" at bounding box center [1051, 62] width 42 height 26
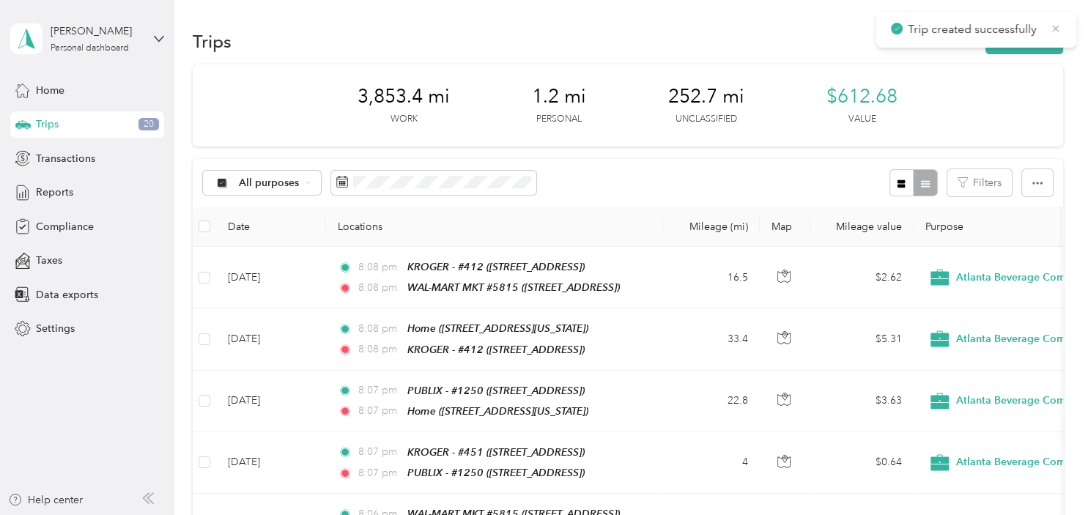
click at [1053, 27] on icon at bounding box center [1056, 28] width 12 height 13
click at [1043, 40] on button "New trip" at bounding box center [1025, 42] width 78 height 26
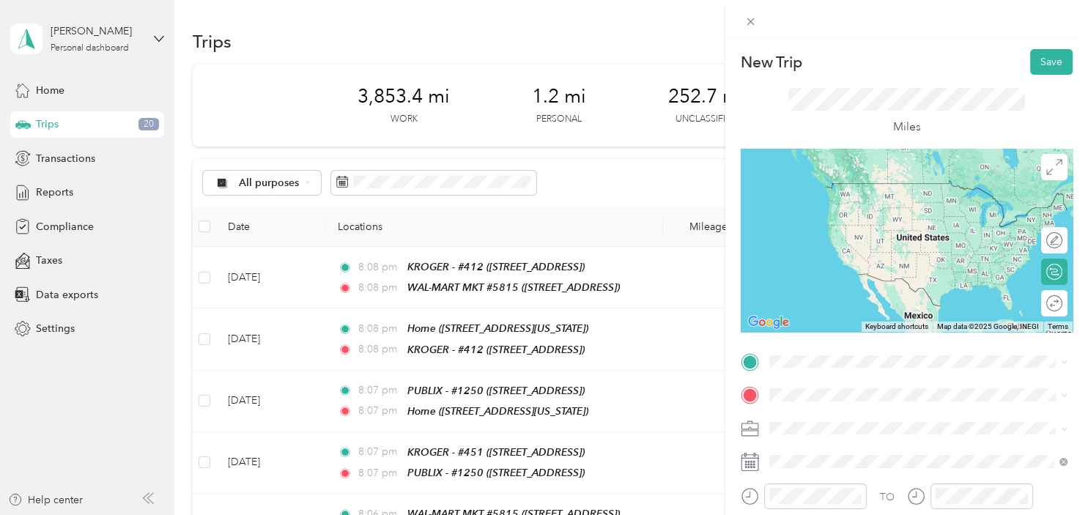
click at [890, 205] on span "[STREET_ADDRESS]" at bounding box center [842, 203] width 93 height 12
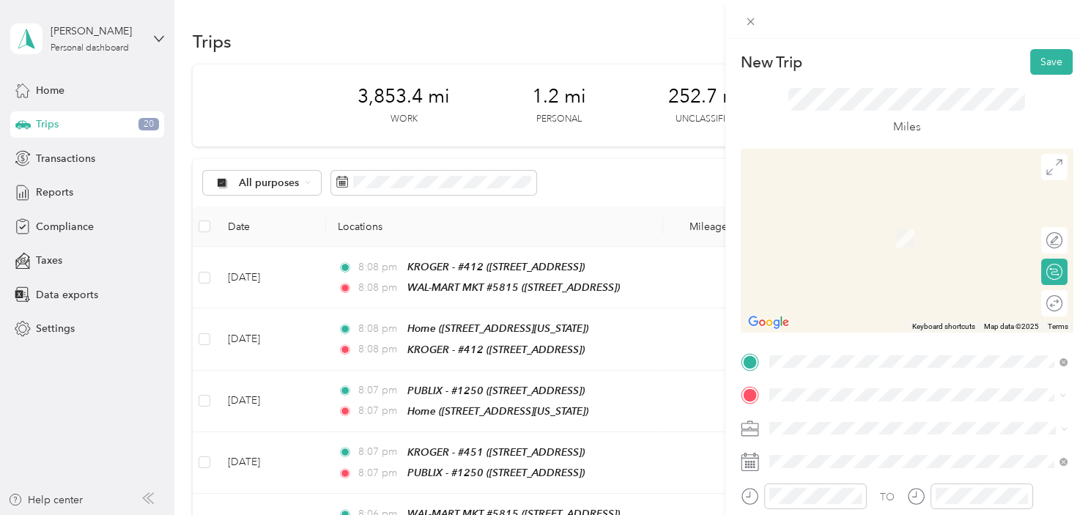
click at [890, 239] on span "[STREET_ADDRESS]" at bounding box center [842, 243] width 93 height 12
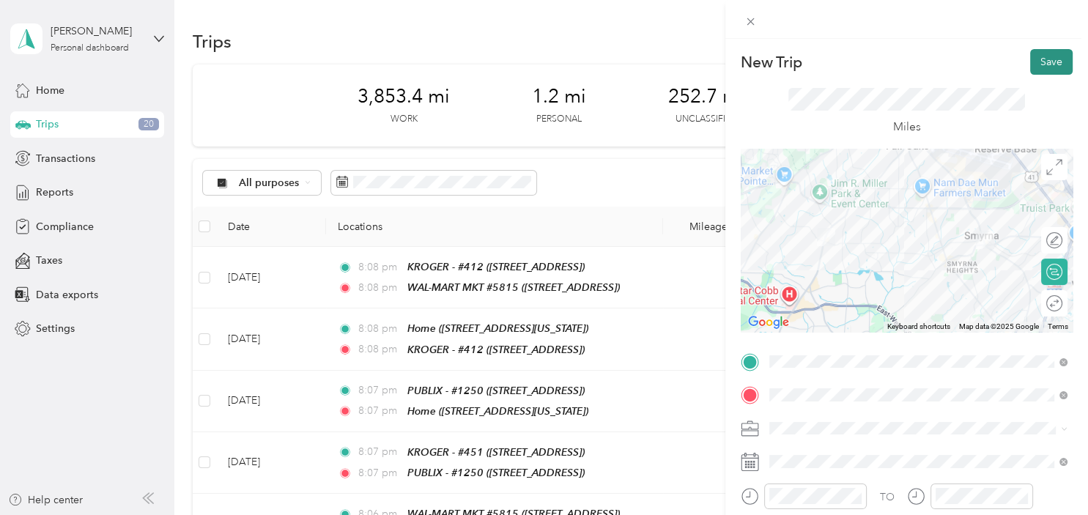
click at [1050, 70] on button "Save" at bounding box center [1051, 62] width 42 height 26
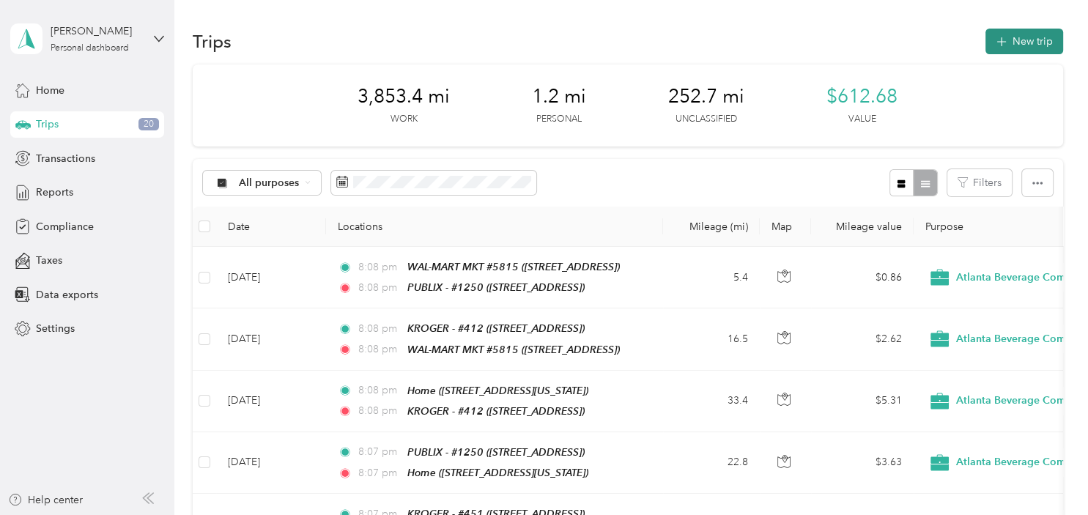
click at [1021, 42] on button "New trip" at bounding box center [1025, 42] width 78 height 26
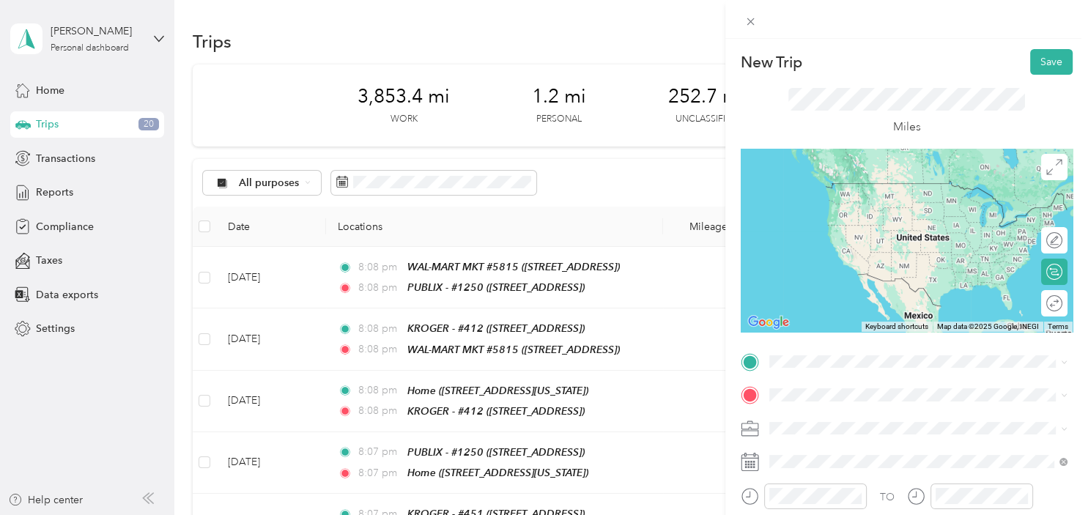
click at [918, 218] on ol "From your Favorite places TEAM PUBLIX - #[GEOGRAPHIC_DATA][STREET_ADDRESS][GEOG…" at bounding box center [918, 238] width 308 height 205
click at [881, 196] on div "TEAM PUBLIX - #1250 [STREET_ADDRESS]" at bounding box center [859, 195] width 127 height 36
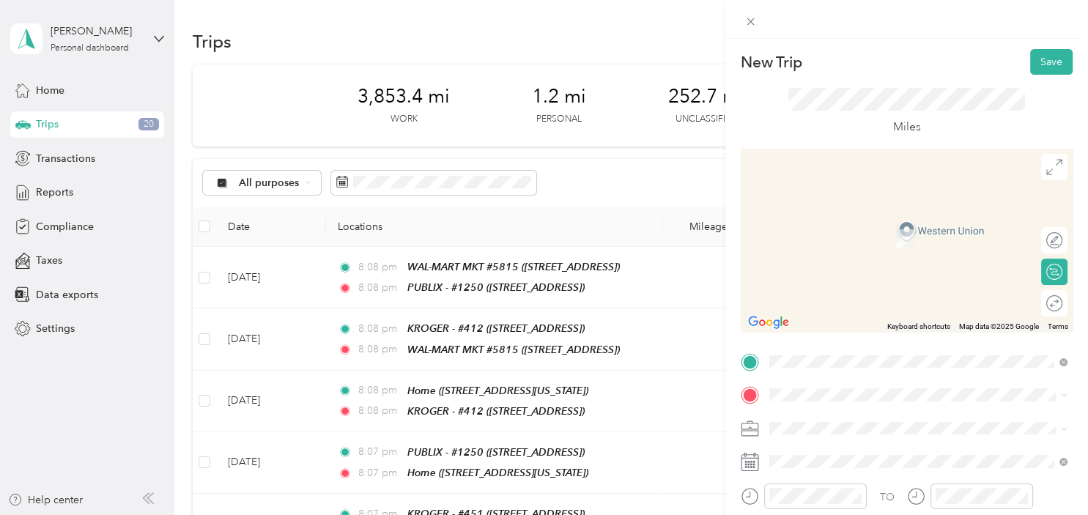
click at [883, 218] on div "Home" at bounding box center [869, 216] width 147 height 13
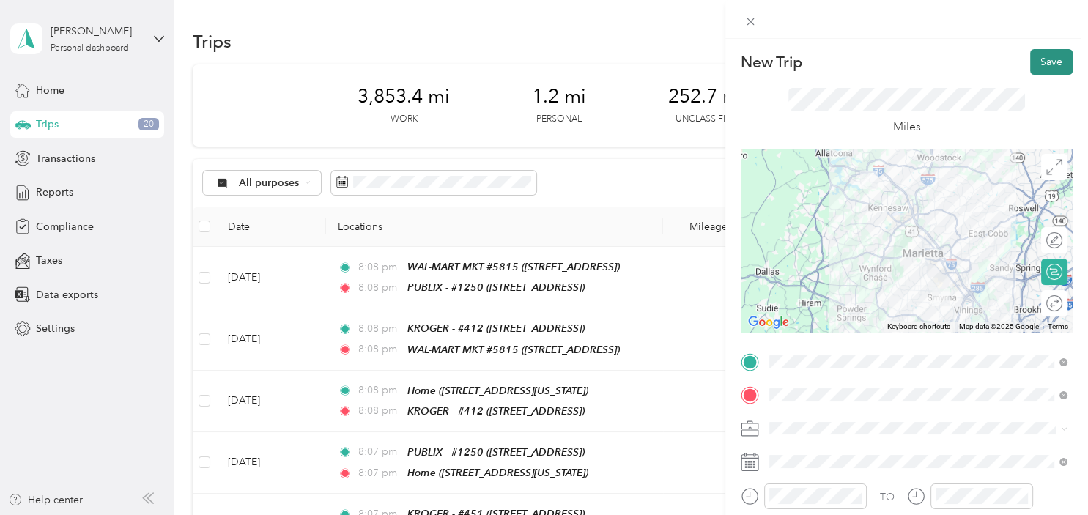
click at [1046, 59] on button "Save" at bounding box center [1051, 62] width 42 height 26
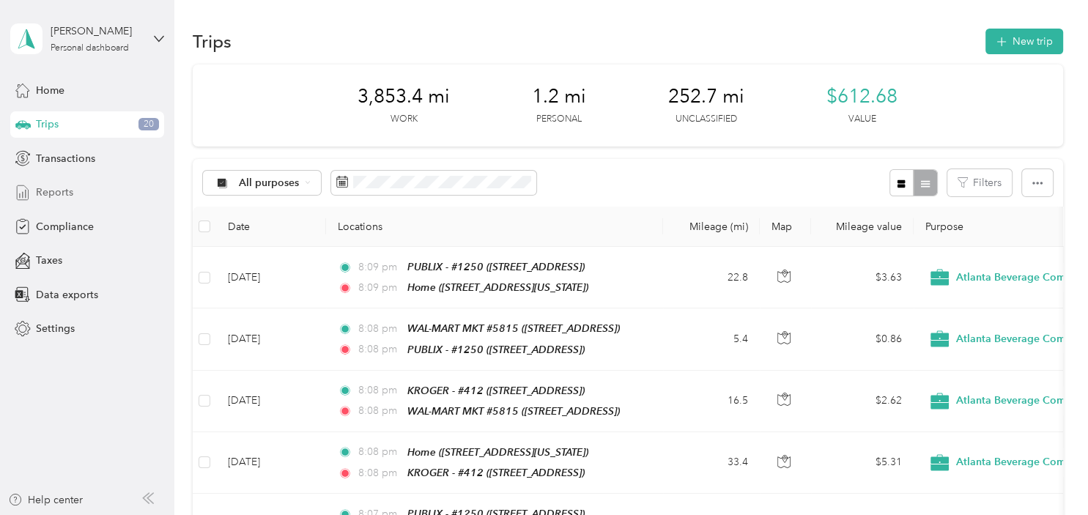
click at [95, 196] on div "Reports" at bounding box center [87, 193] width 154 height 26
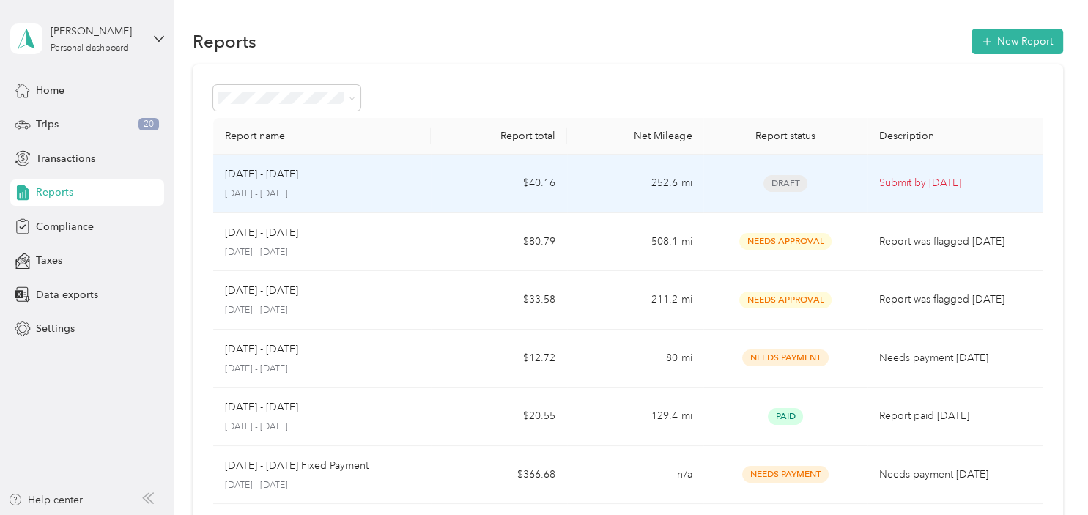
click at [418, 173] on div "[DATE] - [DATE]" at bounding box center [322, 174] width 195 height 16
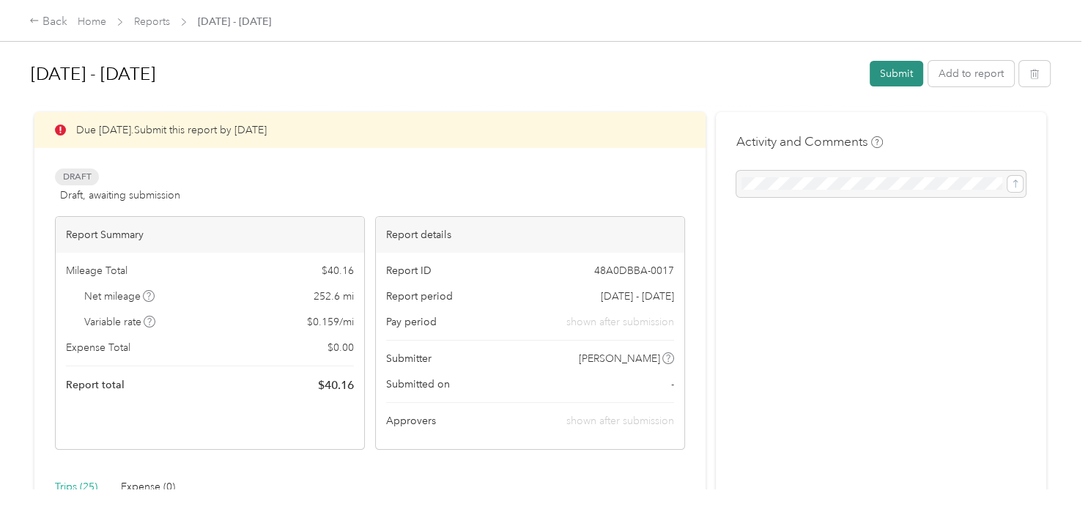
click at [895, 73] on button "Submit" at bounding box center [896, 74] width 53 height 26
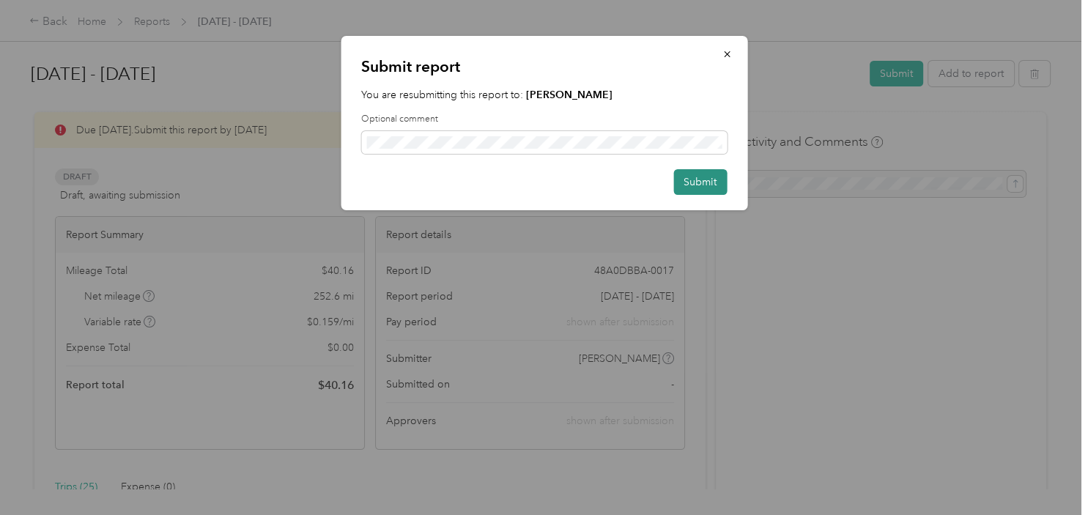
click at [689, 183] on button "Submit" at bounding box center [699, 182] width 53 height 26
